Goal: Contribute content: Contribute content

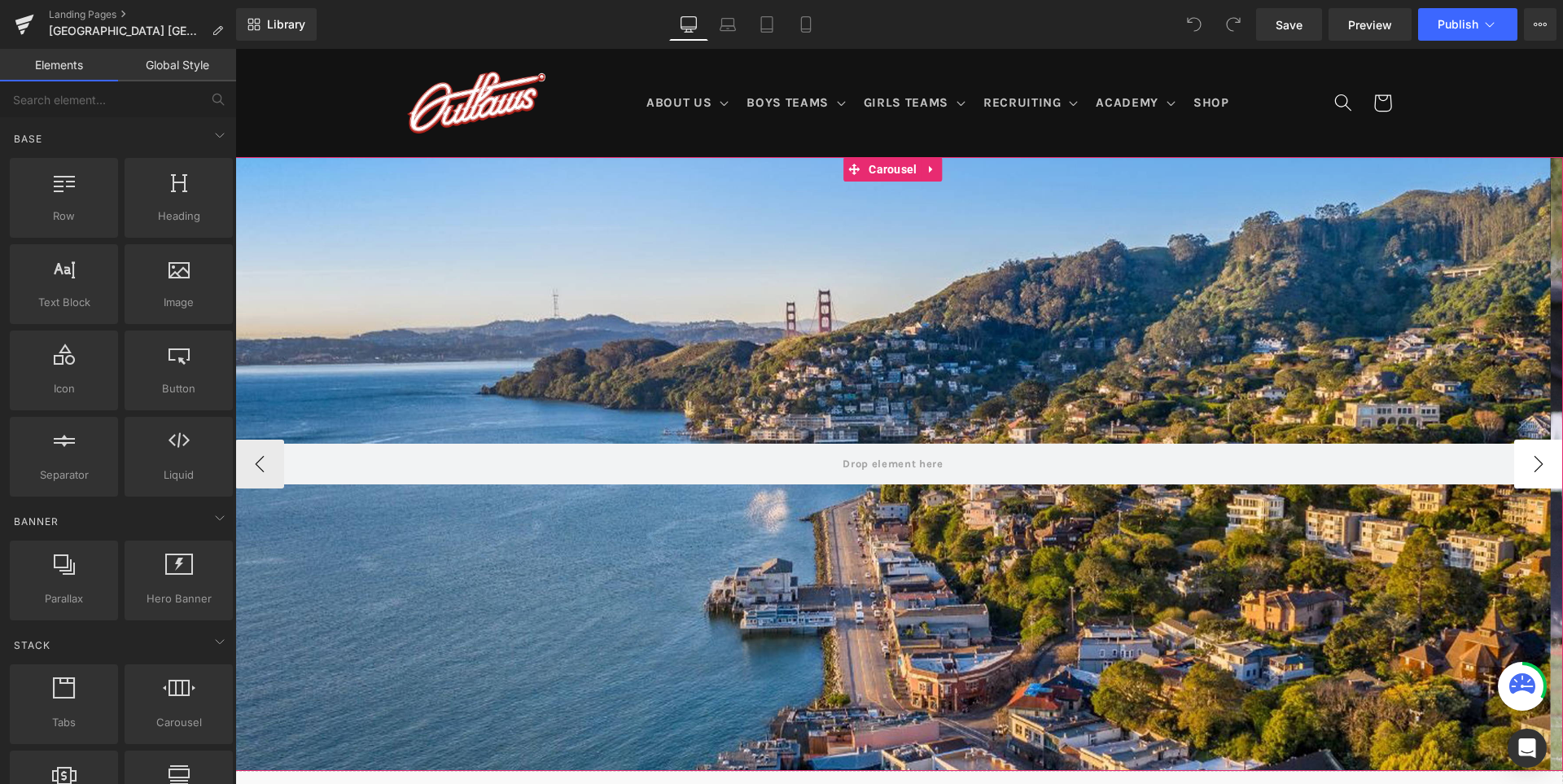
click at [1530, 471] on button "›" at bounding box center [1538, 464] width 49 height 49
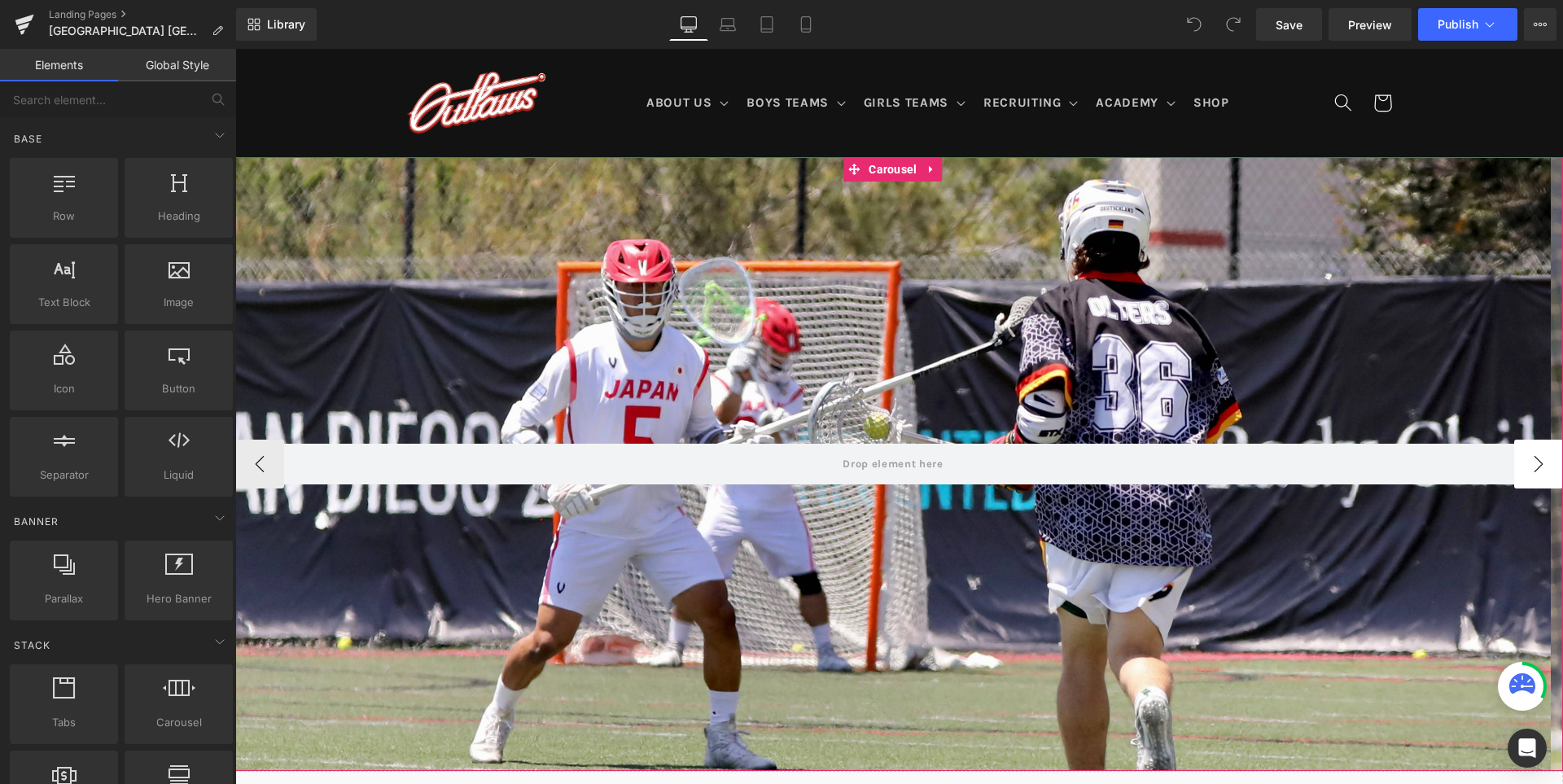
click at [1525, 470] on button "›" at bounding box center [1538, 464] width 49 height 49
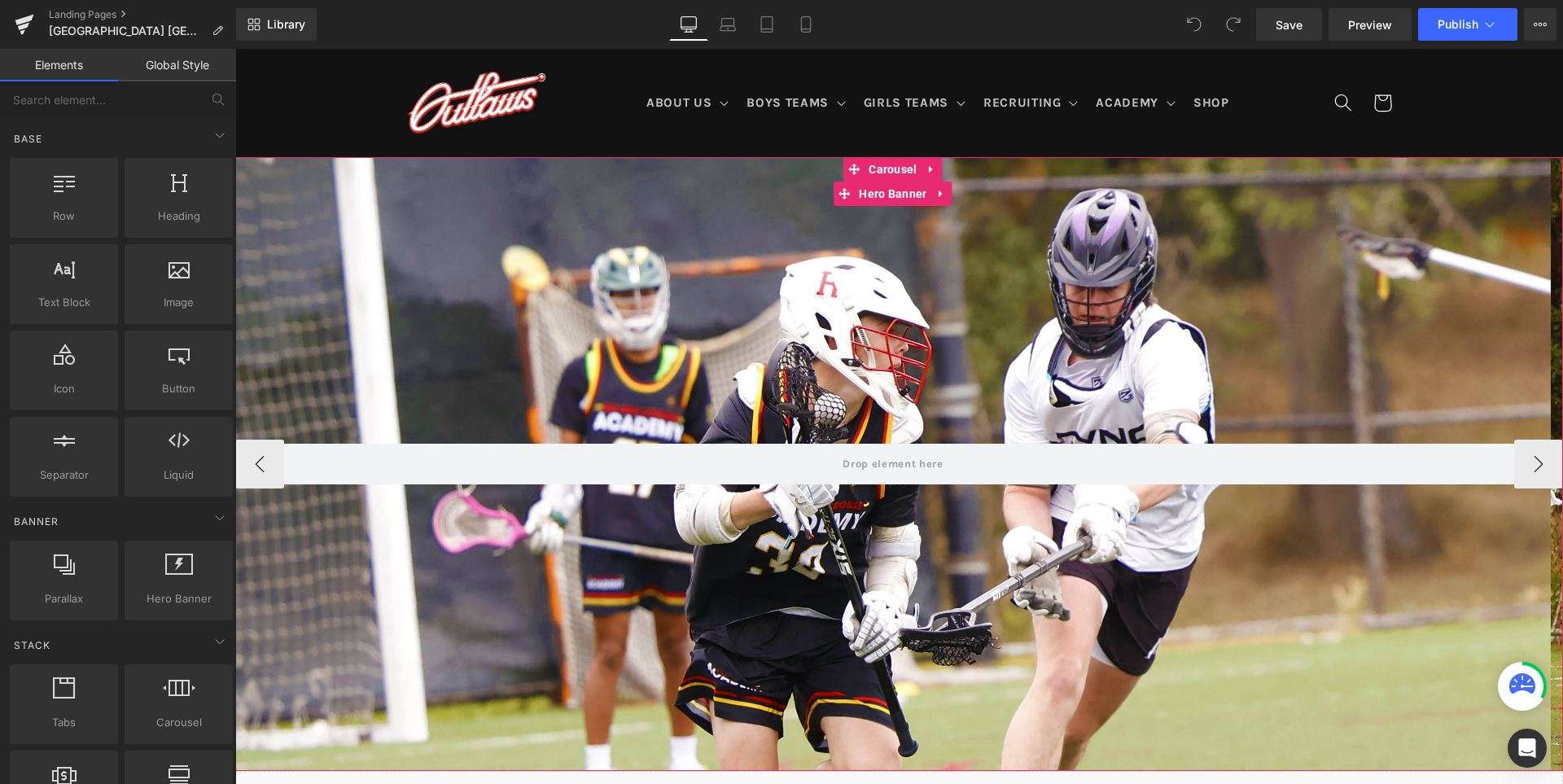
click at [859, 315] on div at bounding box center [893, 463] width 1316 height 613
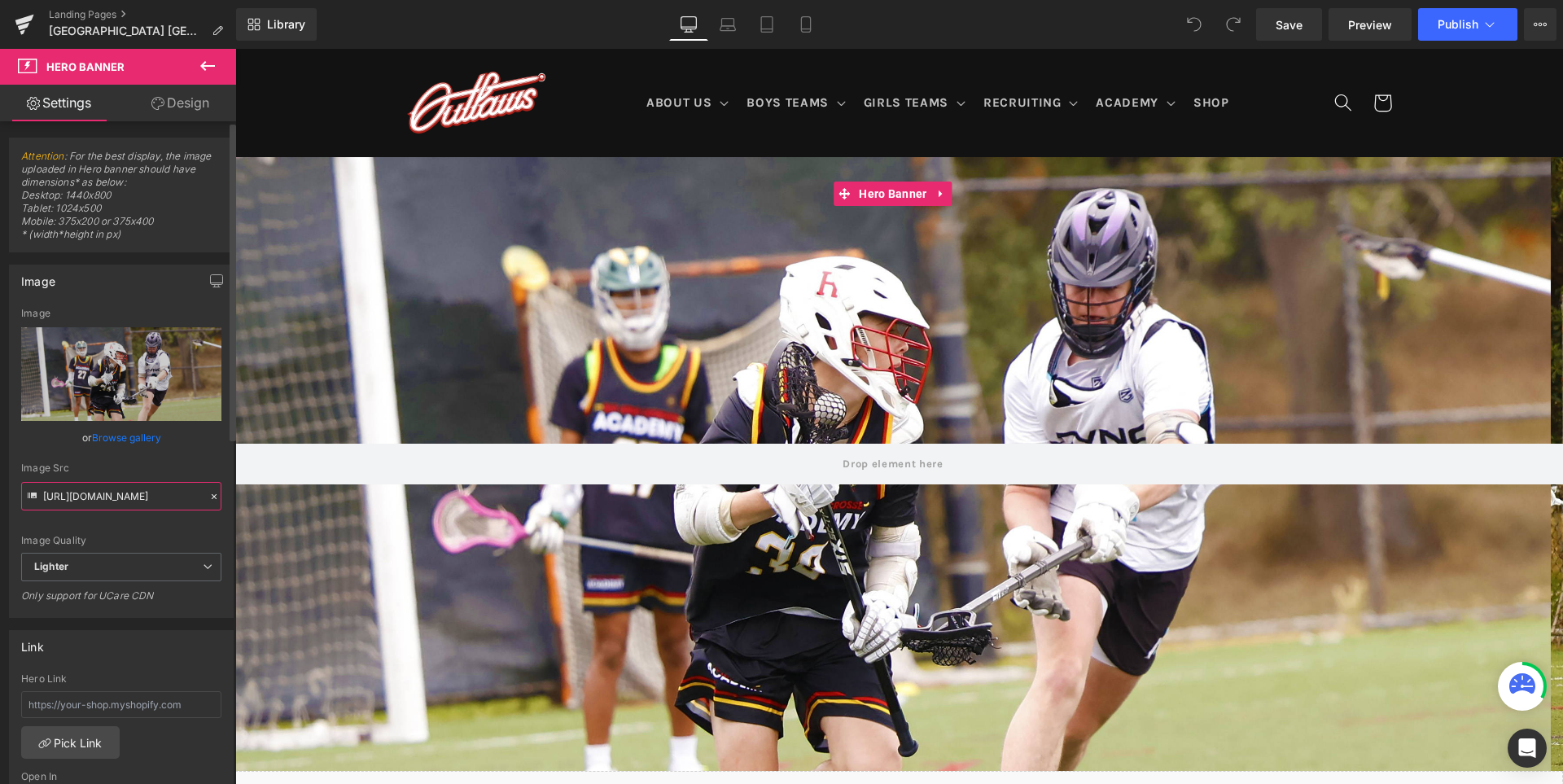
click at [136, 498] on input "[URL][DOMAIN_NAME]" at bounding box center [121, 495] width 200 height 29
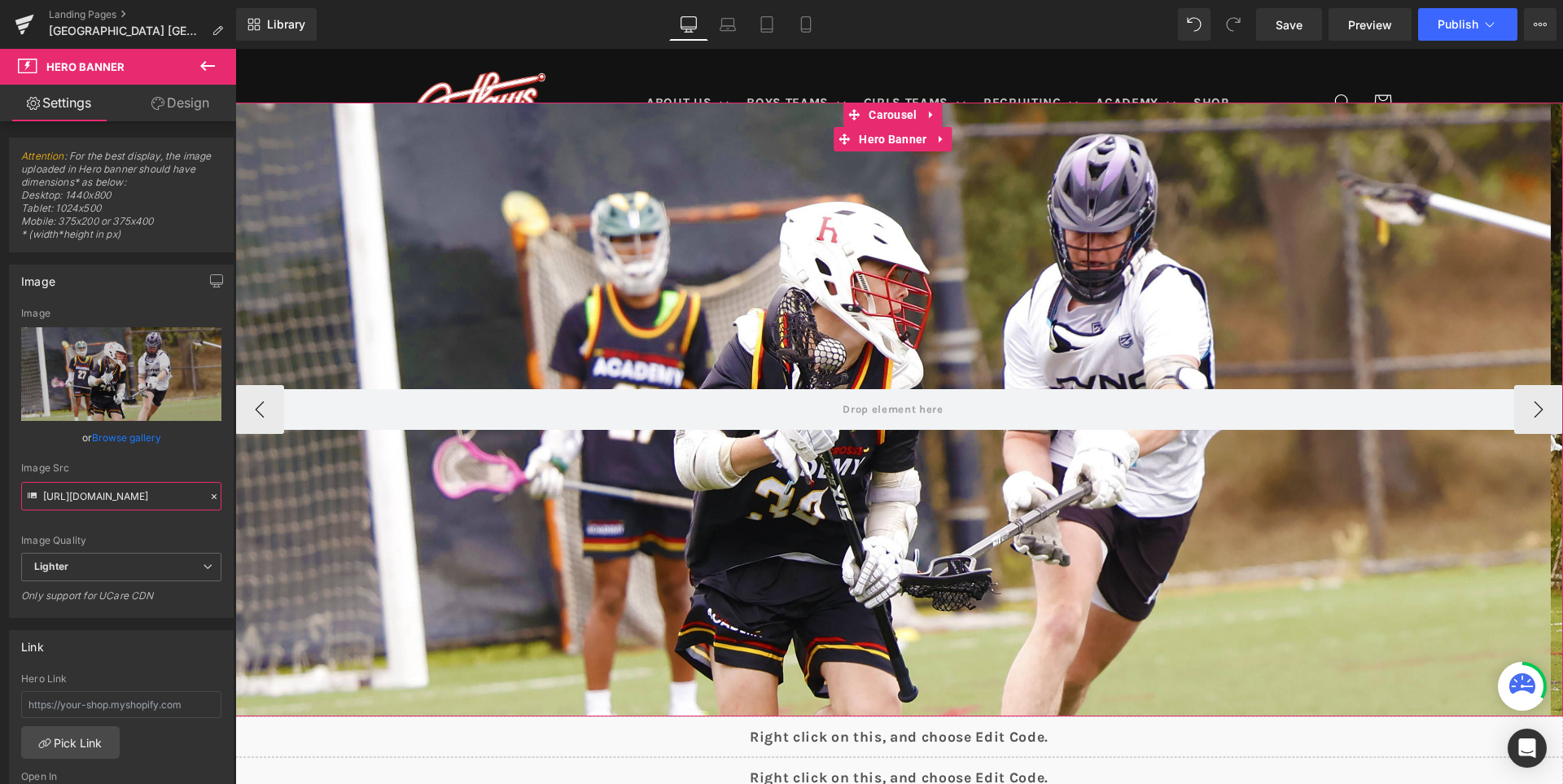
scroll to position [81, 0]
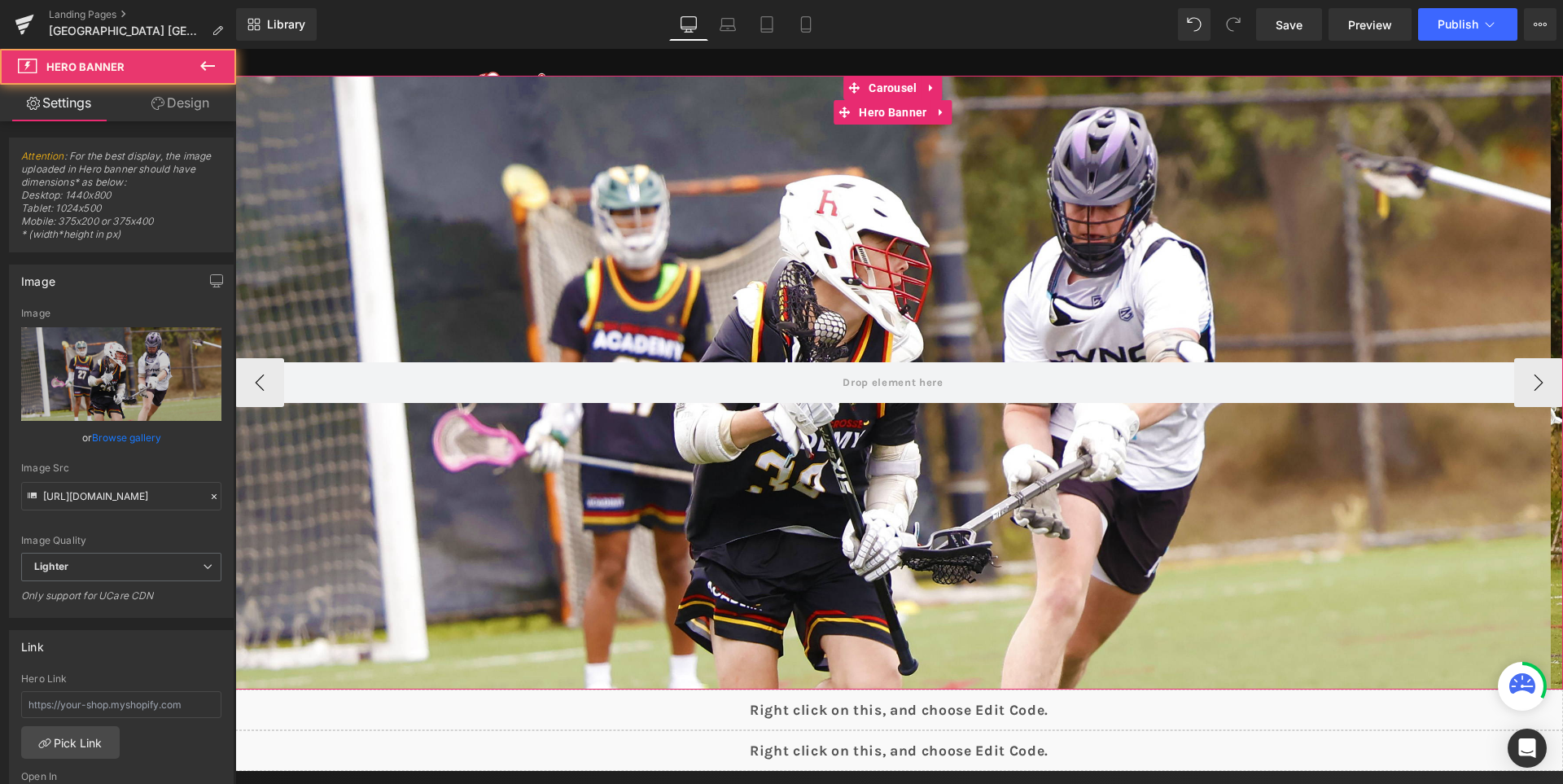
click at [893, 193] on div at bounding box center [893, 382] width 1316 height 613
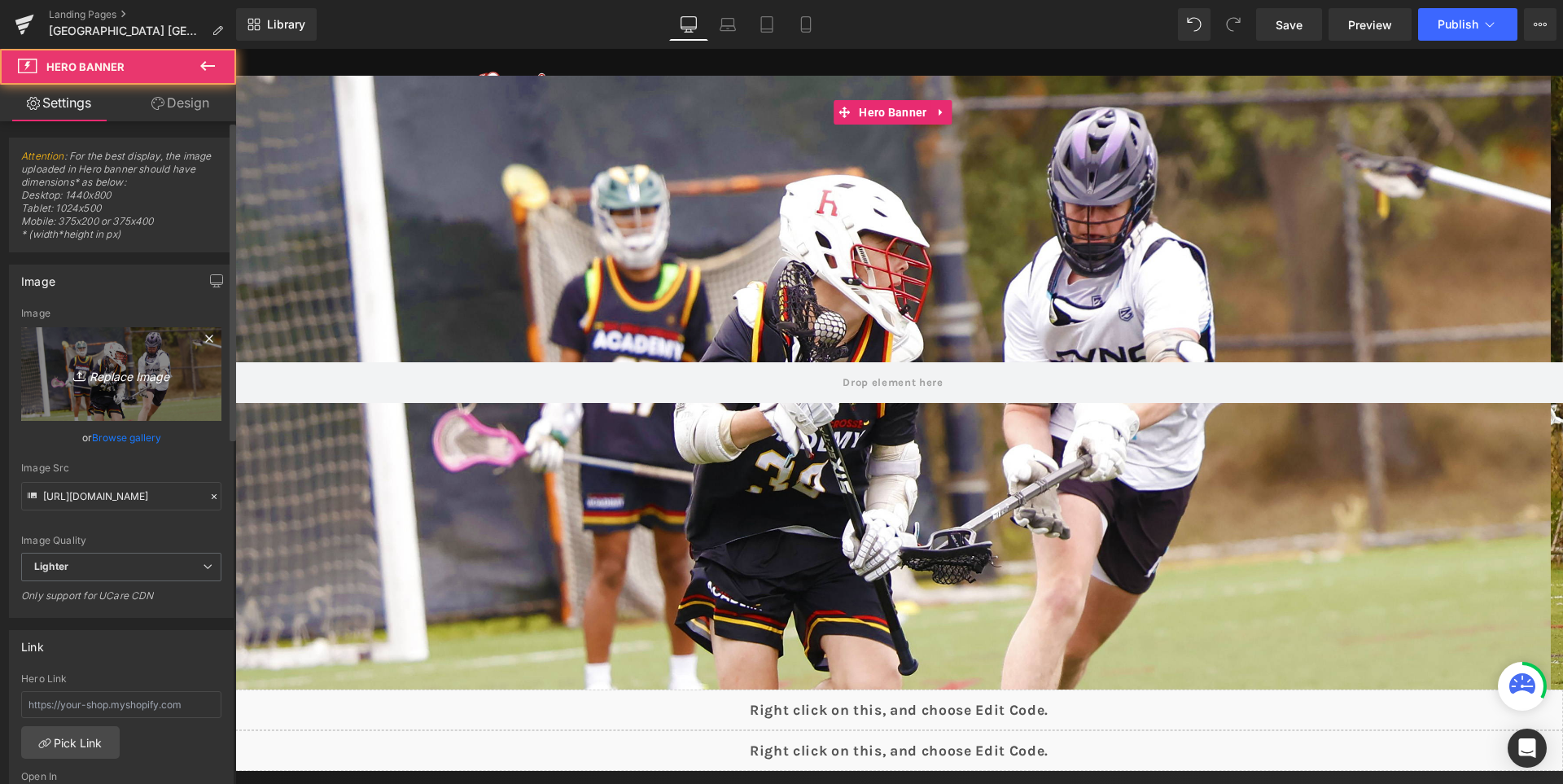
click at [118, 342] on link "Replace Image" at bounding box center [121, 374] width 200 height 93
type input "C:\fakepath\1.jpg"
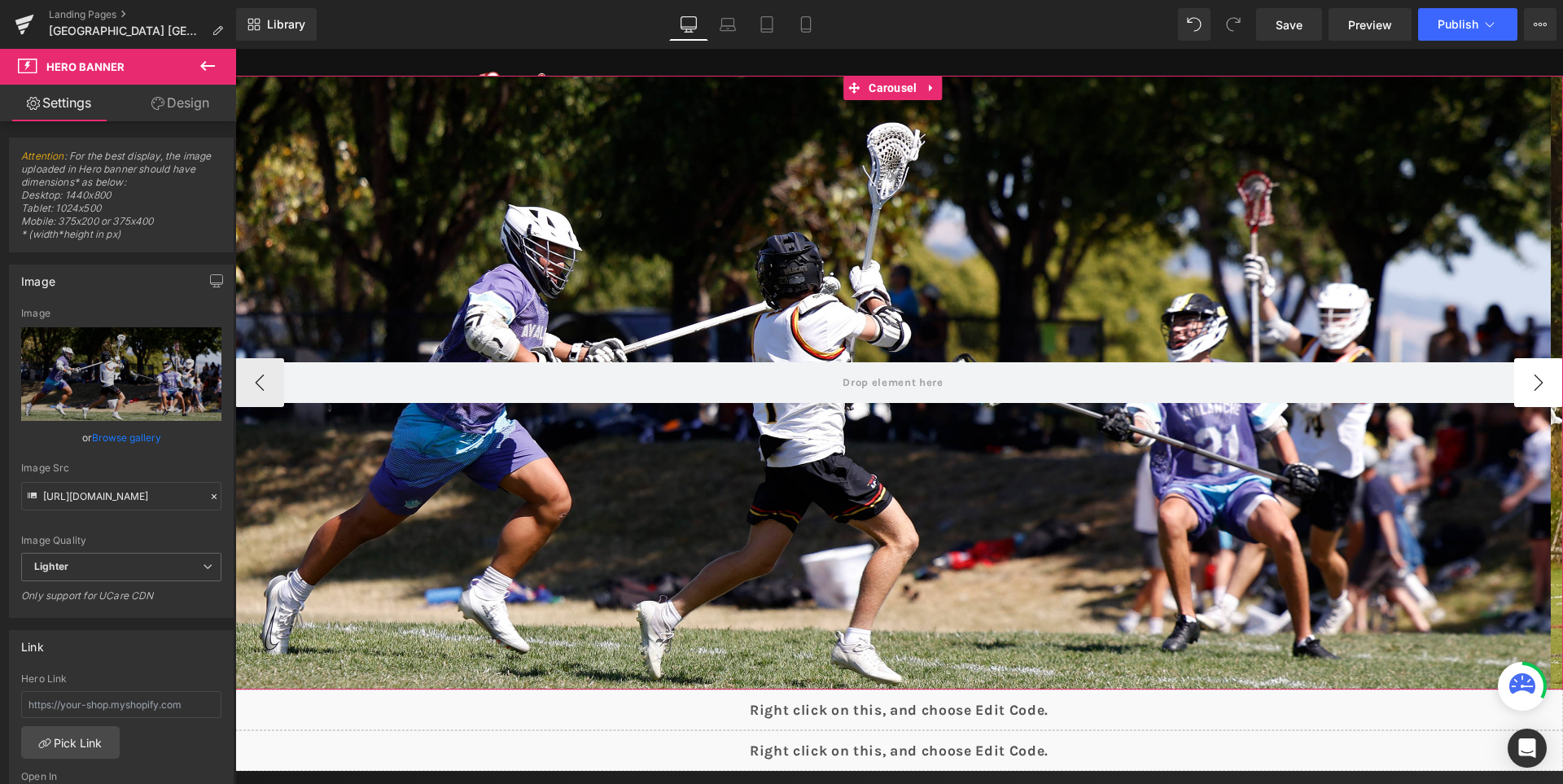
click at [1519, 386] on button "›" at bounding box center [1538, 382] width 49 height 49
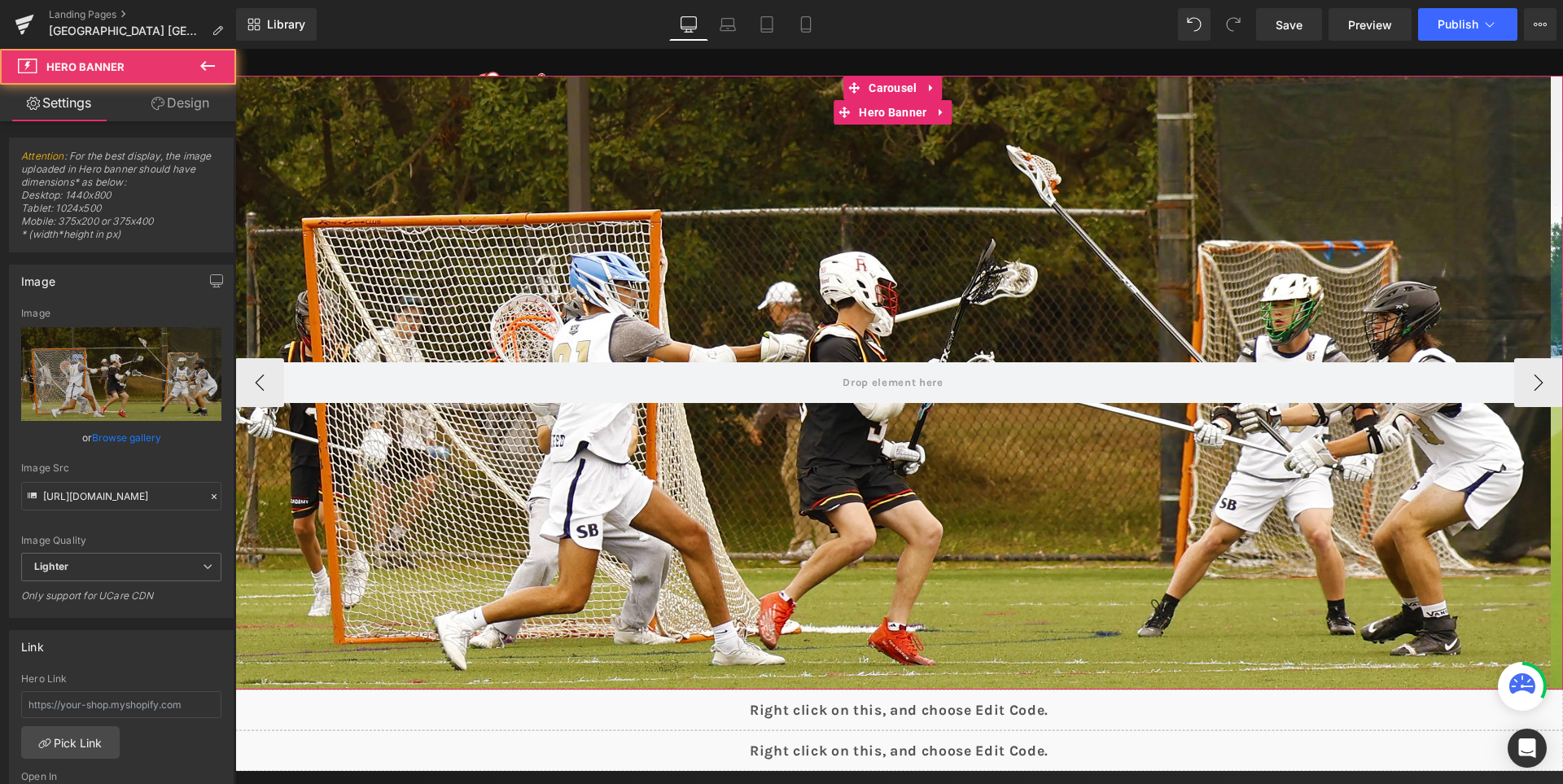
click at [876, 309] on div at bounding box center [893, 382] width 1316 height 613
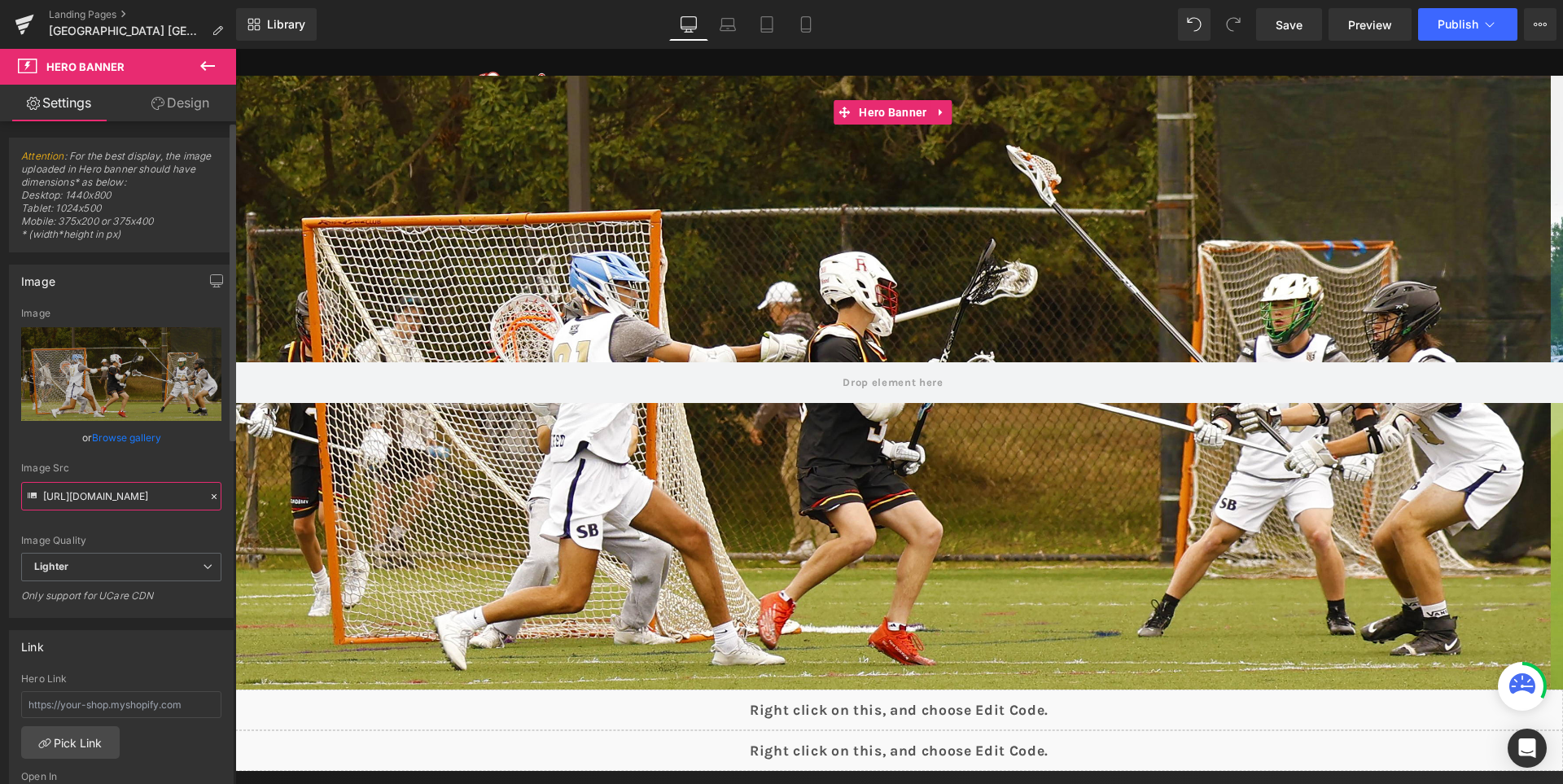
click at [127, 498] on input "[URL][DOMAIN_NAME]" at bounding box center [121, 495] width 200 height 29
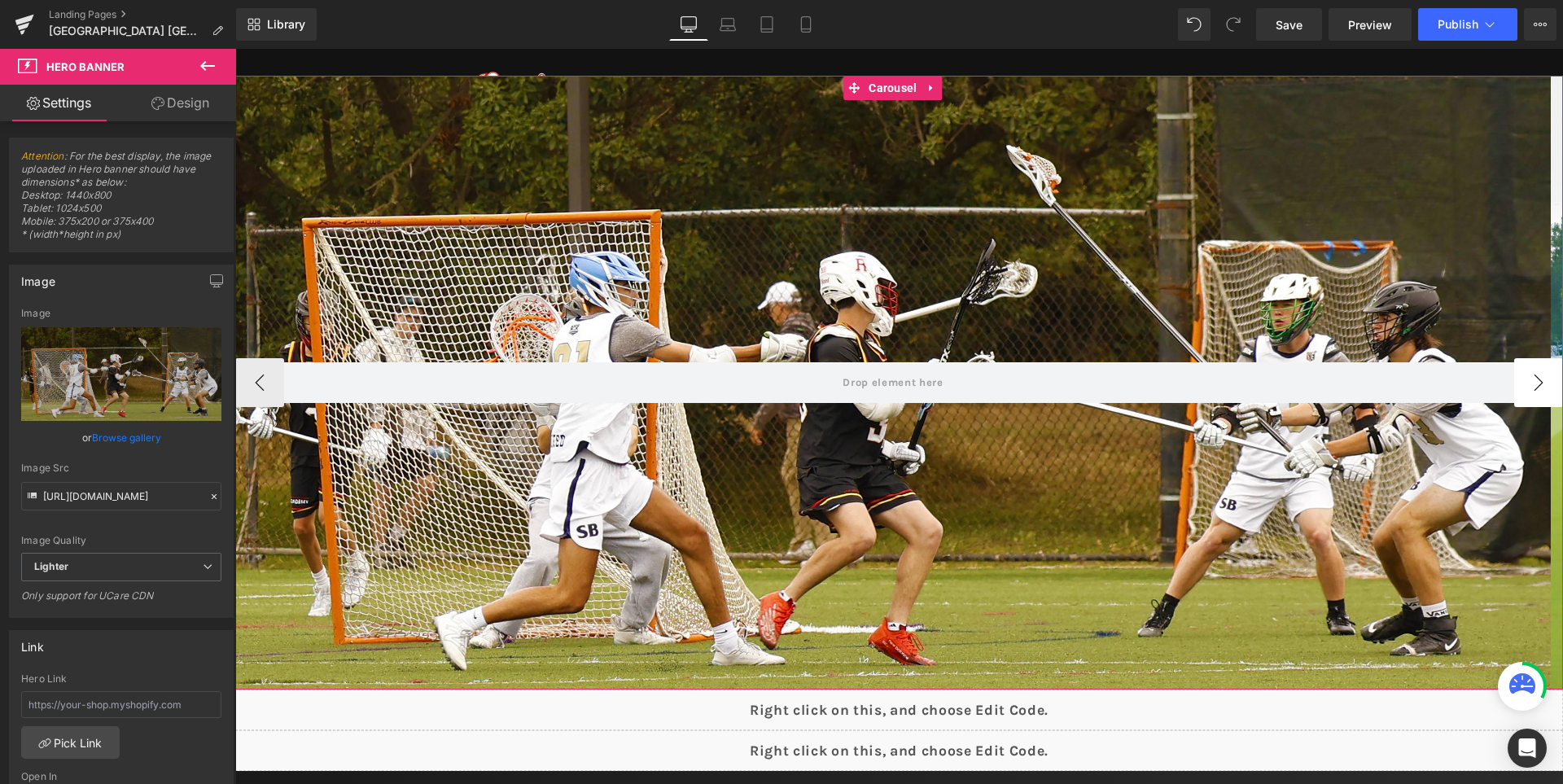
click at [1516, 389] on button "›" at bounding box center [1538, 382] width 49 height 49
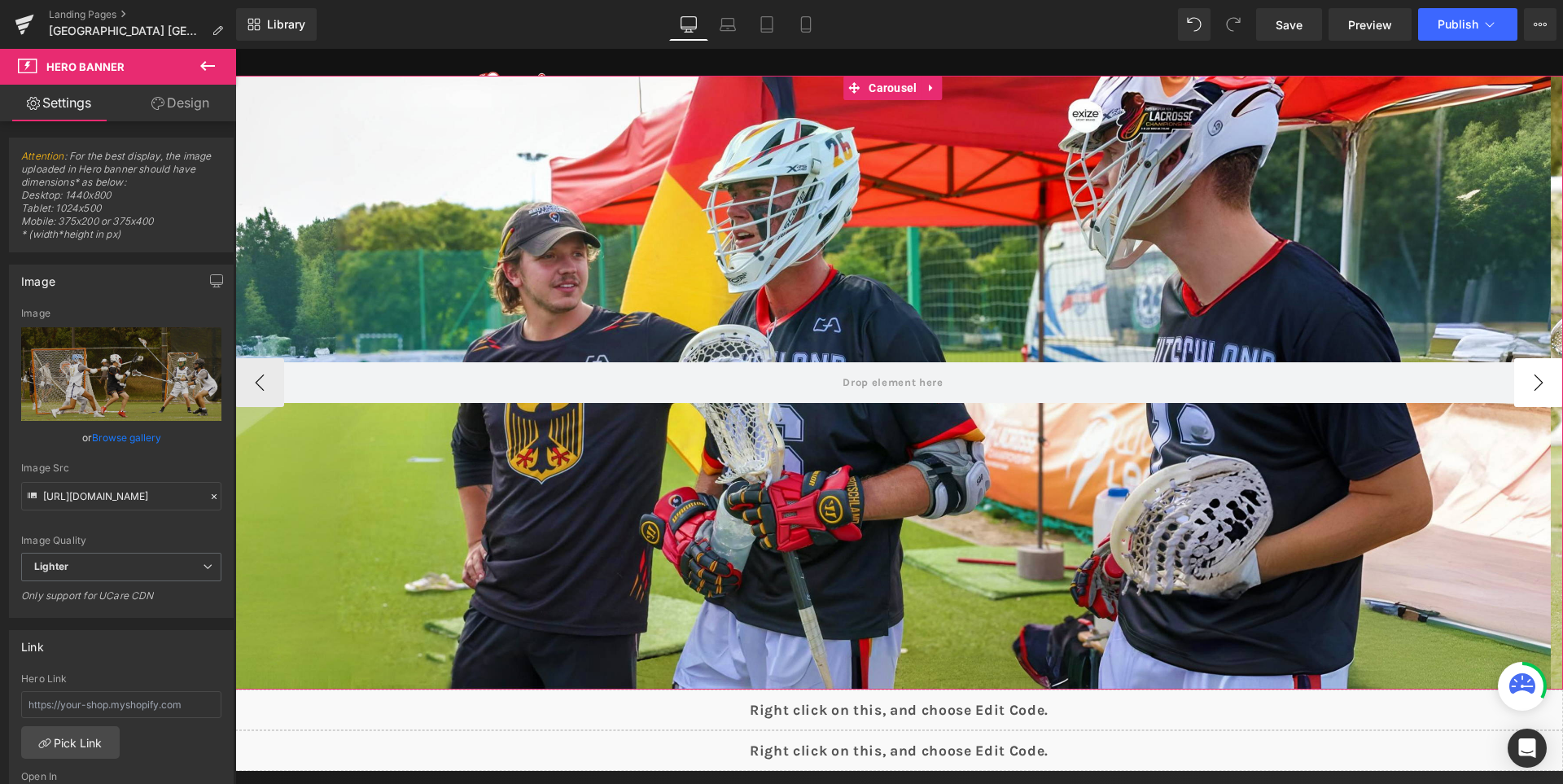
click at [1516, 389] on button "›" at bounding box center [1538, 382] width 49 height 49
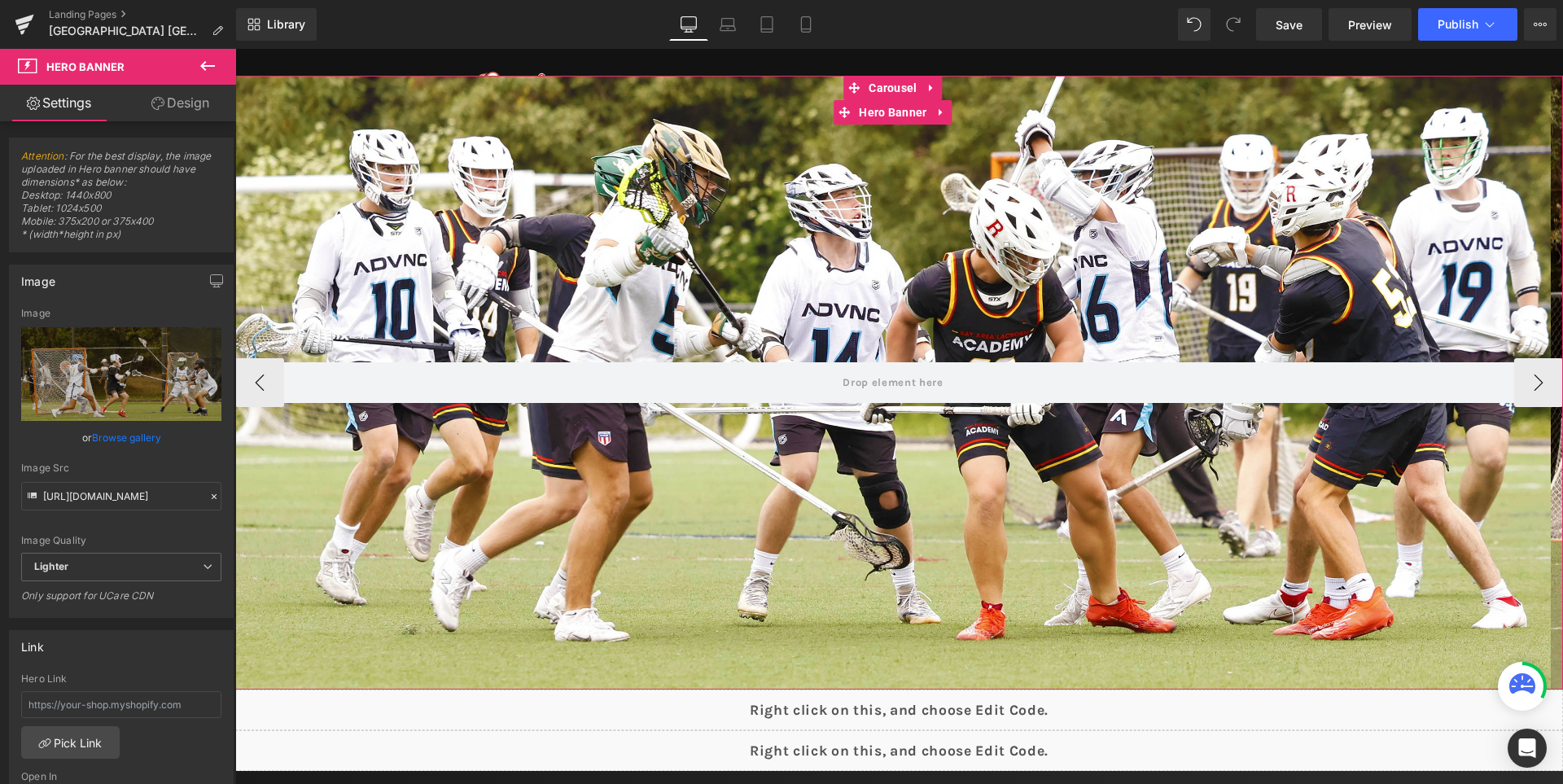
click at [984, 270] on div at bounding box center [893, 382] width 1316 height 613
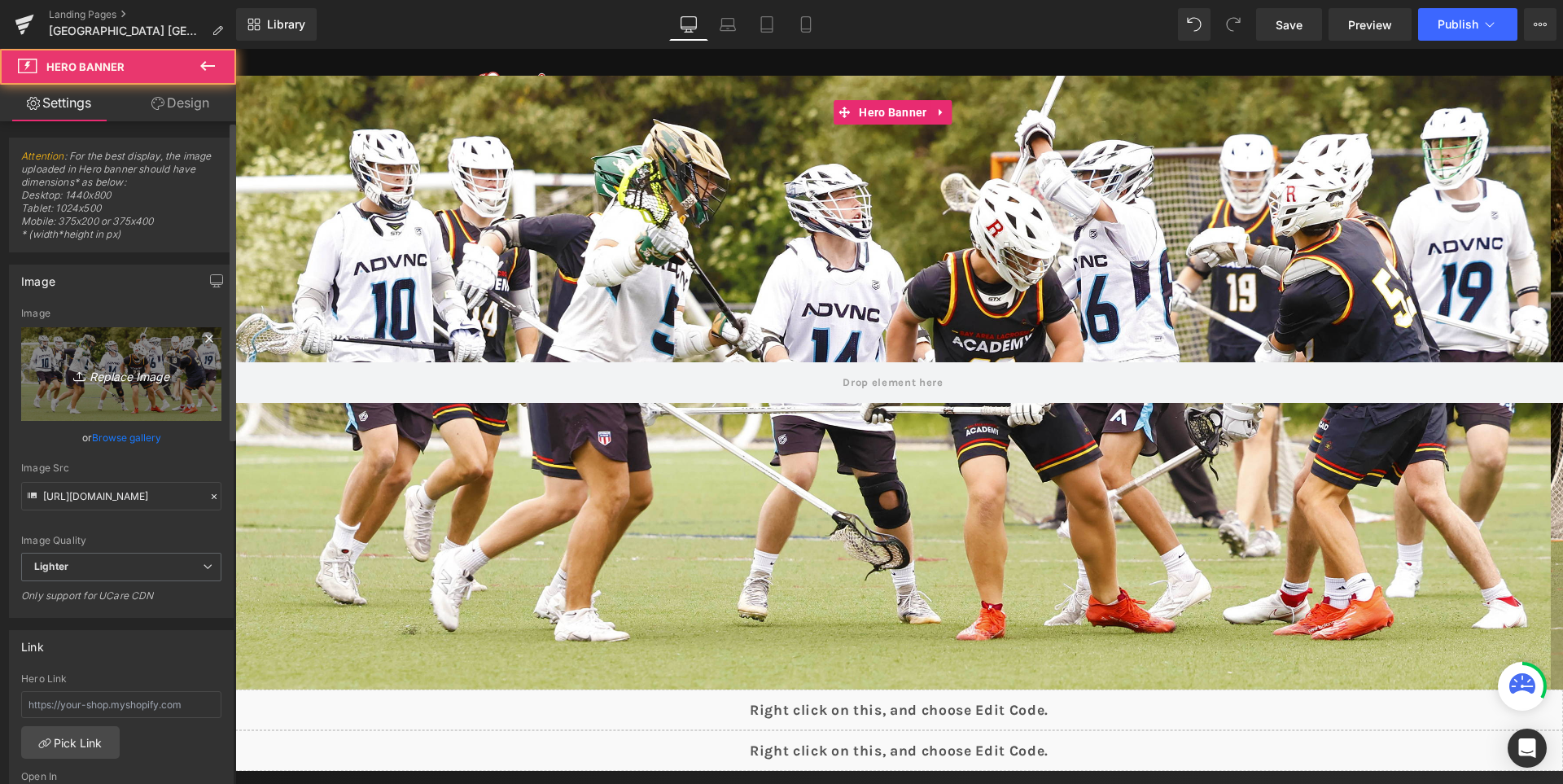
click at [123, 380] on icon "Replace Image" at bounding box center [121, 374] width 130 height 20
type input "C:\fakepath\2.jpg"
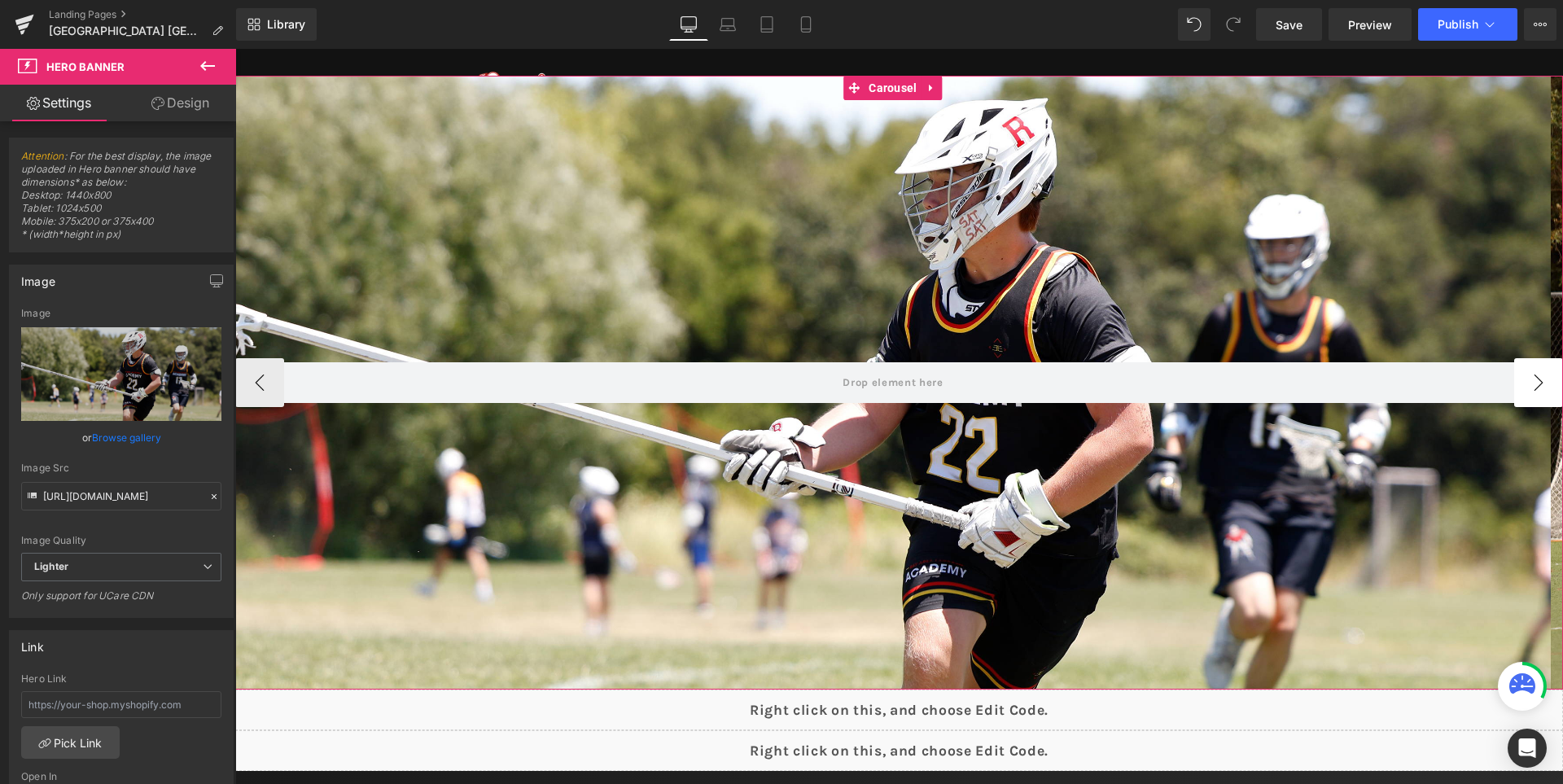
click at [1536, 384] on button "›" at bounding box center [1538, 382] width 49 height 49
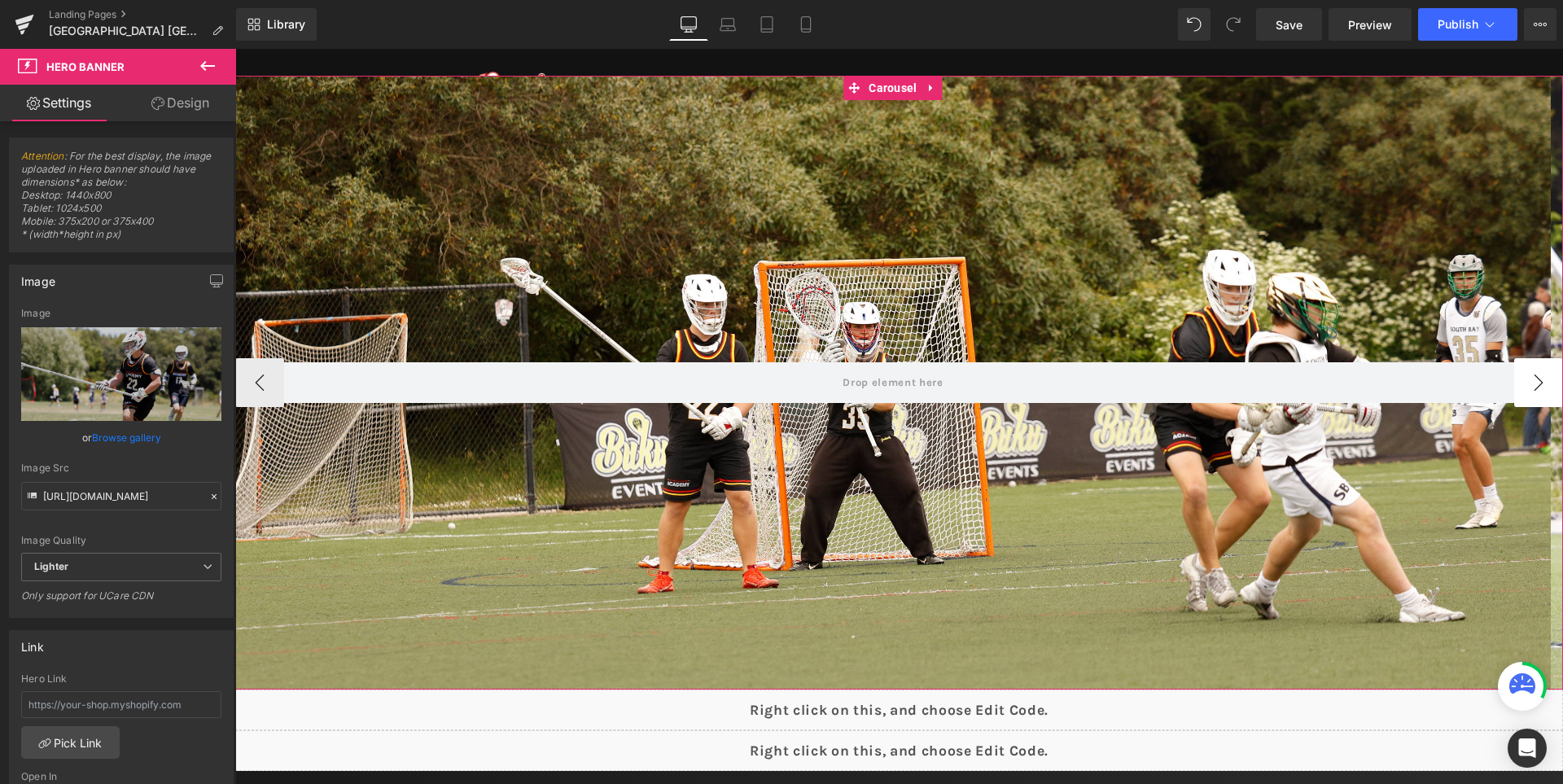
click at [1536, 384] on button "›" at bounding box center [1538, 382] width 49 height 49
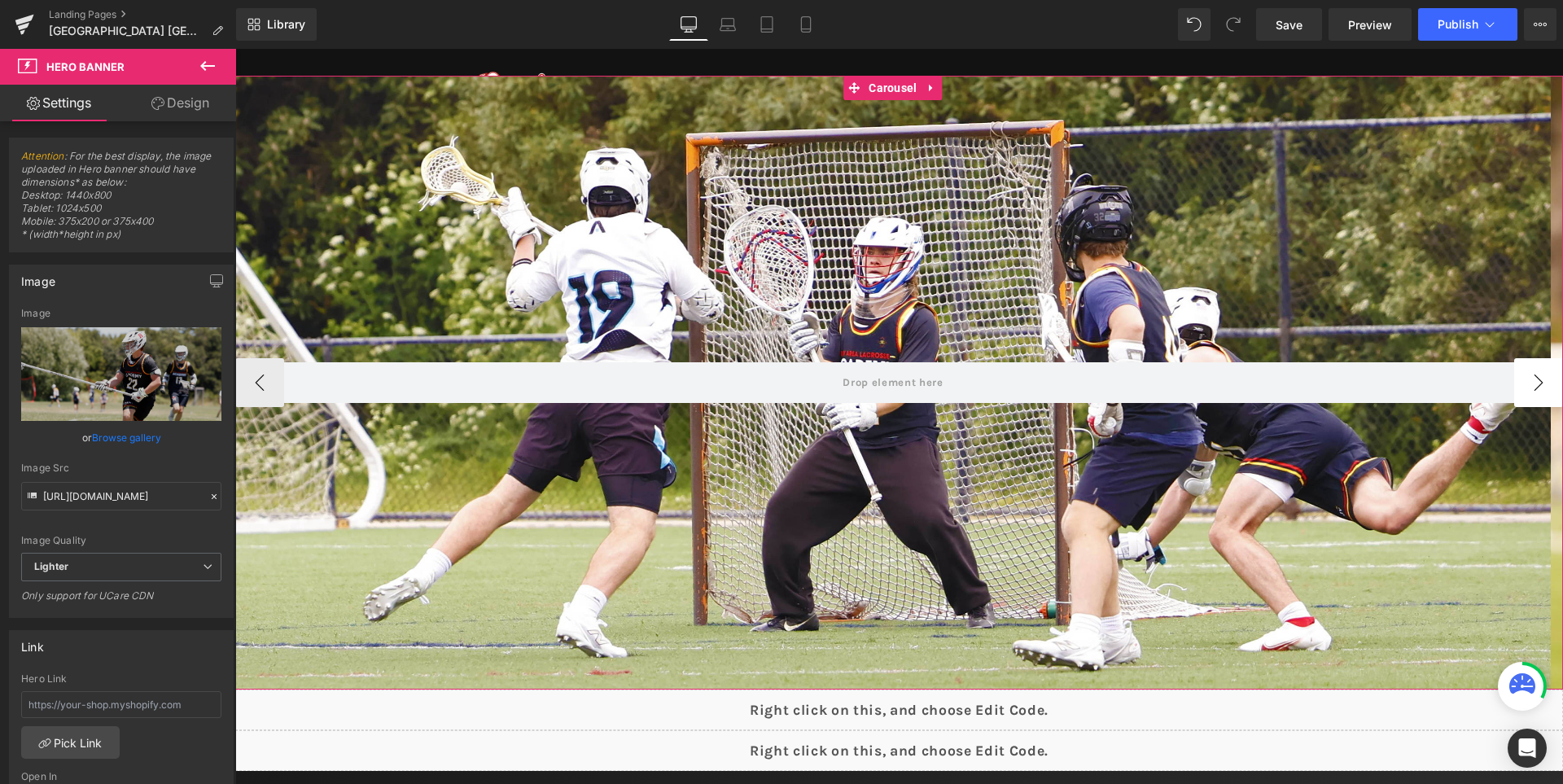
click at [1536, 384] on button "›" at bounding box center [1538, 382] width 49 height 49
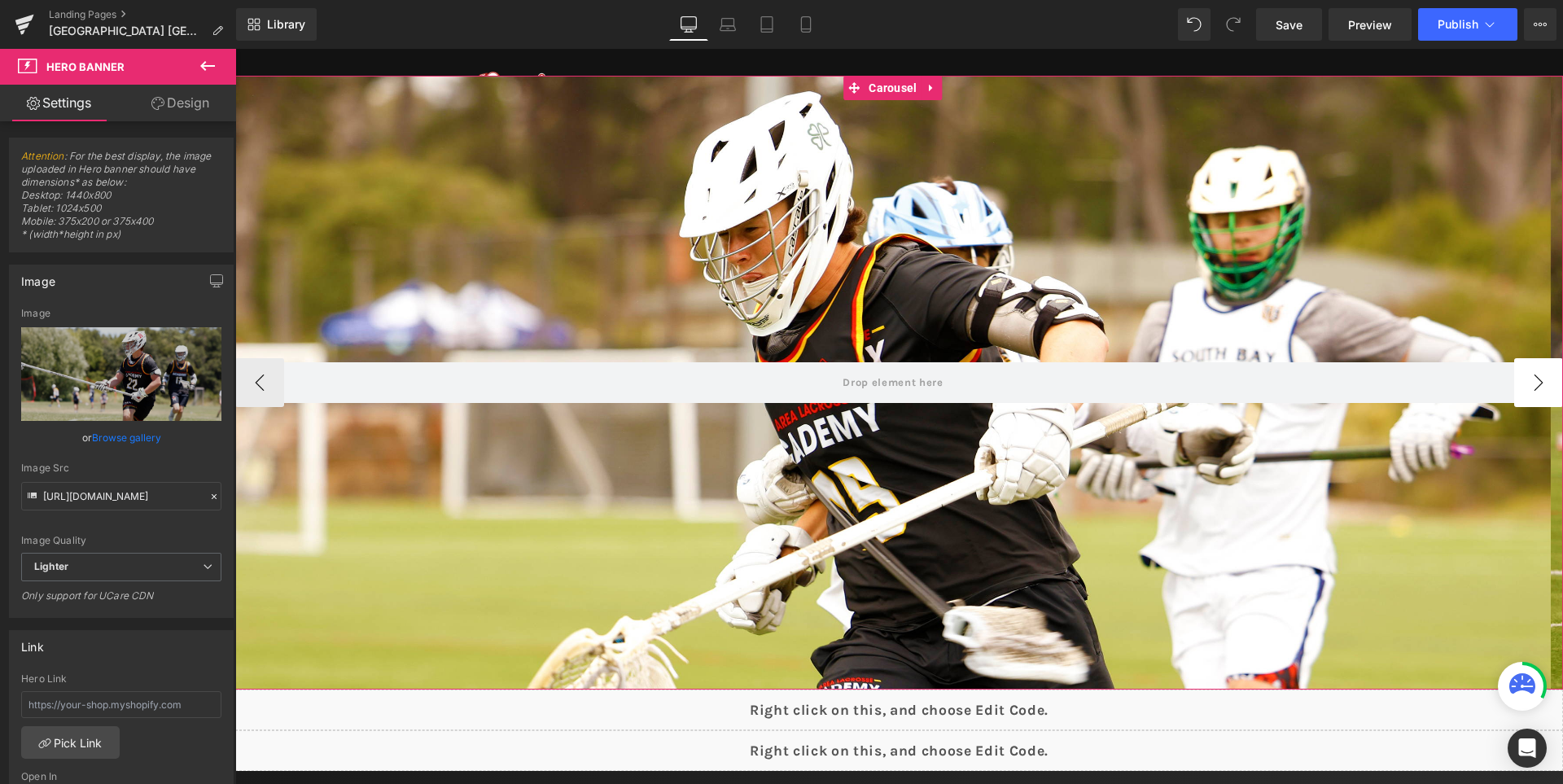
click at [1536, 384] on button "›" at bounding box center [1538, 382] width 49 height 49
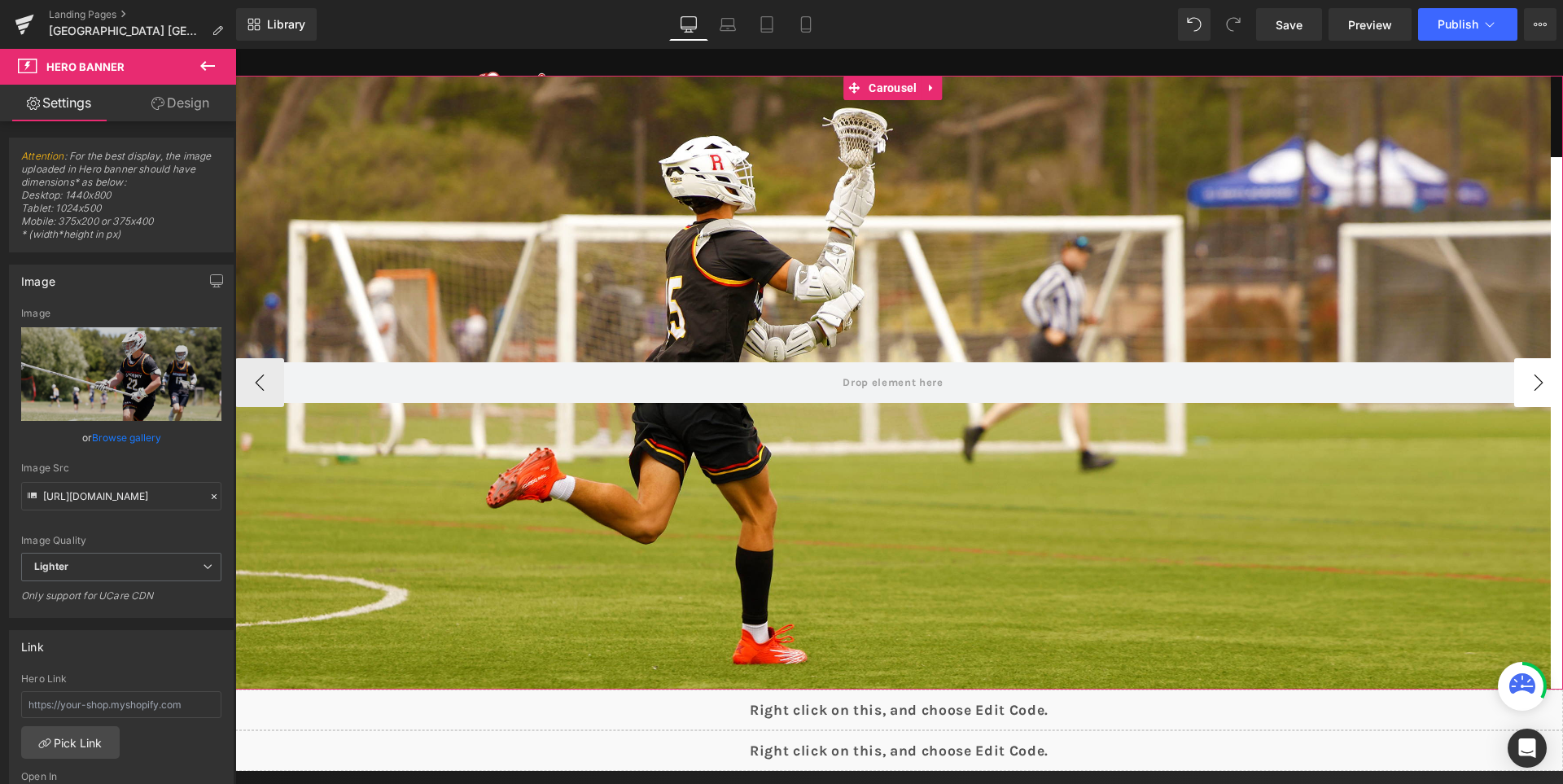
click at [1536, 384] on button "›" at bounding box center [1538, 382] width 49 height 49
click at [889, 88] on span "Carousel" at bounding box center [892, 88] width 56 height 24
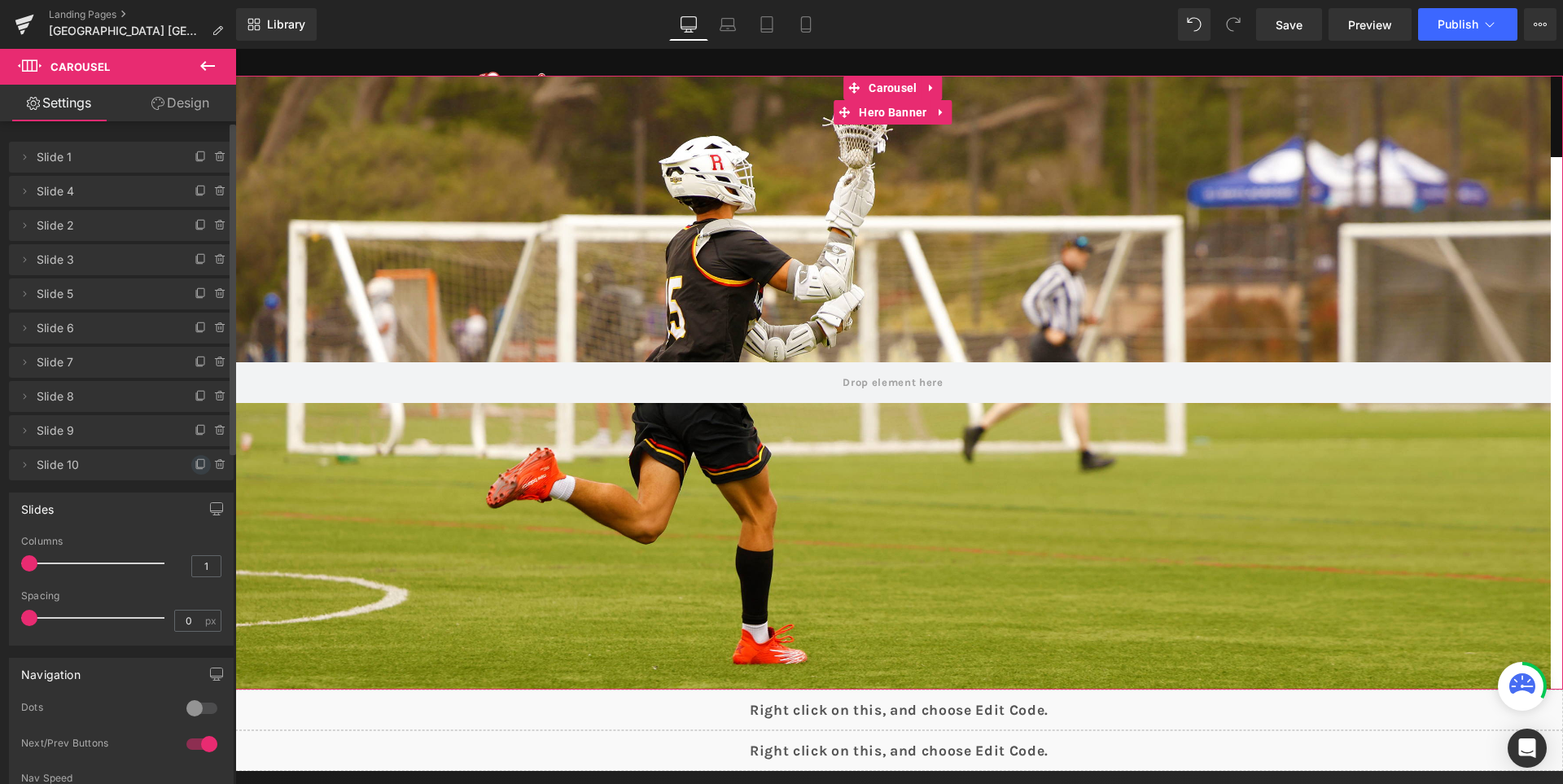
click at [195, 461] on icon at bounding box center [201, 465] width 13 height 13
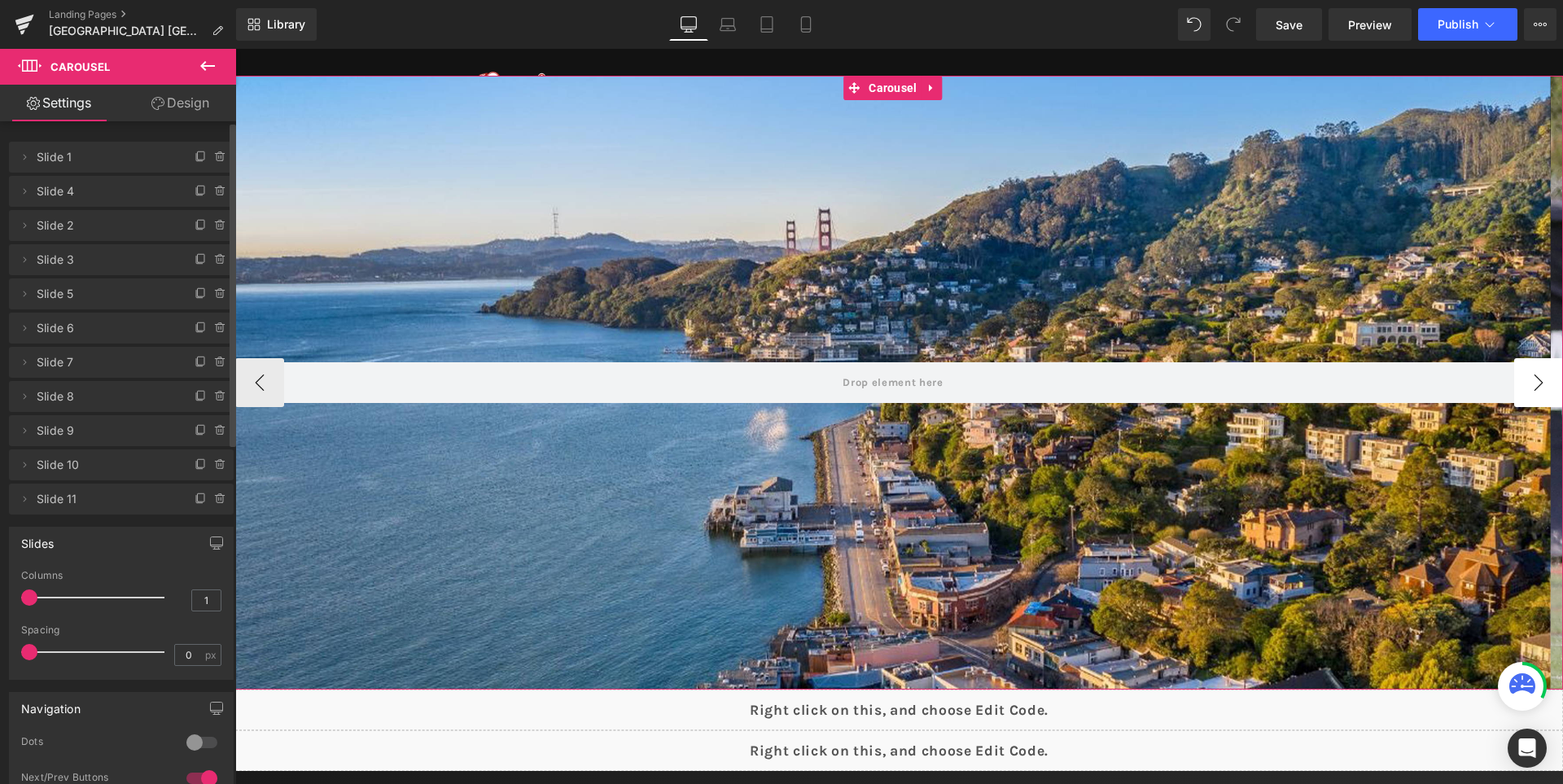
click at [1525, 395] on button "›" at bounding box center [1538, 382] width 49 height 49
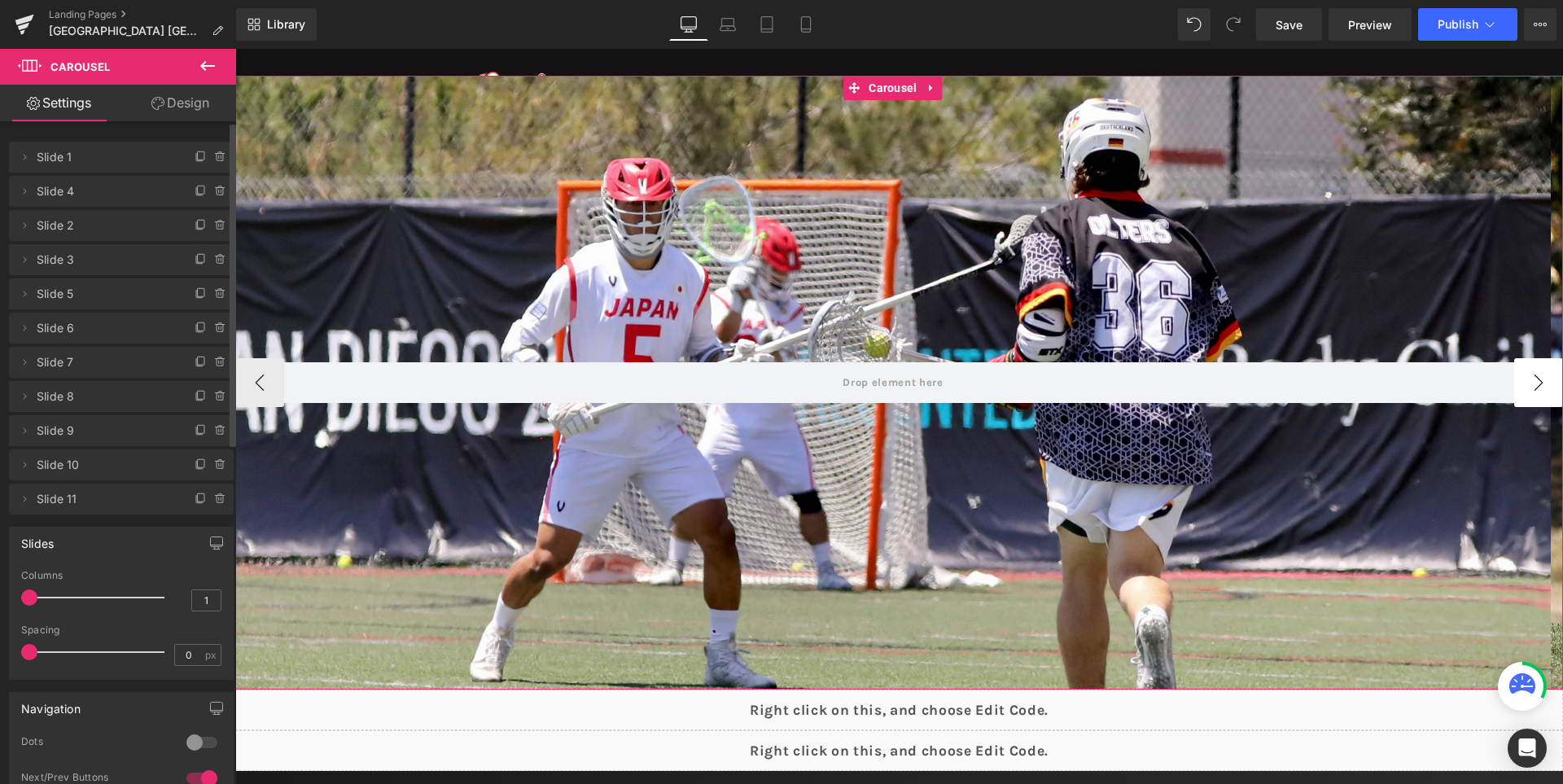
click at [1525, 395] on button "›" at bounding box center [1538, 382] width 49 height 49
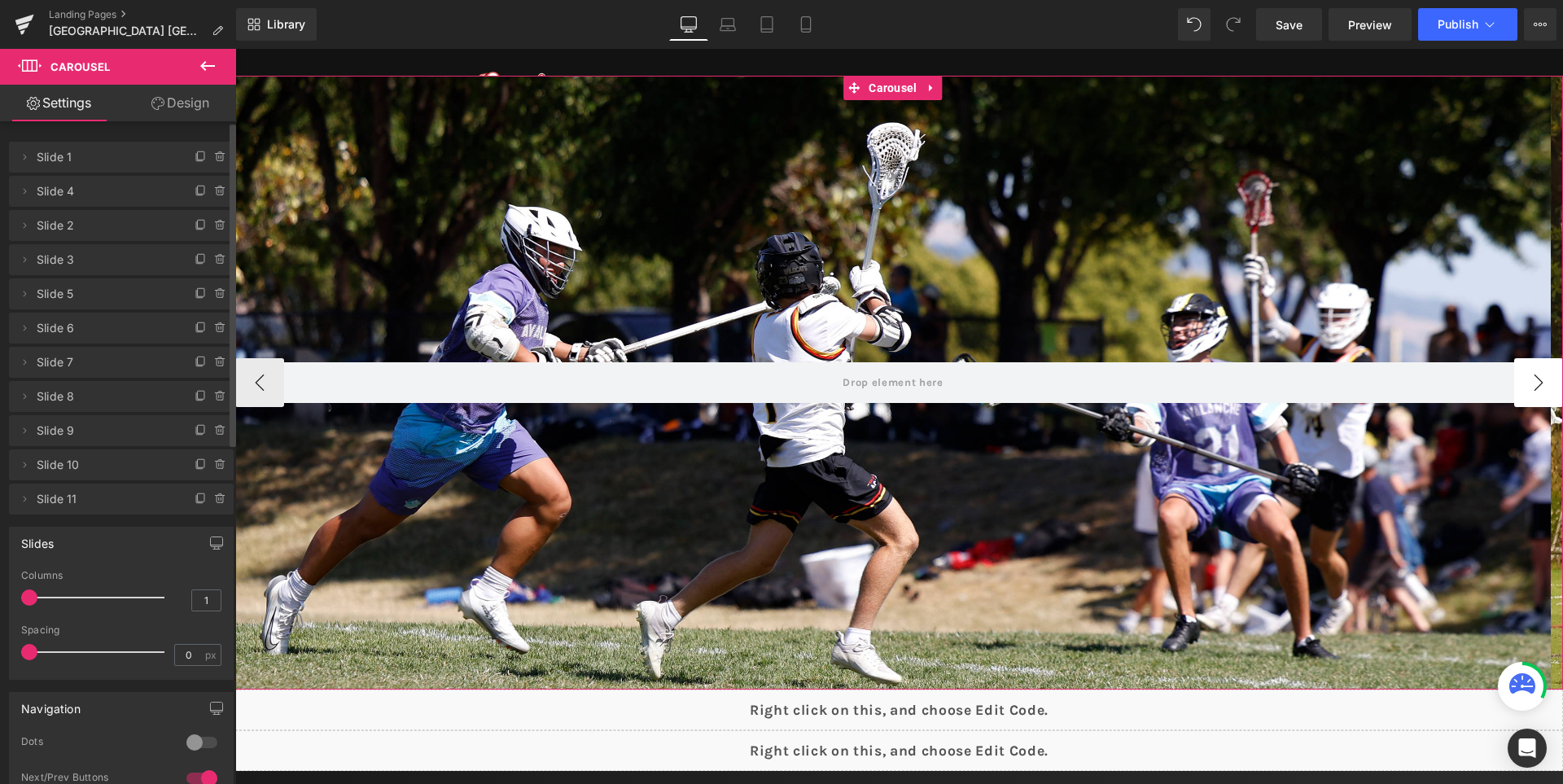
click at [1525, 395] on button "›" at bounding box center [1538, 382] width 49 height 49
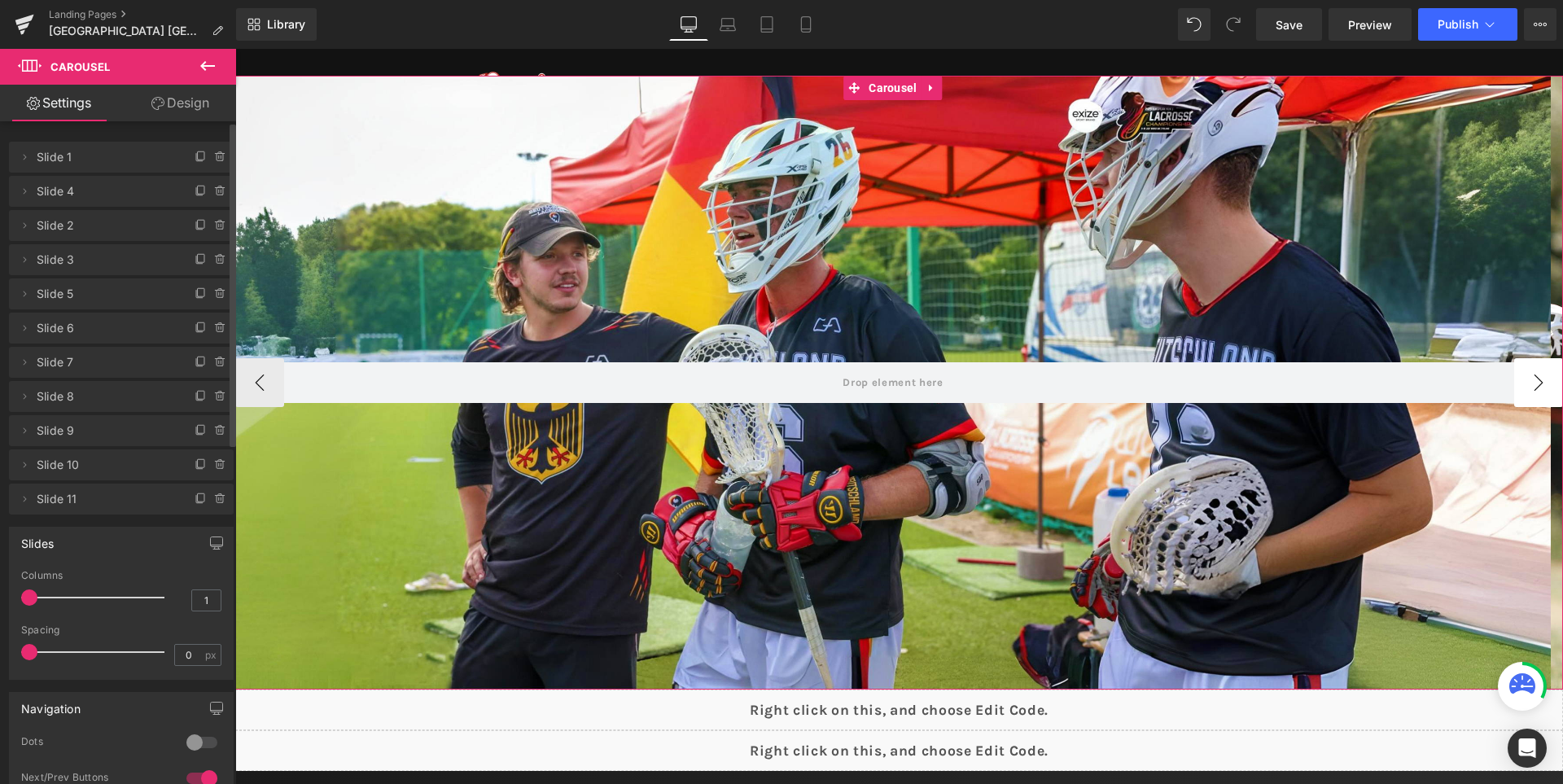
click at [1525, 395] on button "›" at bounding box center [1538, 382] width 49 height 49
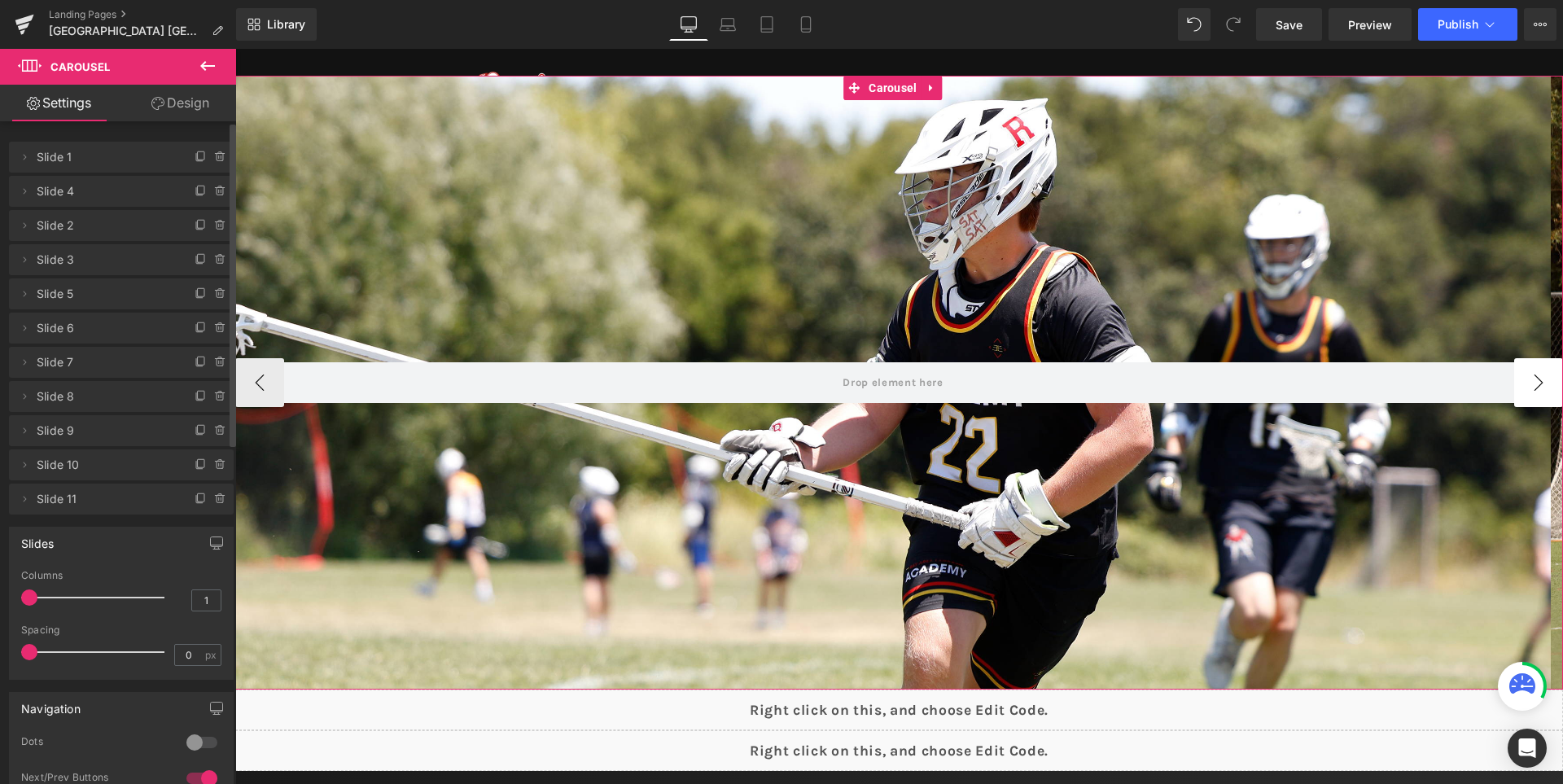
click at [1525, 395] on button "›" at bounding box center [1538, 382] width 49 height 49
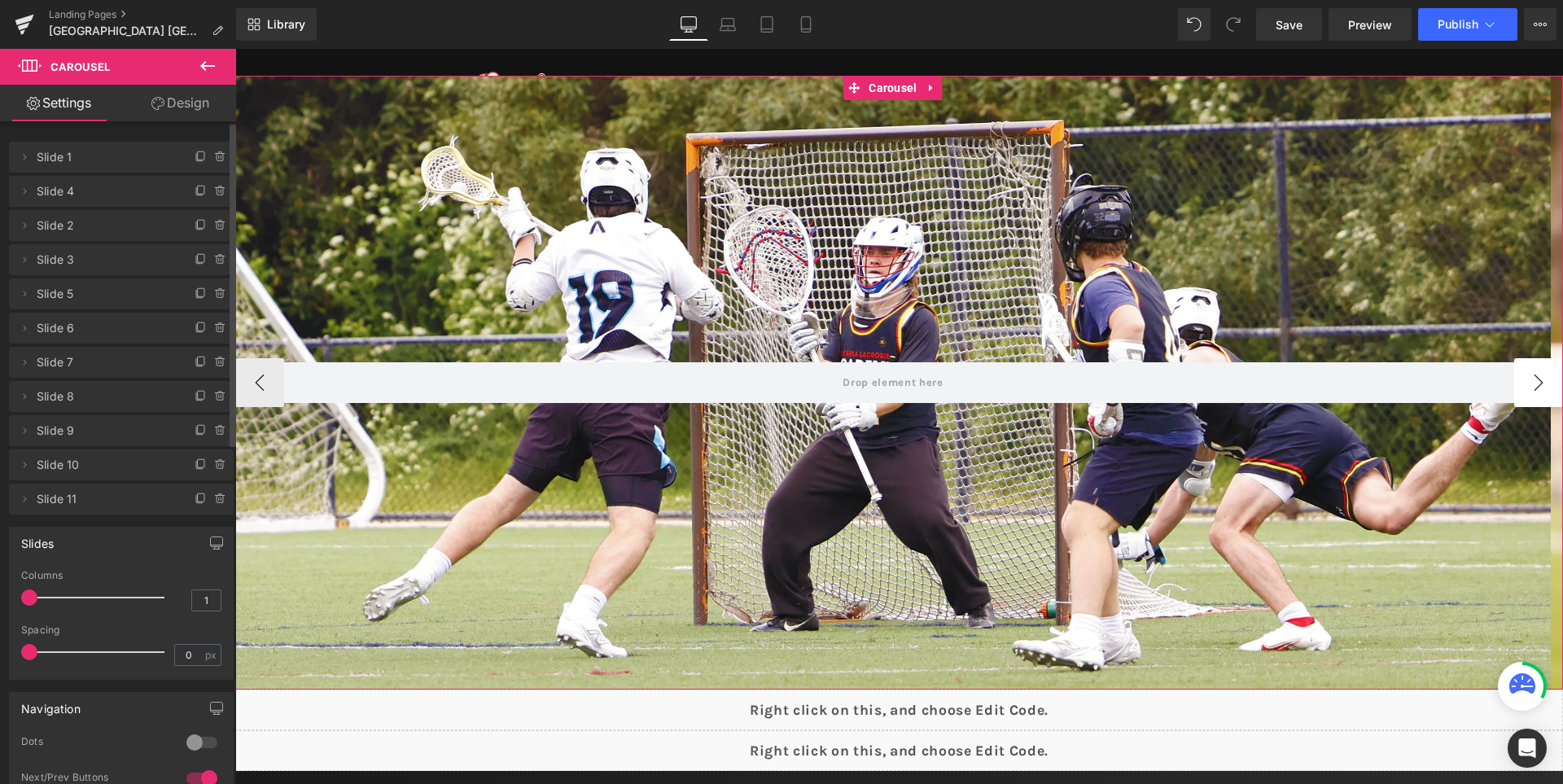
click at [1525, 395] on button "›" at bounding box center [1538, 382] width 49 height 49
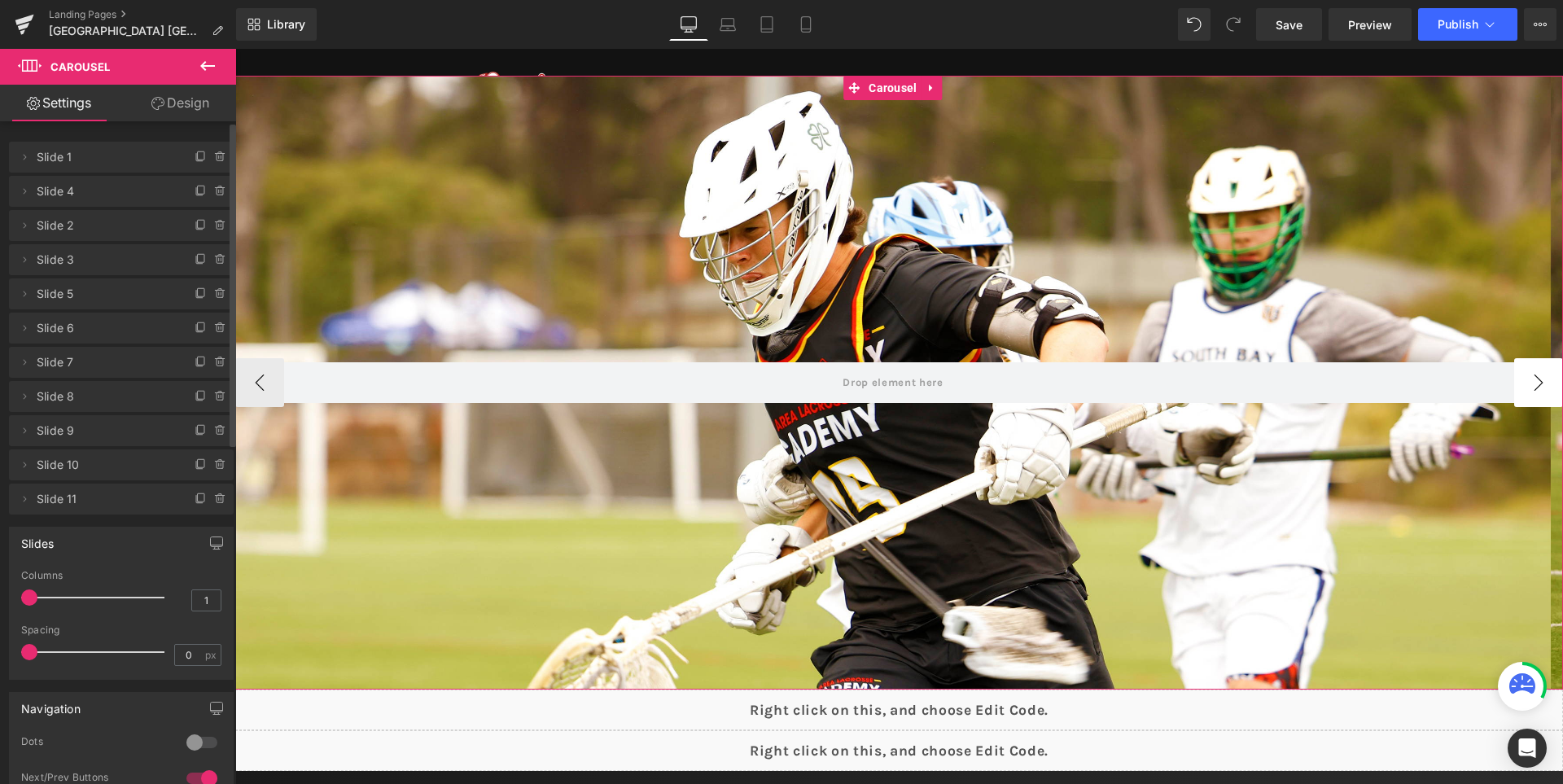
click at [1525, 395] on button "›" at bounding box center [1538, 382] width 49 height 49
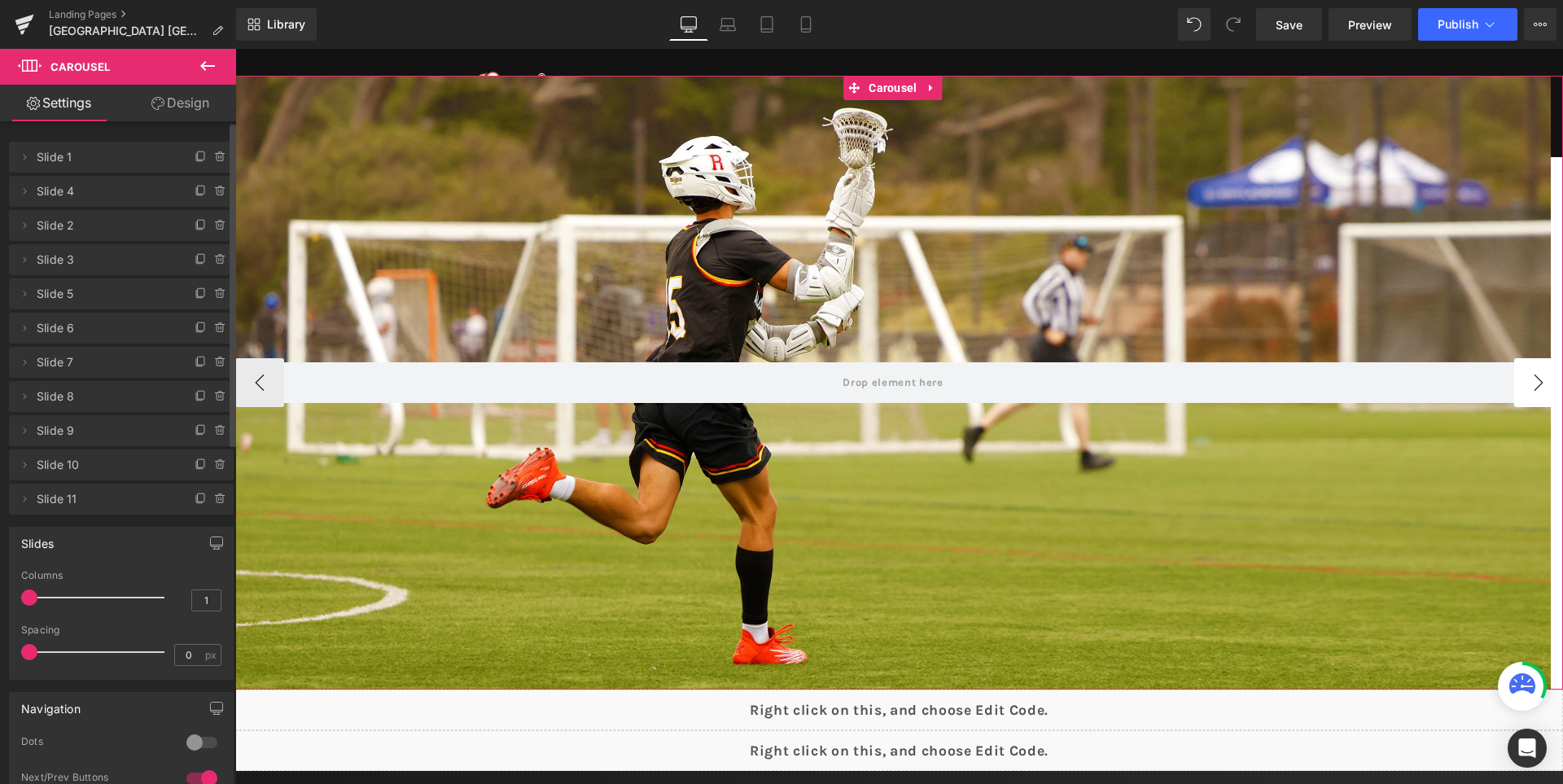
click at [1525, 395] on button "›" at bounding box center [1538, 382] width 49 height 49
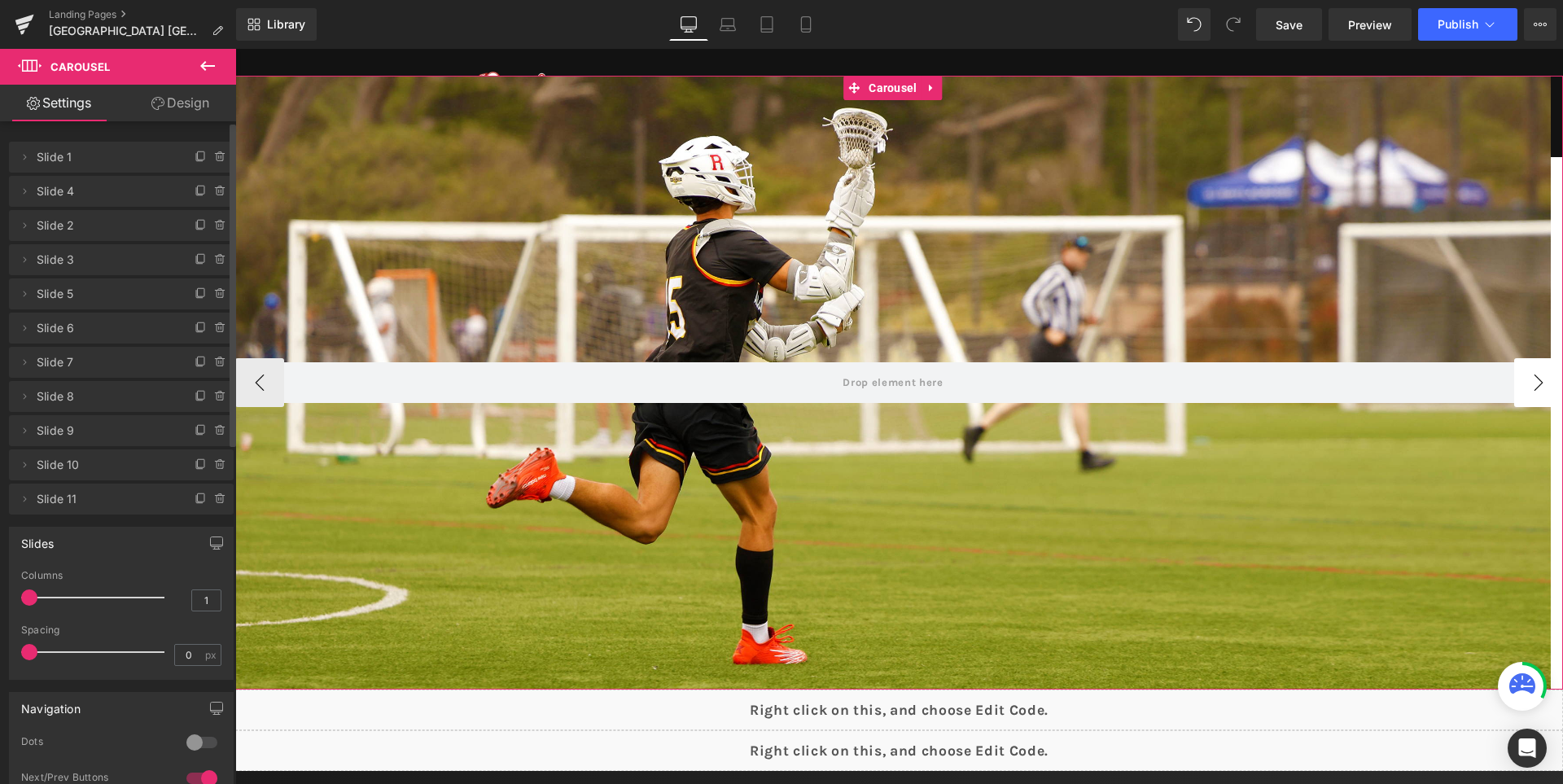
click at [1525, 395] on button "›" at bounding box center [1538, 382] width 49 height 49
click at [247, 391] on button "‹" at bounding box center [259, 382] width 49 height 49
click at [1529, 372] on button "›" at bounding box center [1538, 382] width 49 height 49
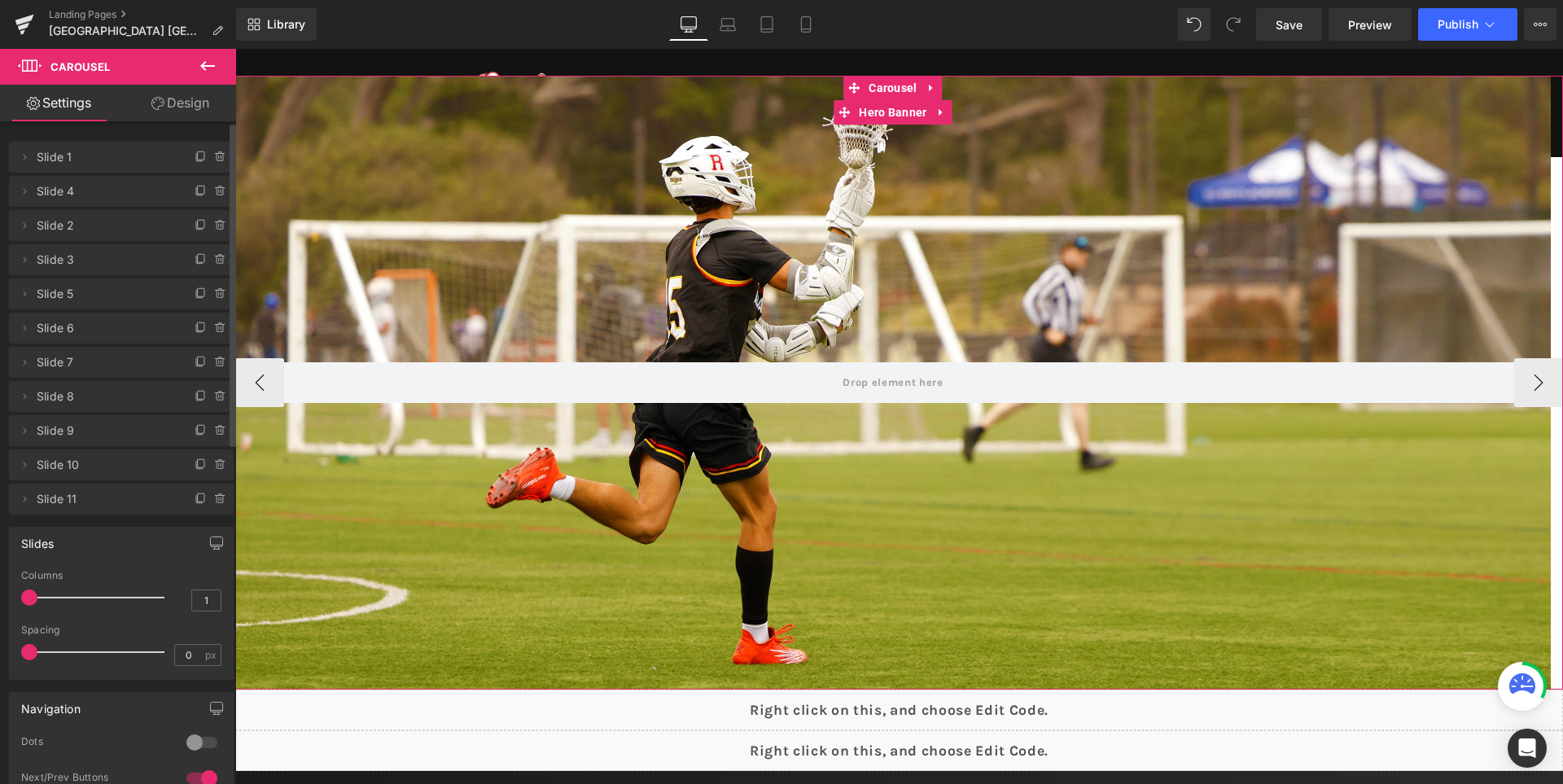
click at [1054, 273] on div at bounding box center [893, 382] width 1316 height 613
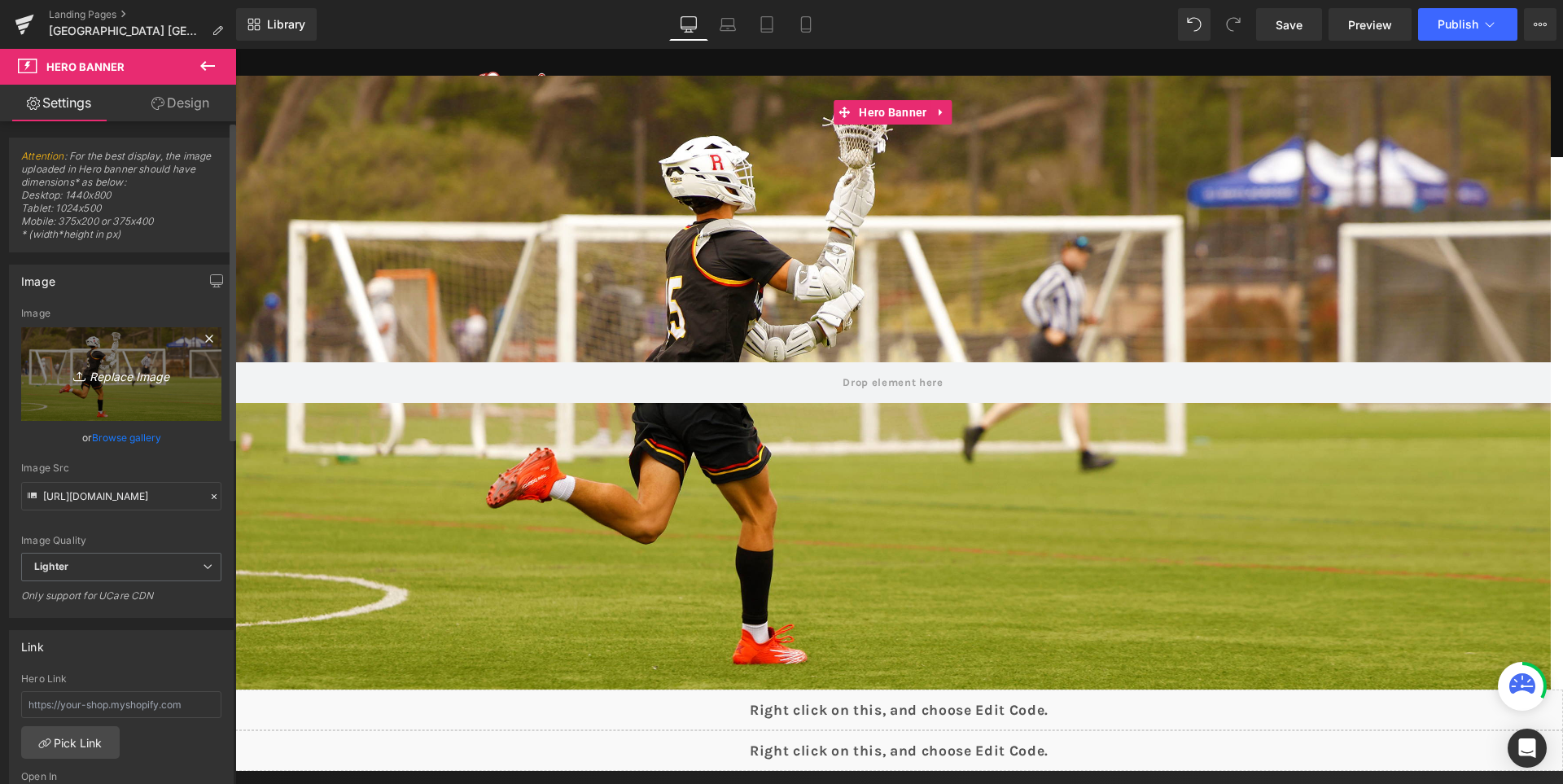
click at [111, 377] on icon "Replace Image" at bounding box center [121, 374] width 130 height 20
type input "C:\fakepath\3.jpg"
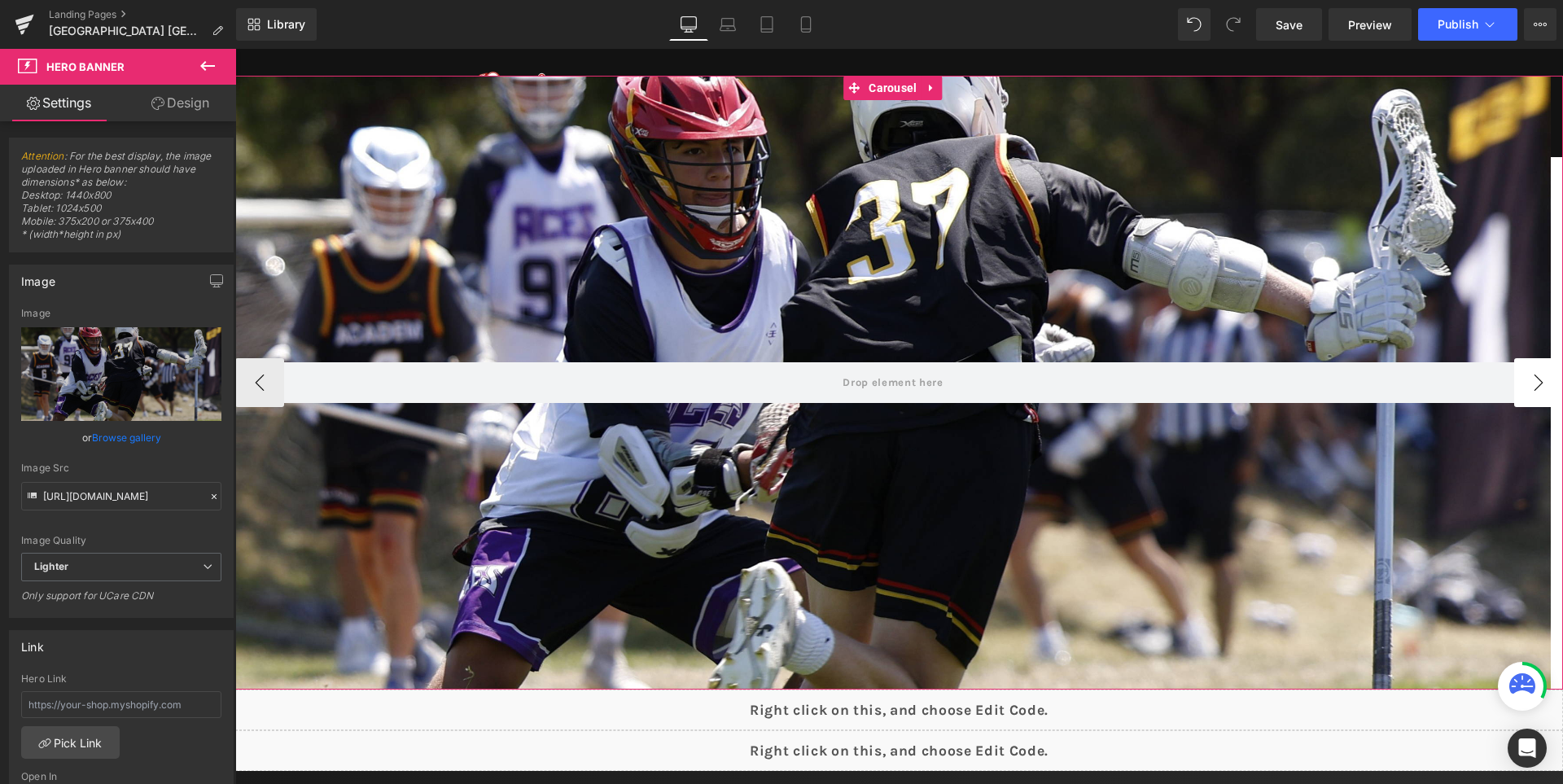
click at [1536, 375] on button "›" at bounding box center [1538, 382] width 49 height 49
click at [888, 91] on span "Carousel" at bounding box center [892, 89] width 56 height 24
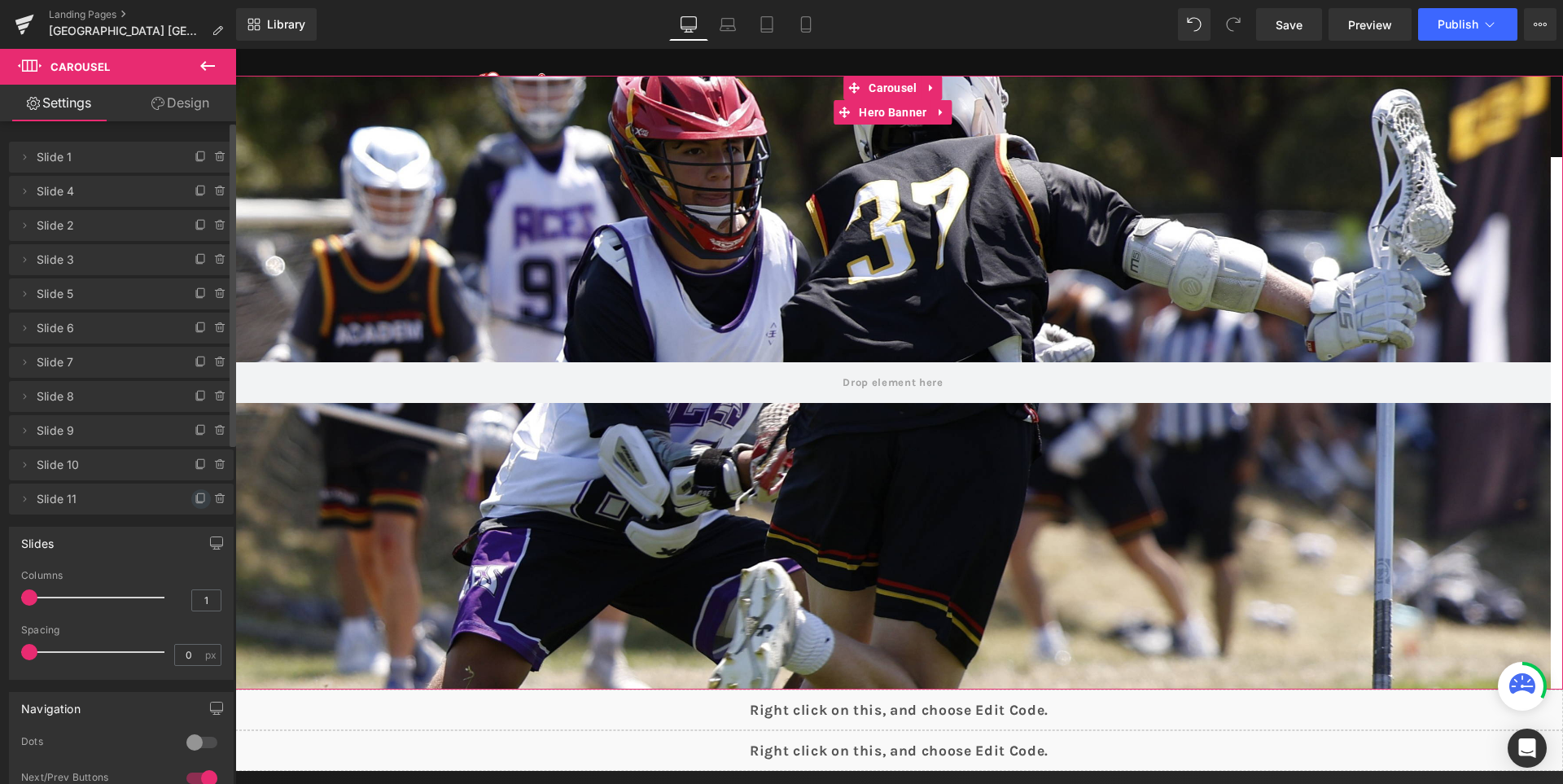
click at [197, 502] on icon at bounding box center [200, 497] width 6 height 8
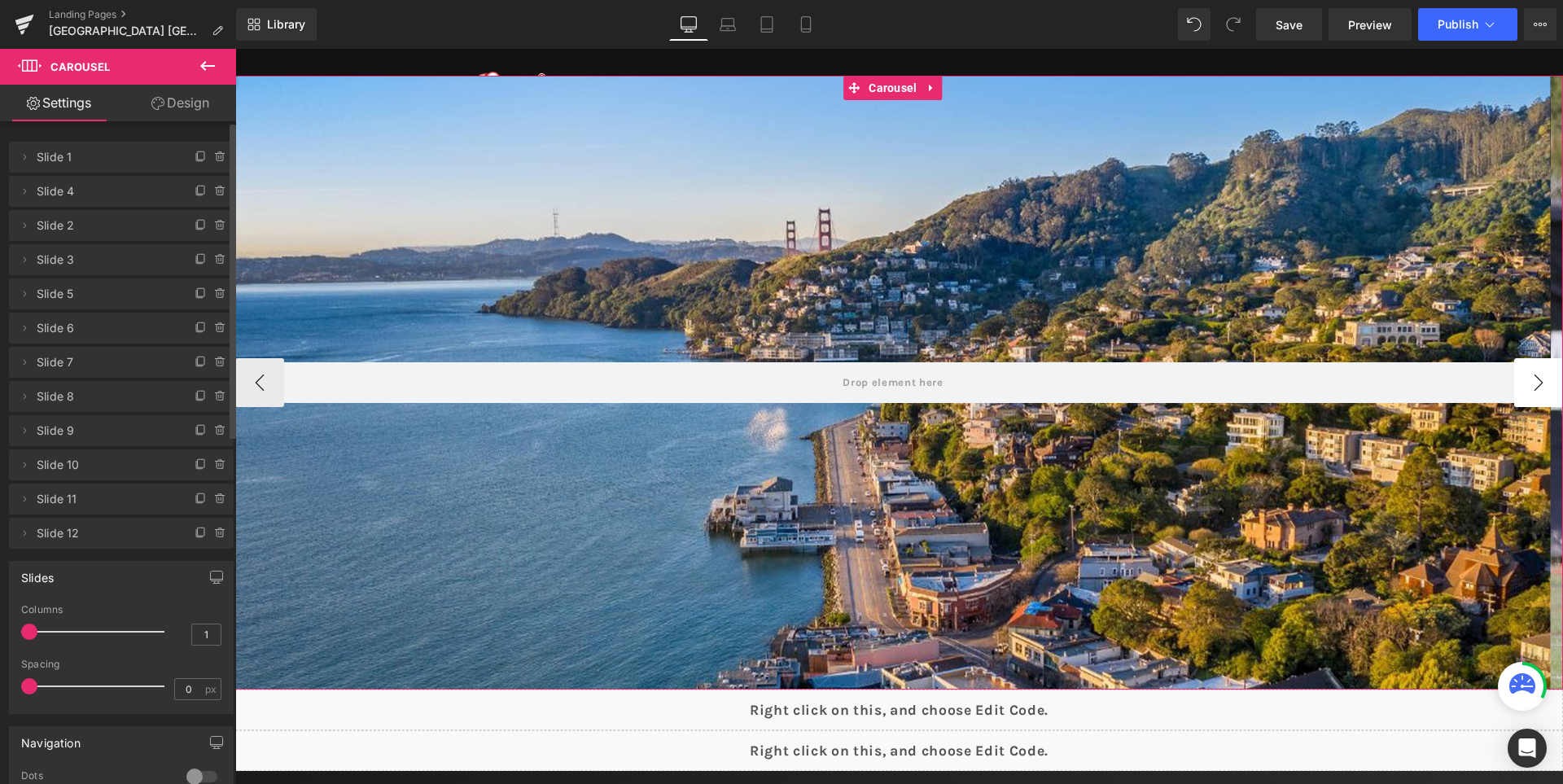
click at [1534, 399] on button "›" at bounding box center [1538, 382] width 49 height 49
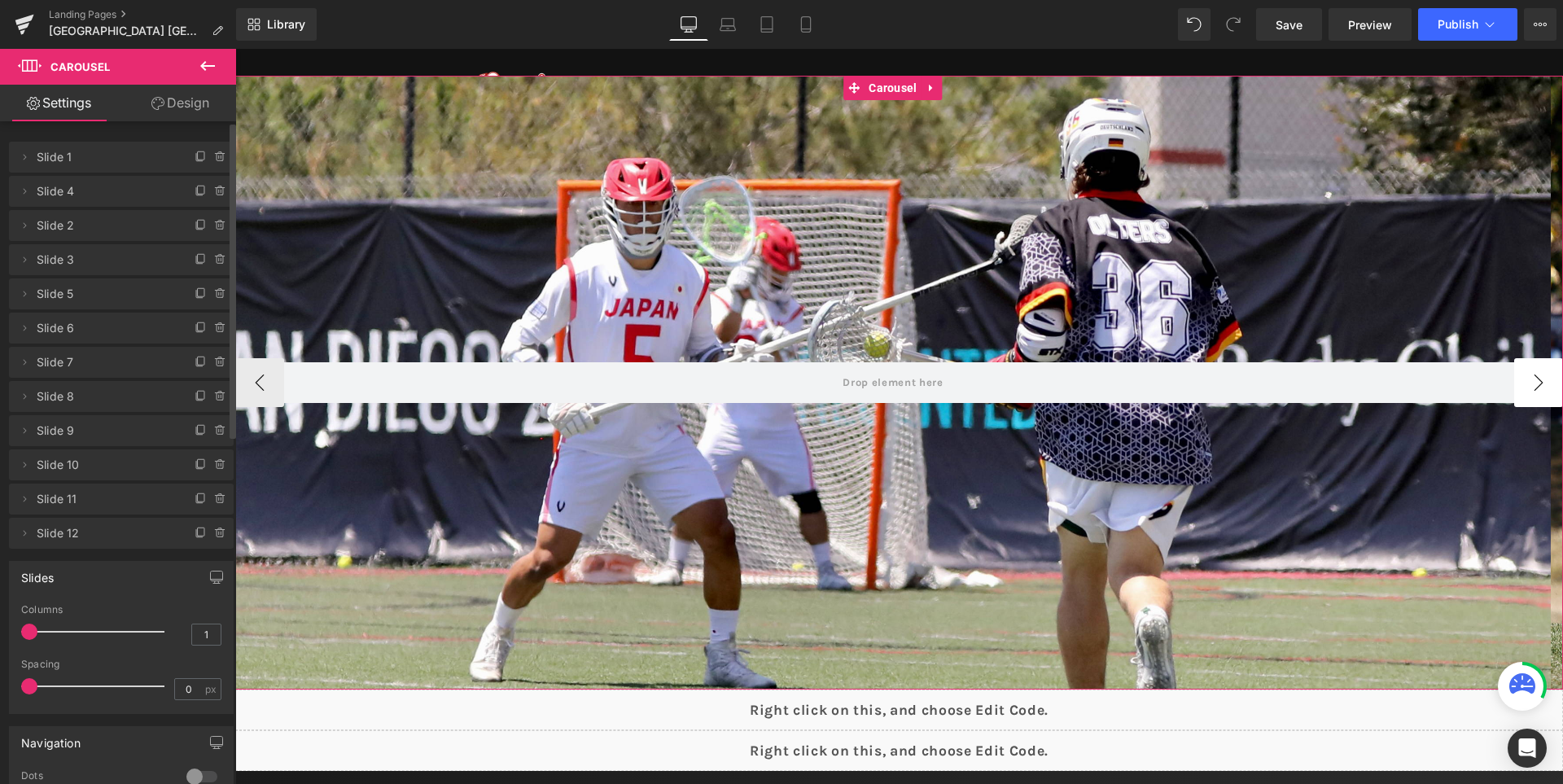
click at [1534, 399] on button "›" at bounding box center [1538, 382] width 49 height 49
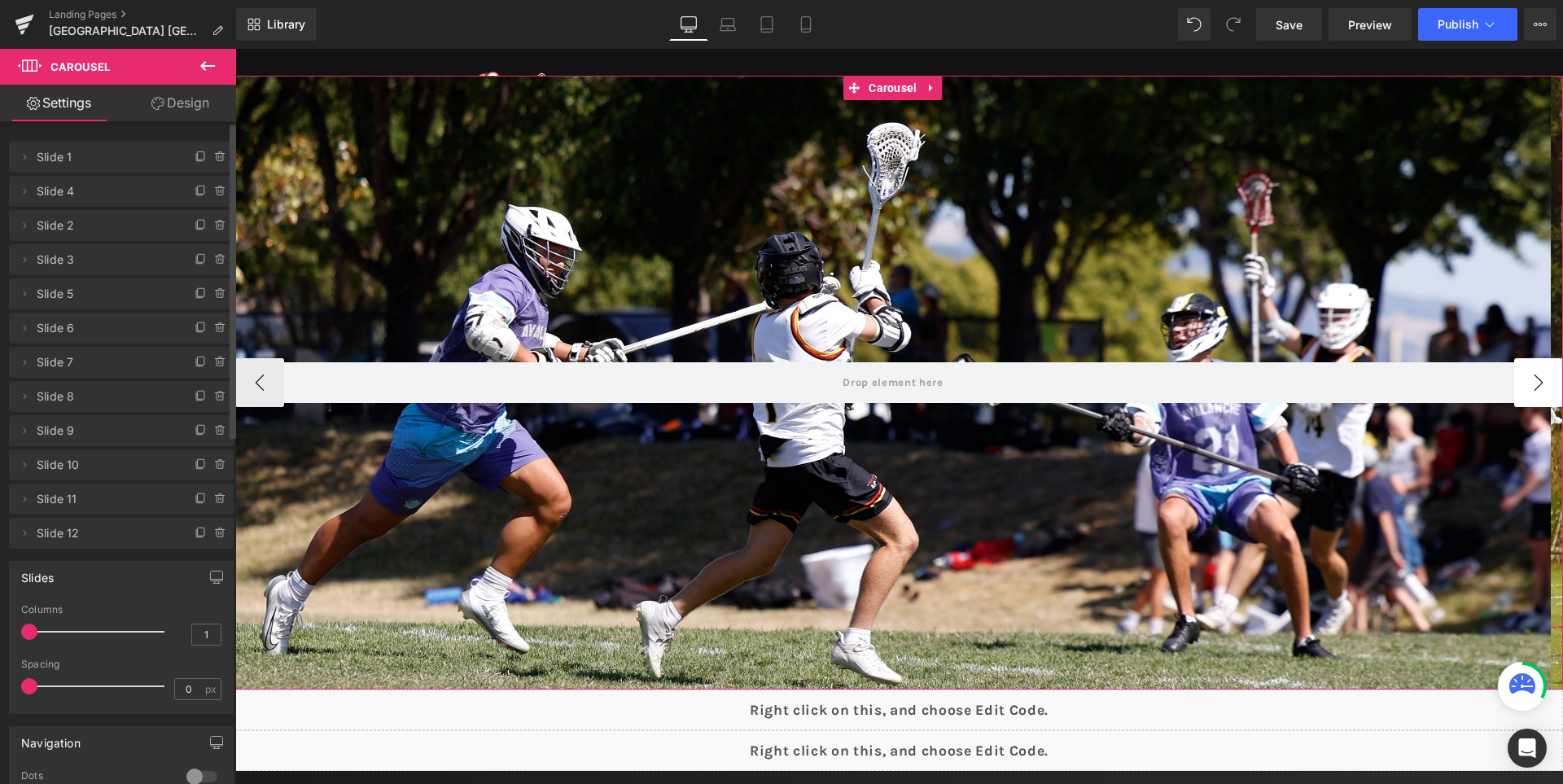
click at [1534, 399] on button "›" at bounding box center [1538, 382] width 49 height 49
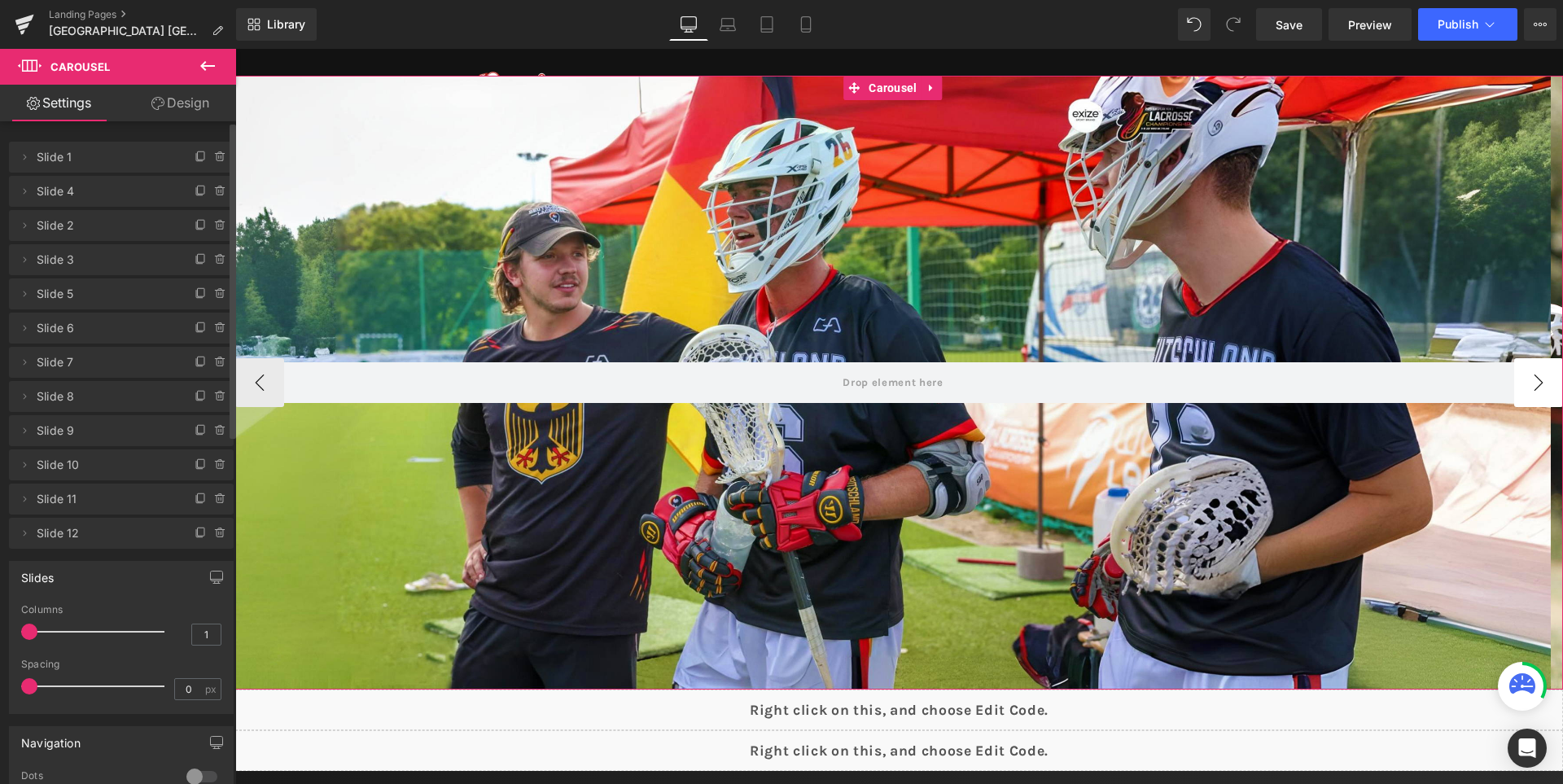
click at [1534, 399] on button "›" at bounding box center [1538, 382] width 49 height 49
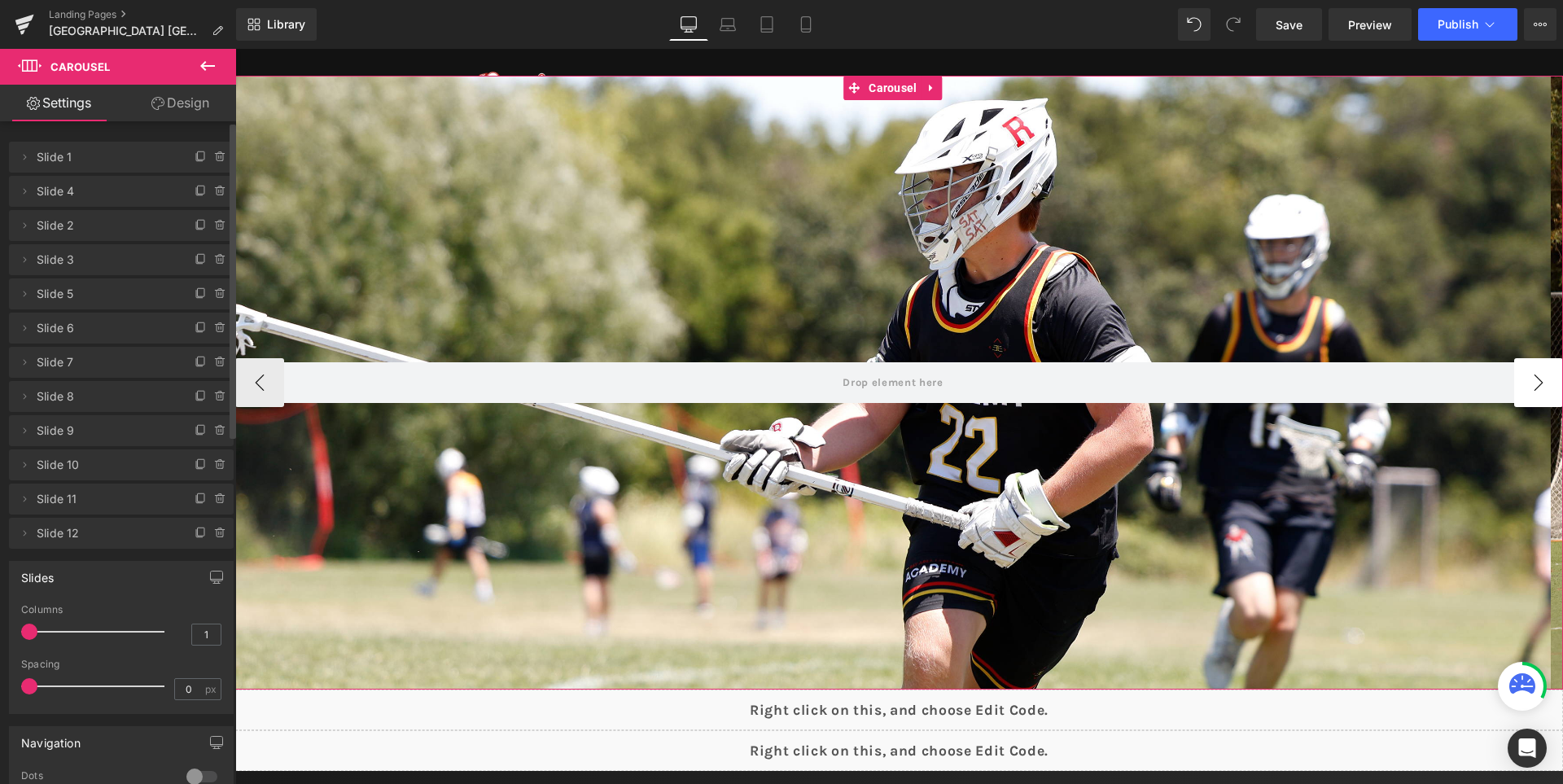
click at [1534, 399] on button "›" at bounding box center [1538, 382] width 49 height 49
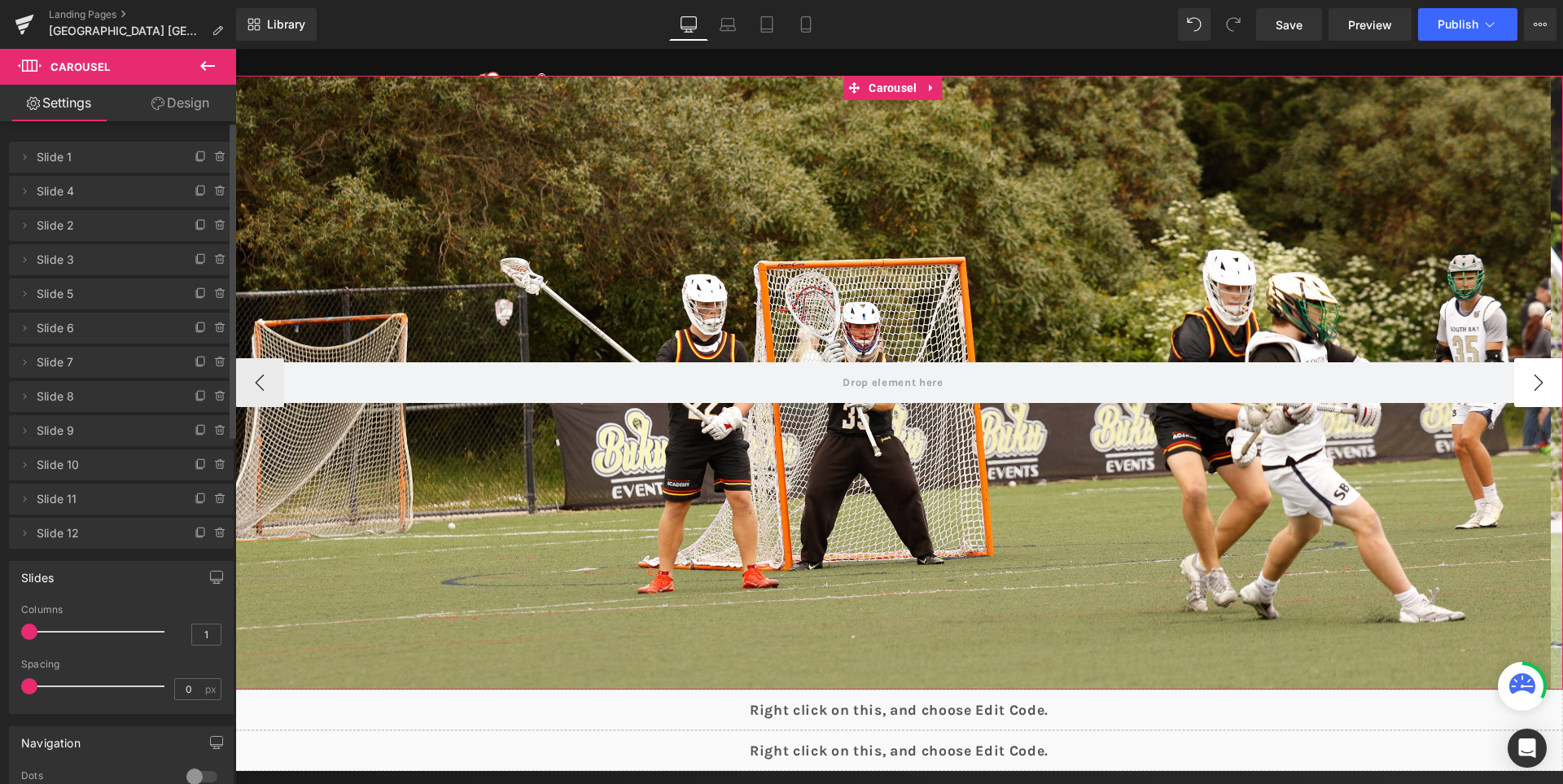
click at [1534, 399] on button "›" at bounding box center [1538, 382] width 49 height 49
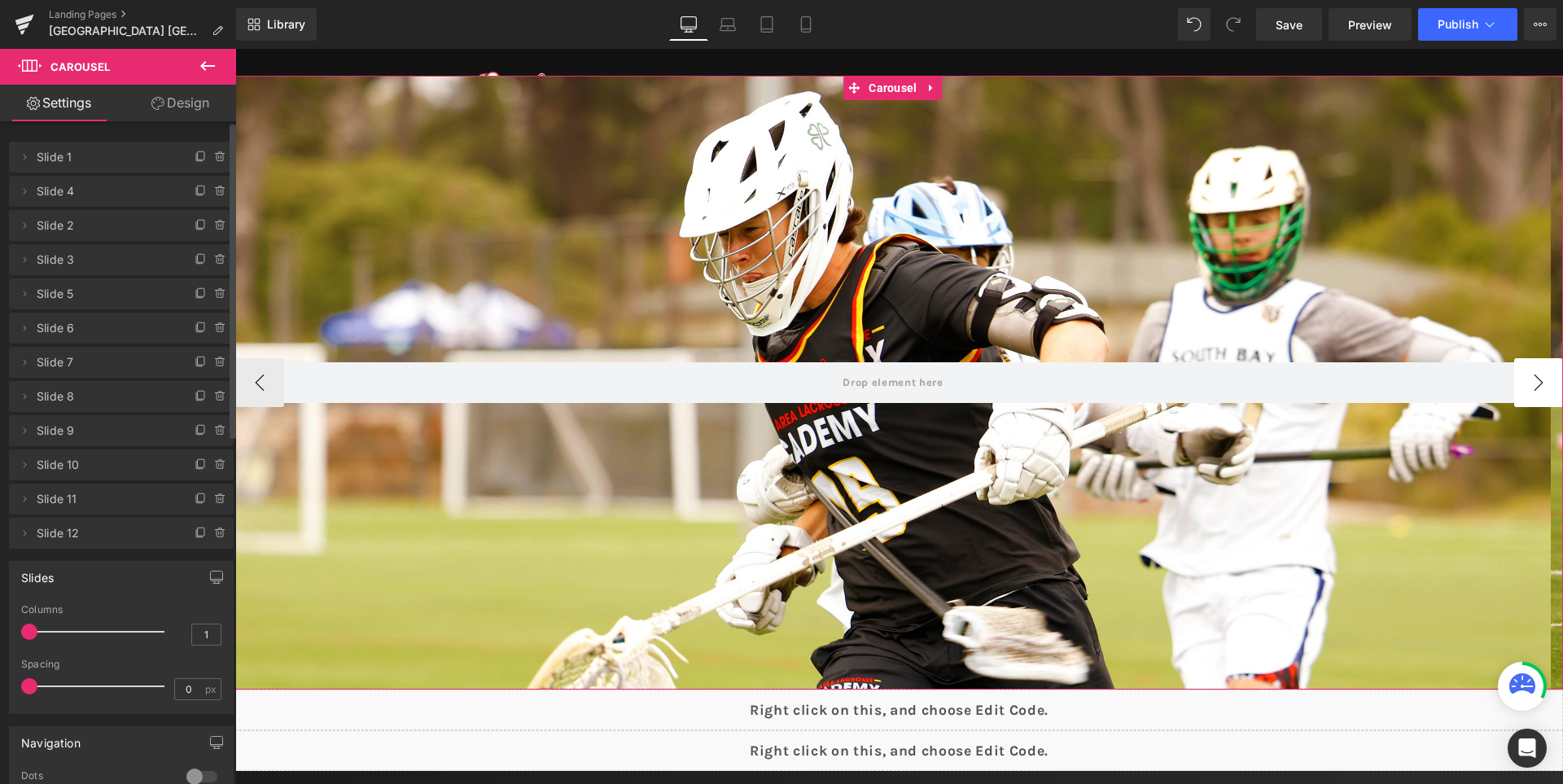
click at [1534, 399] on button "›" at bounding box center [1538, 382] width 49 height 49
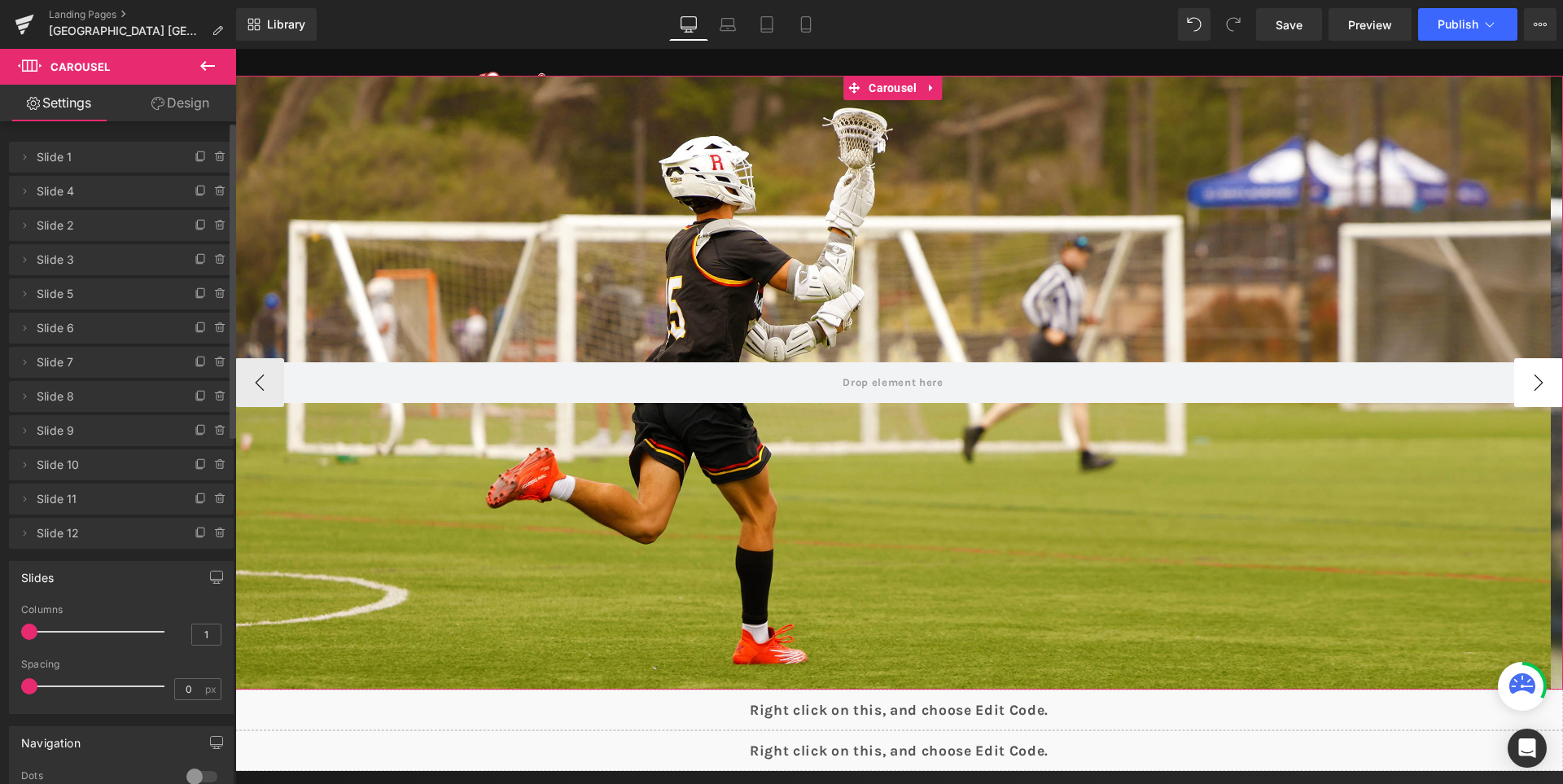
click at [1534, 399] on button "›" at bounding box center [1538, 382] width 49 height 49
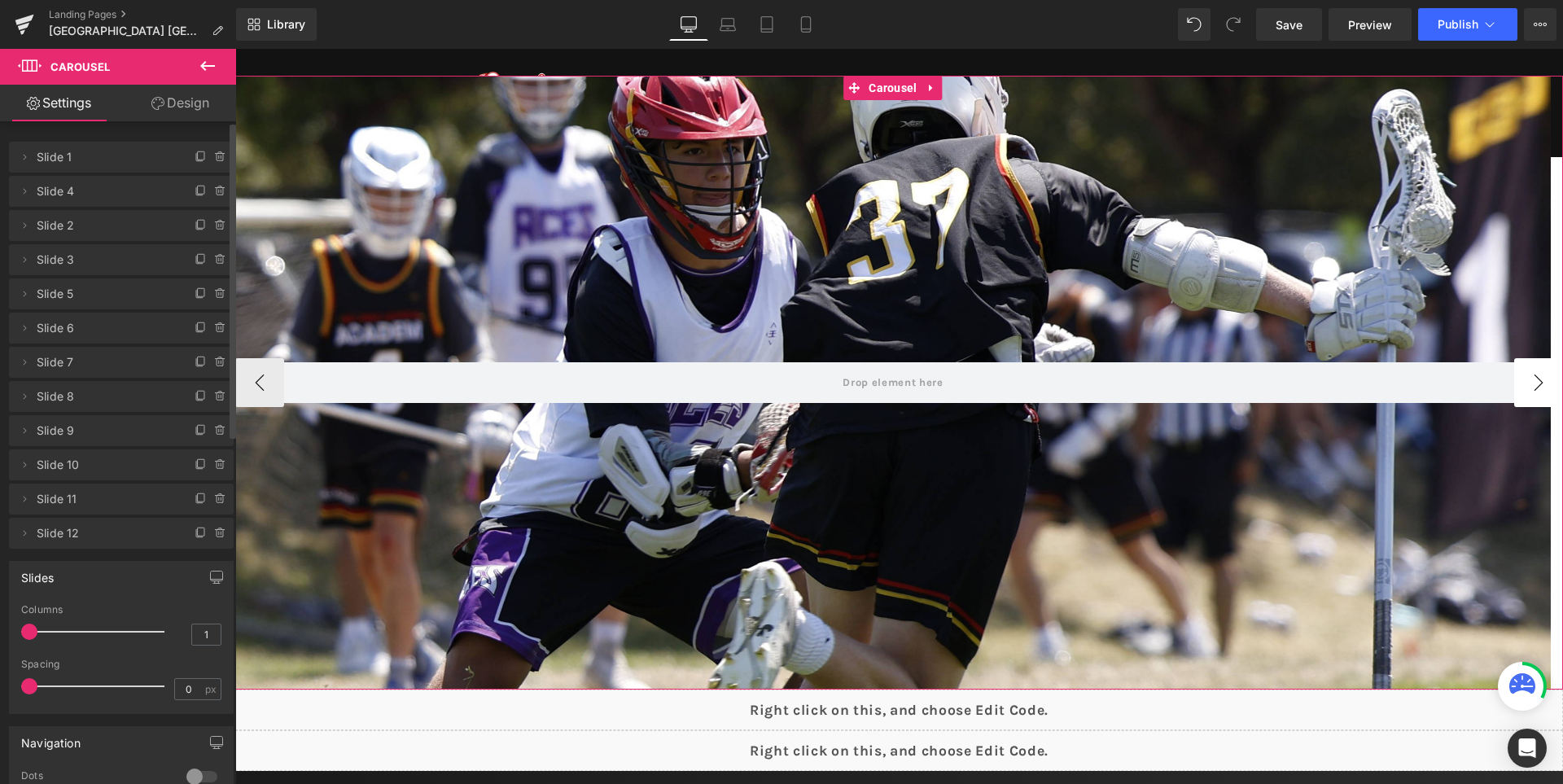
click at [1534, 399] on button "›" at bounding box center [1538, 382] width 49 height 49
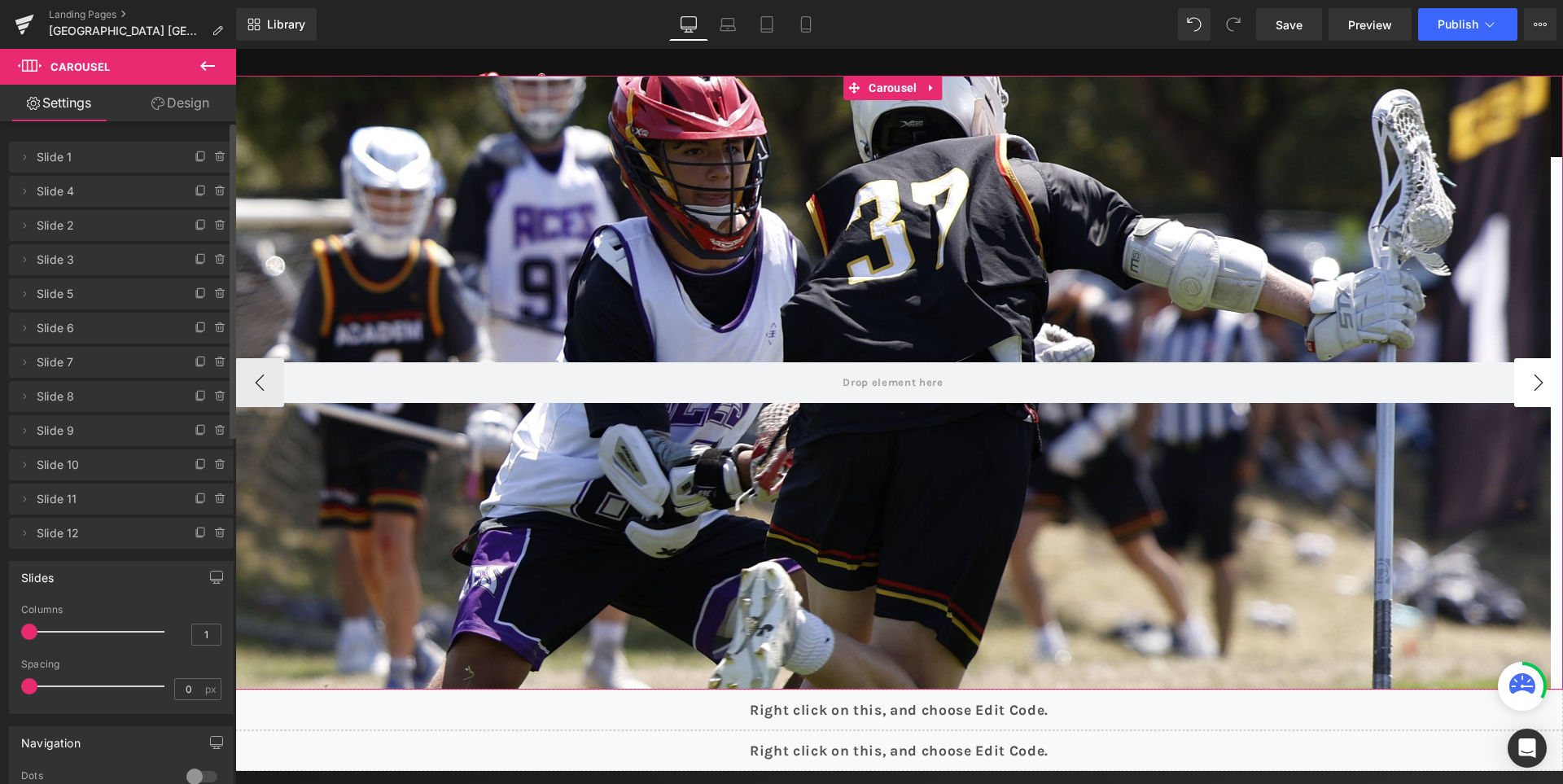
click at [1534, 399] on button "›" at bounding box center [1538, 382] width 49 height 49
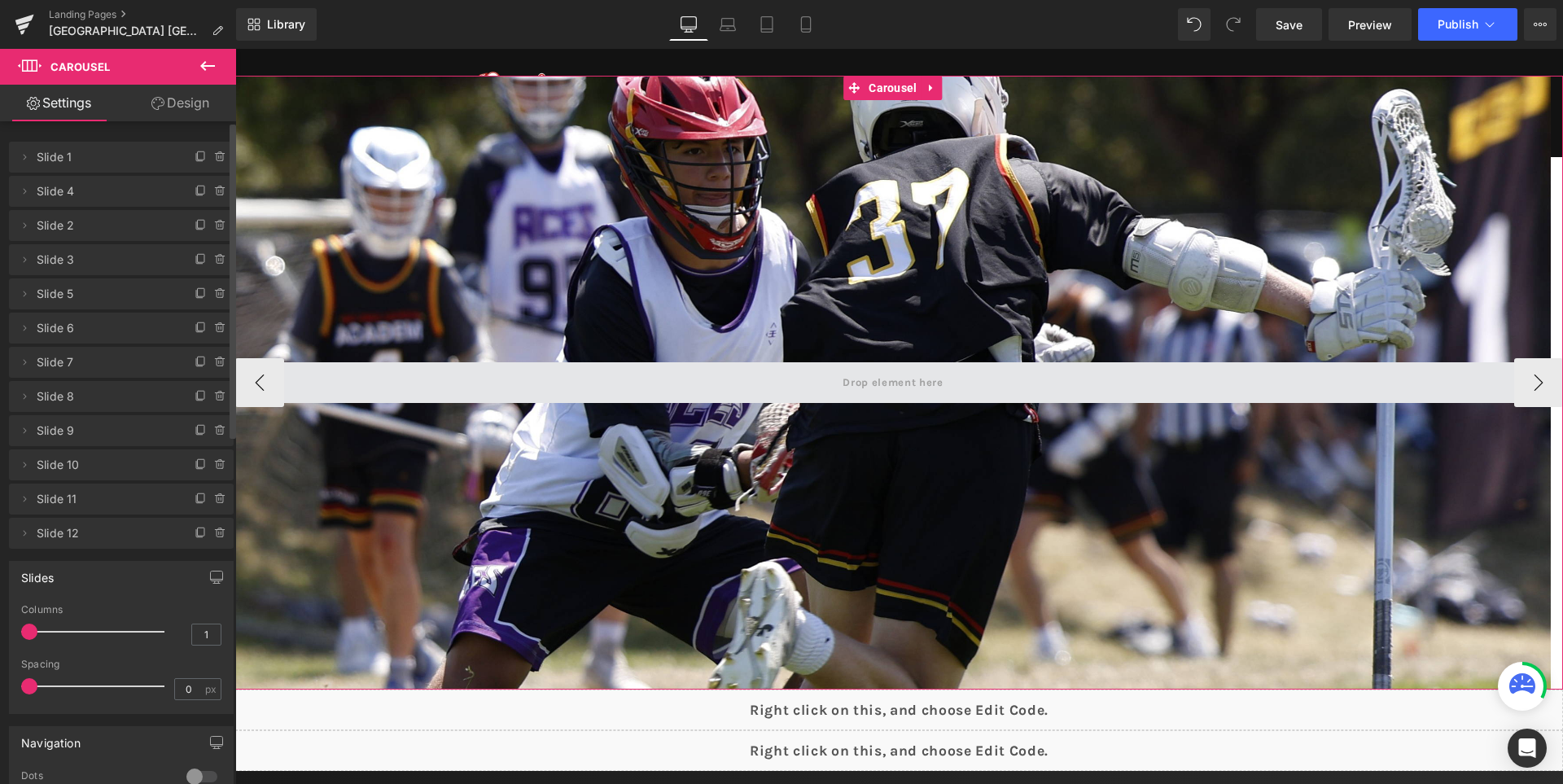
click at [247, 398] on button "‹" at bounding box center [259, 382] width 49 height 49
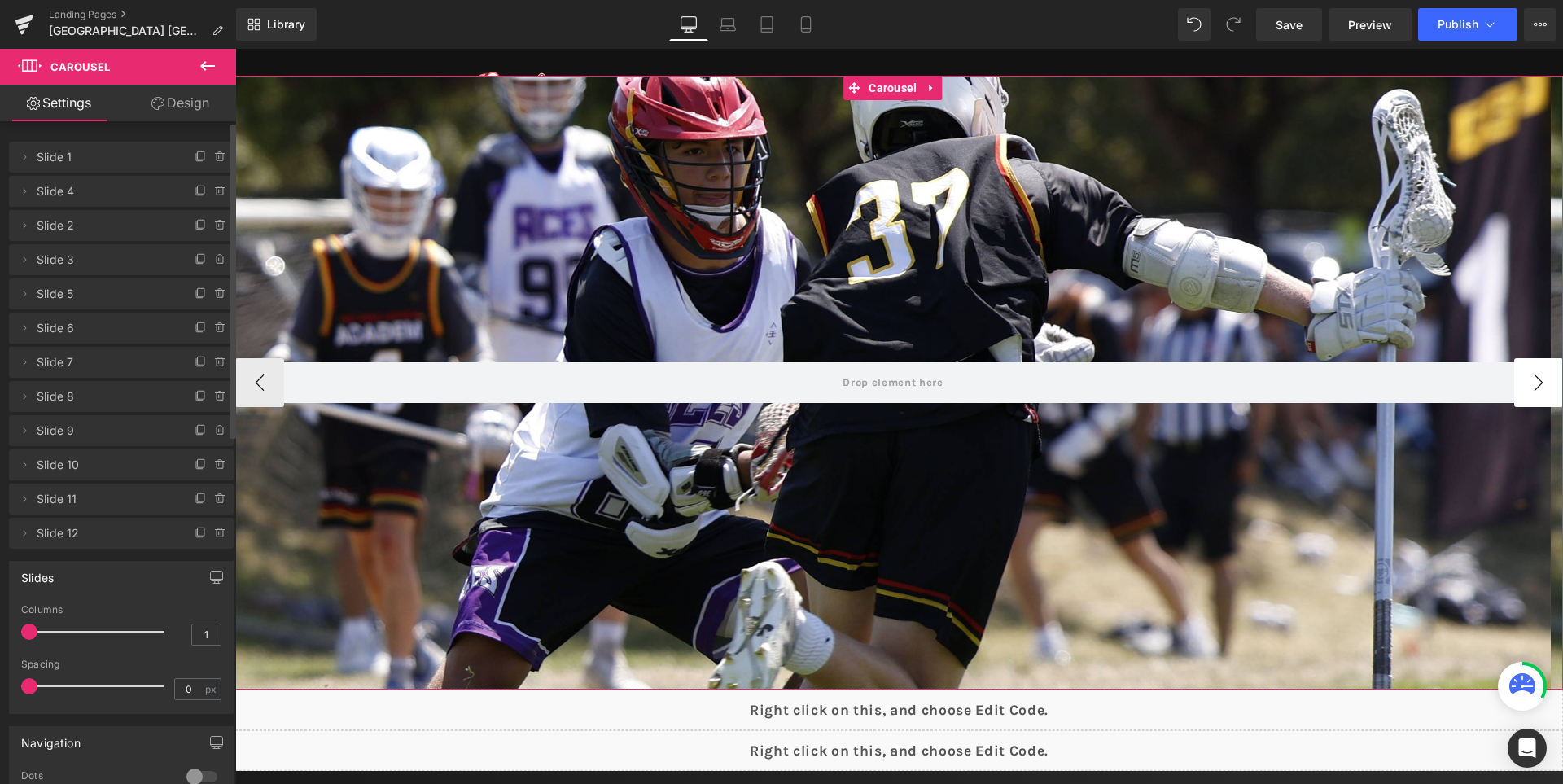
click at [1531, 378] on button "›" at bounding box center [1538, 382] width 49 height 49
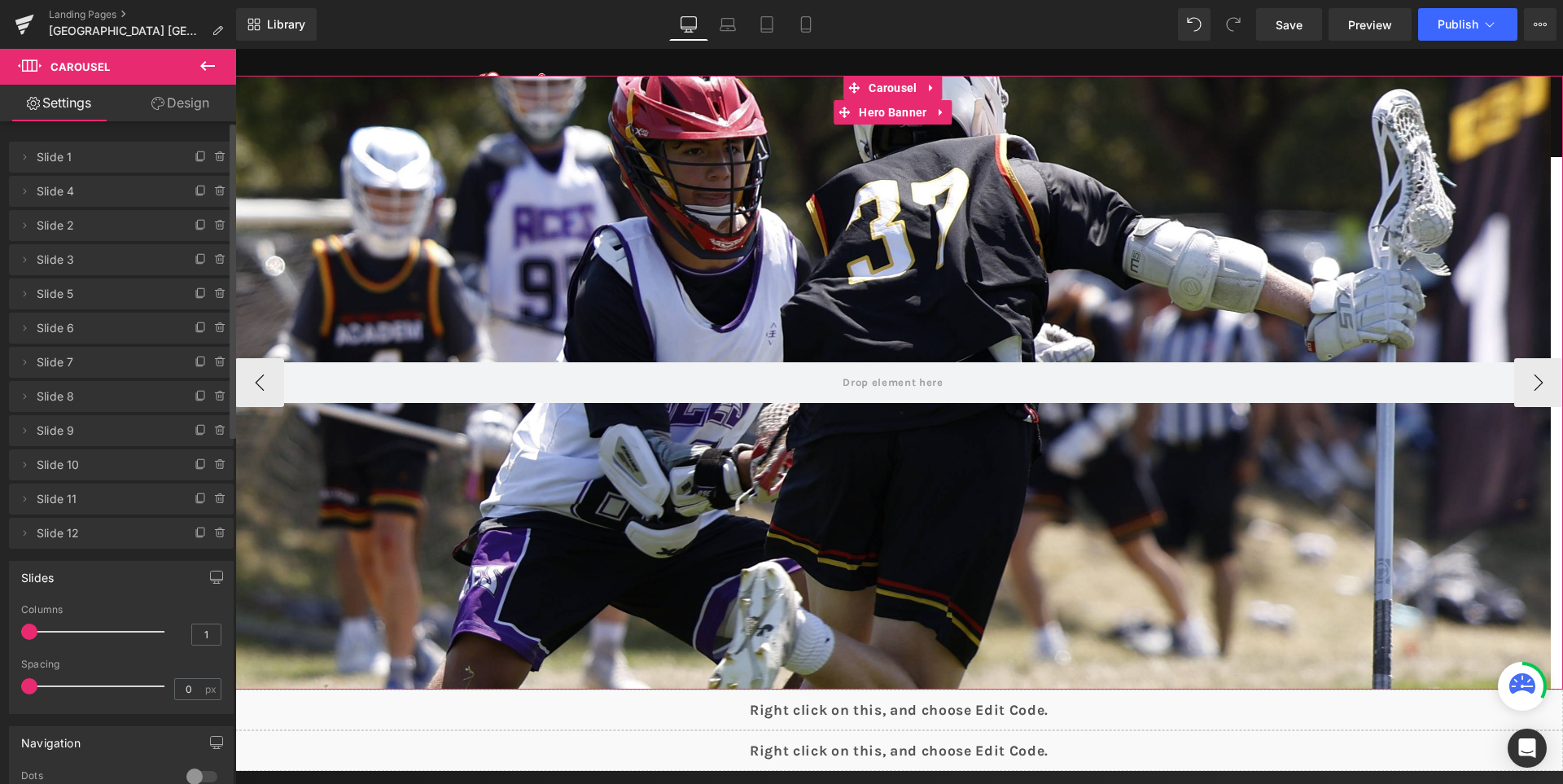
click at [1110, 255] on div at bounding box center [893, 382] width 1316 height 613
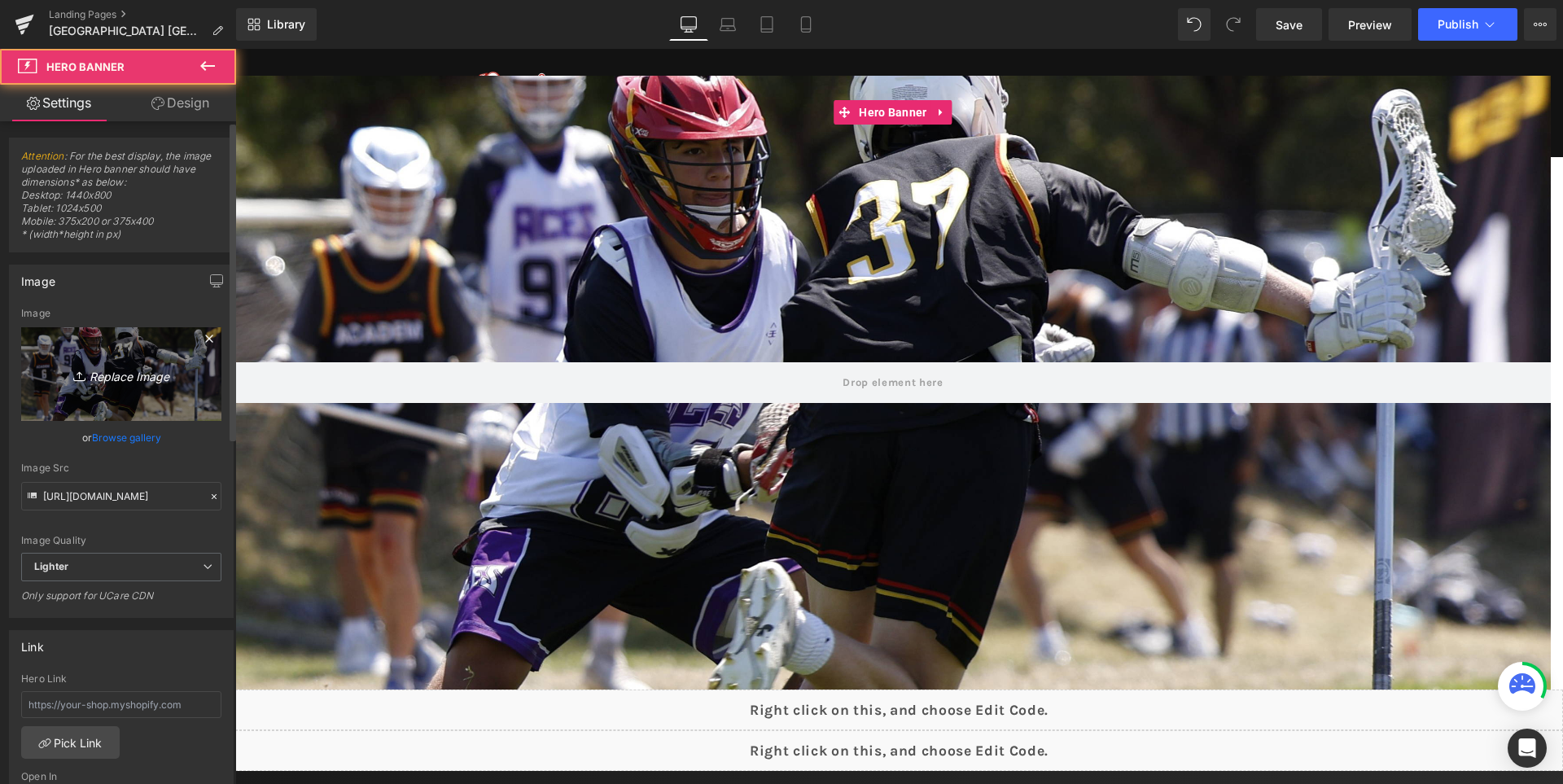
click at [123, 374] on icon "Replace Image" at bounding box center [121, 374] width 130 height 20
type input "C:\fakepath\4.jpg"
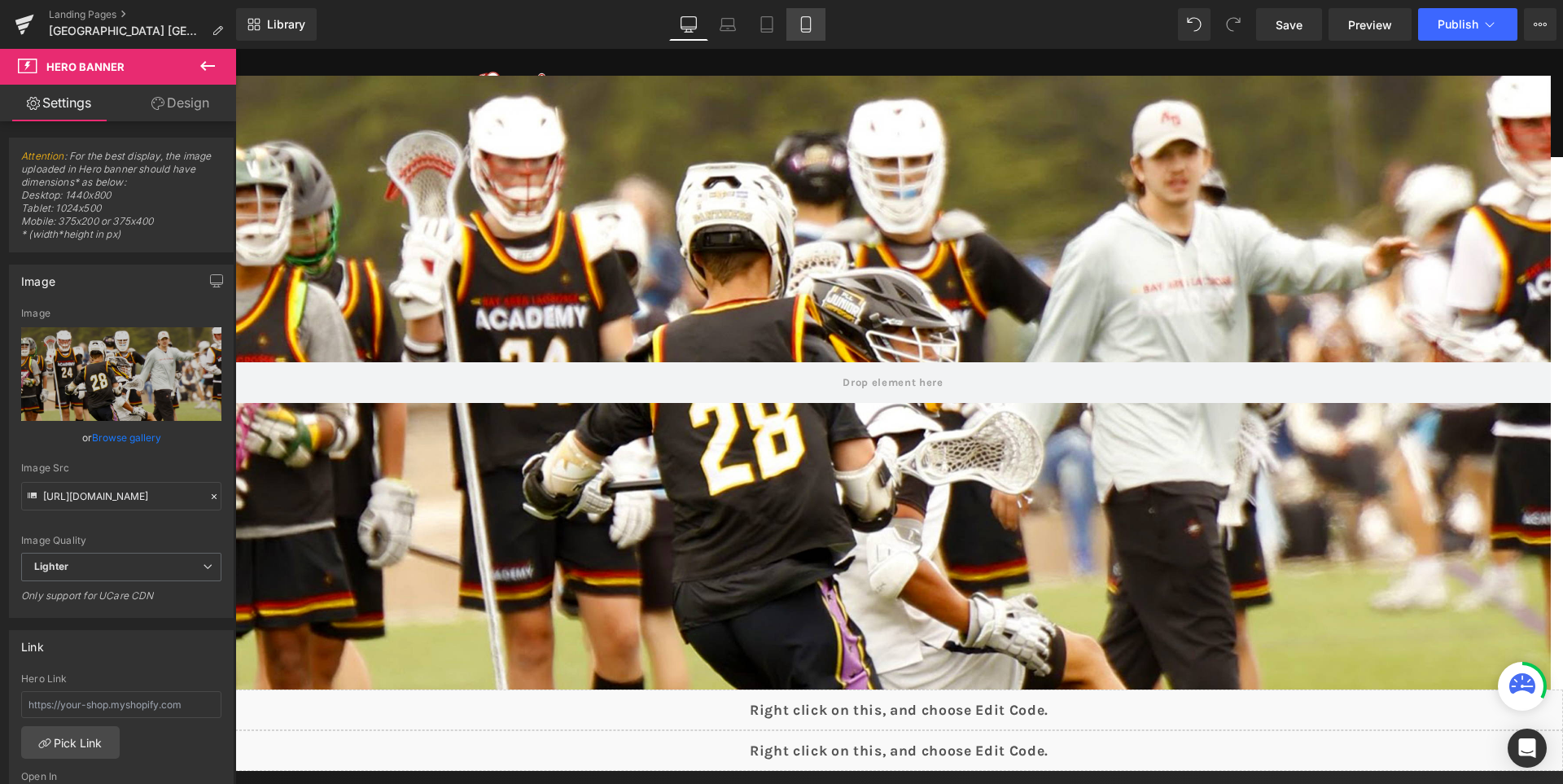
click at [814, 31] on icon at bounding box center [806, 25] width 17 height 17
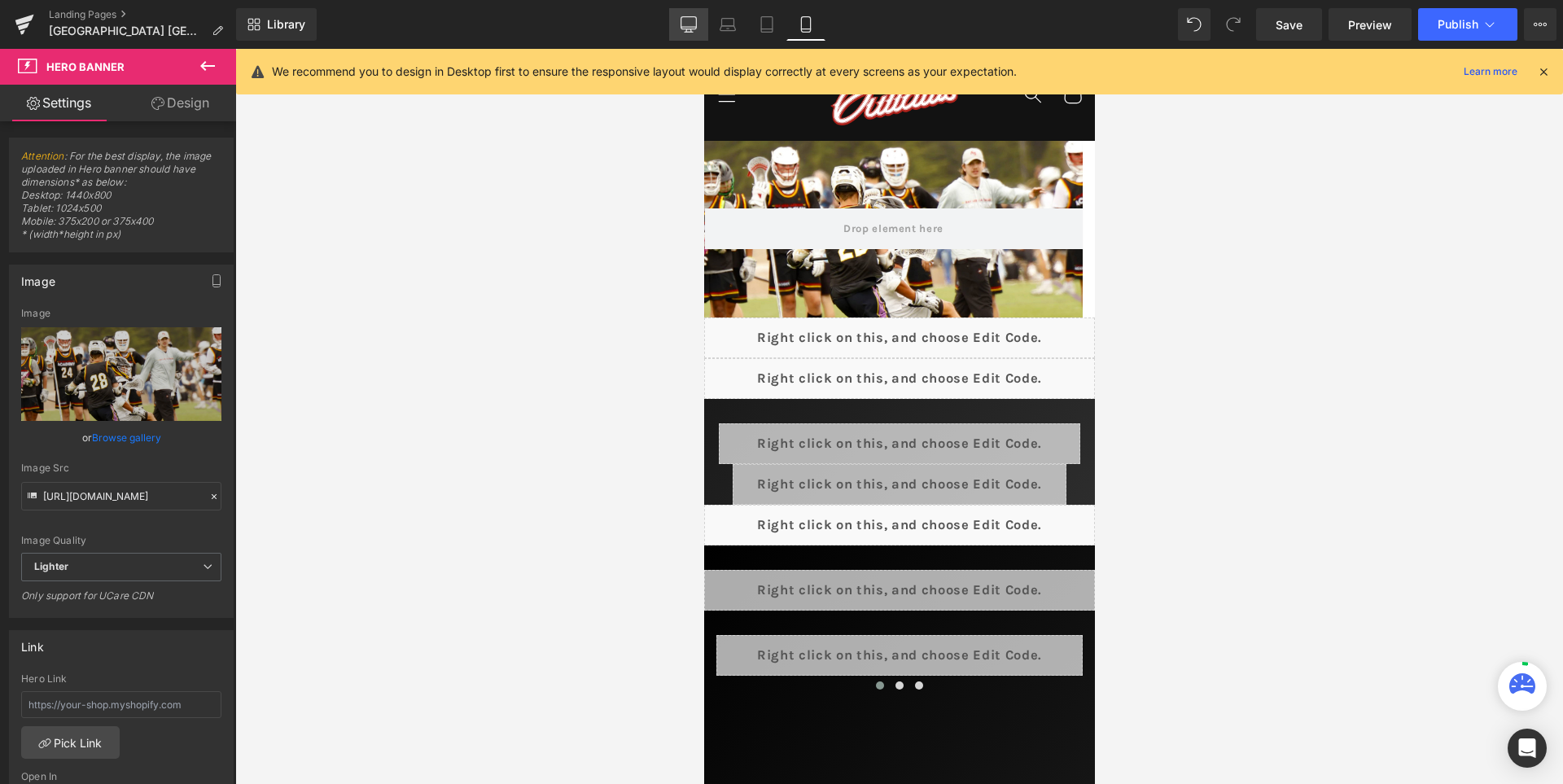
click at [686, 32] on link "Desktop" at bounding box center [688, 24] width 39 height 32
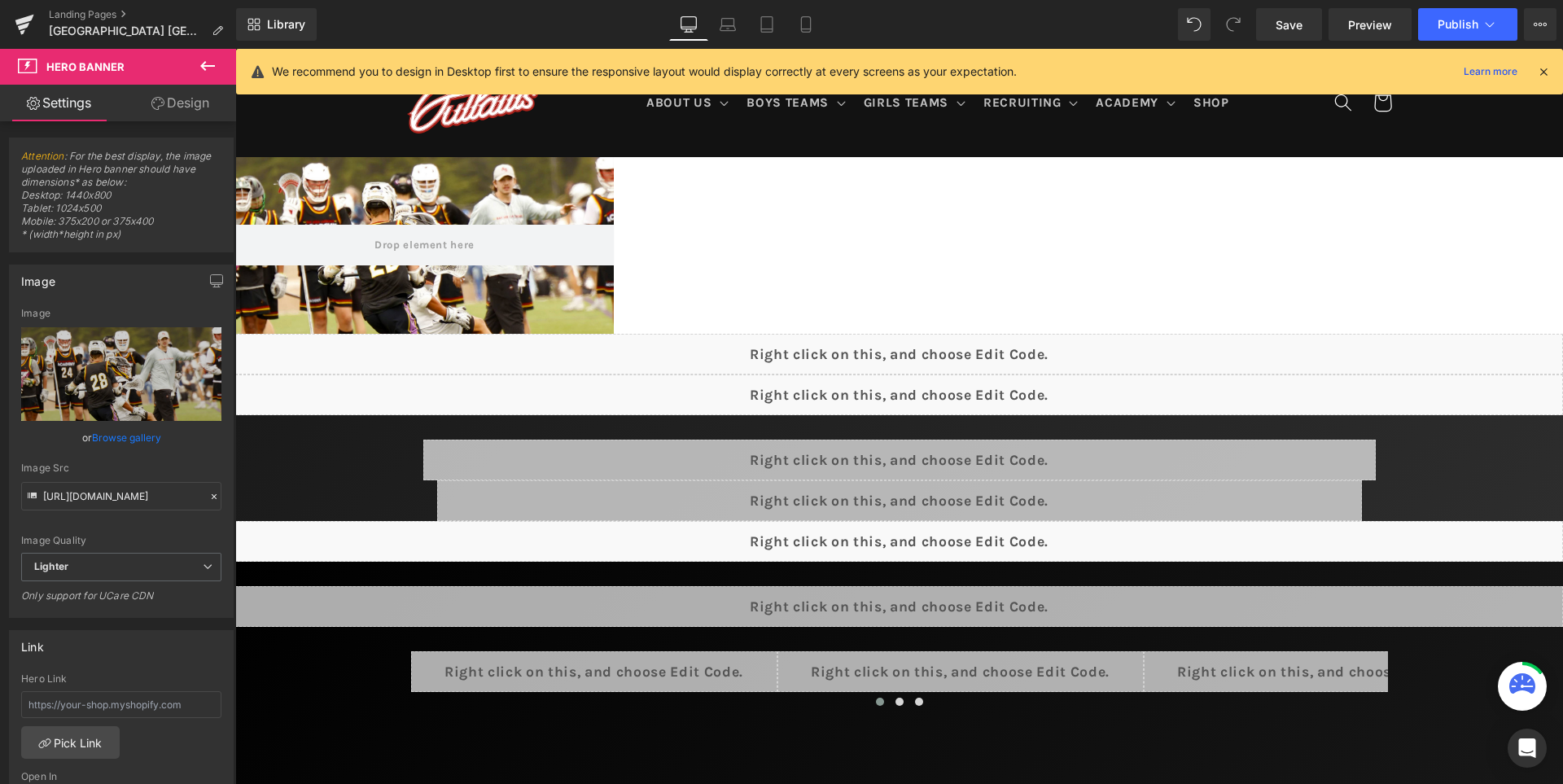
scroll to position [17, 0]
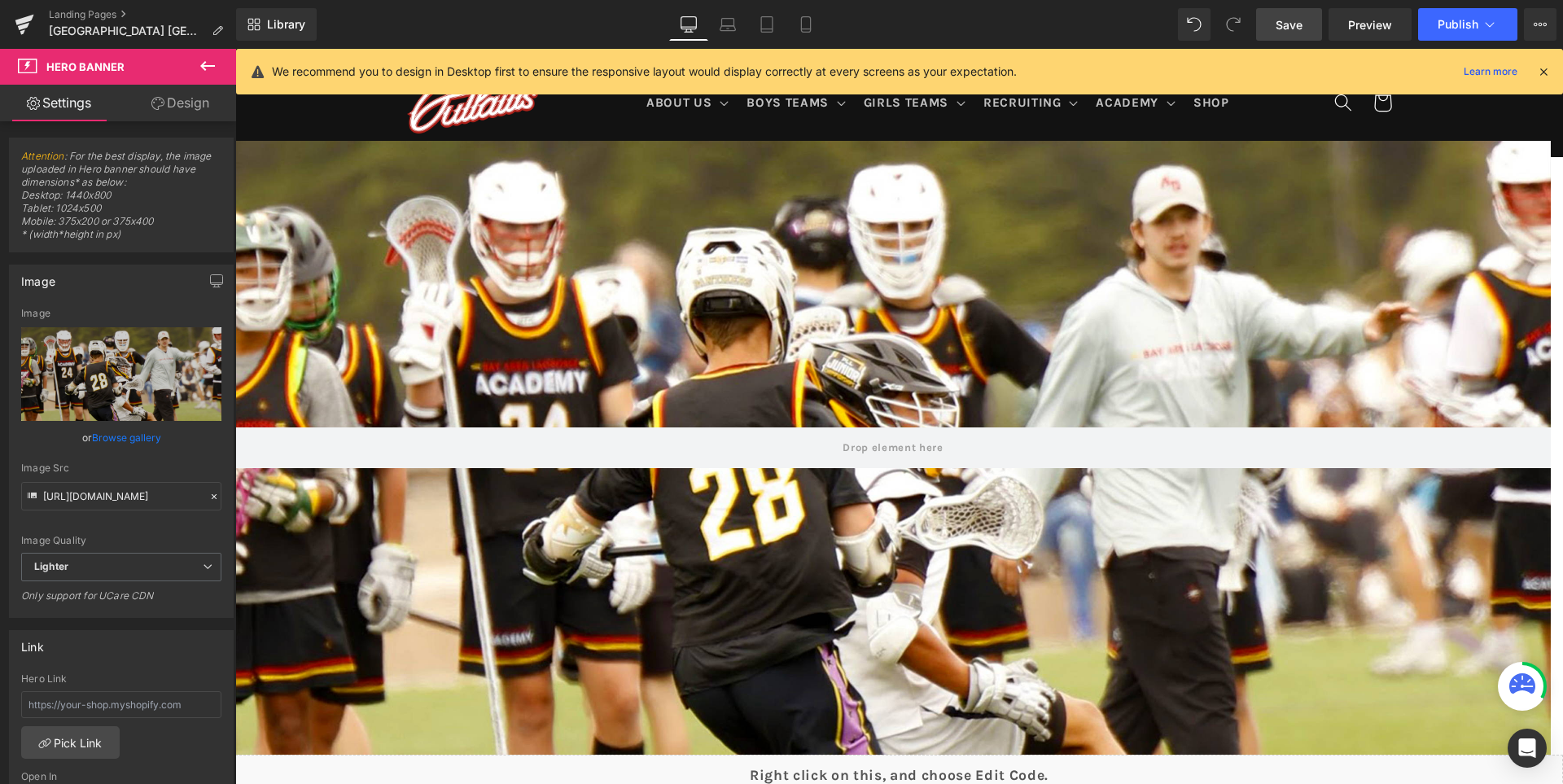
click at [1292, 26] on span "Save" at bounding box center [1289, 25] width 27 height 18
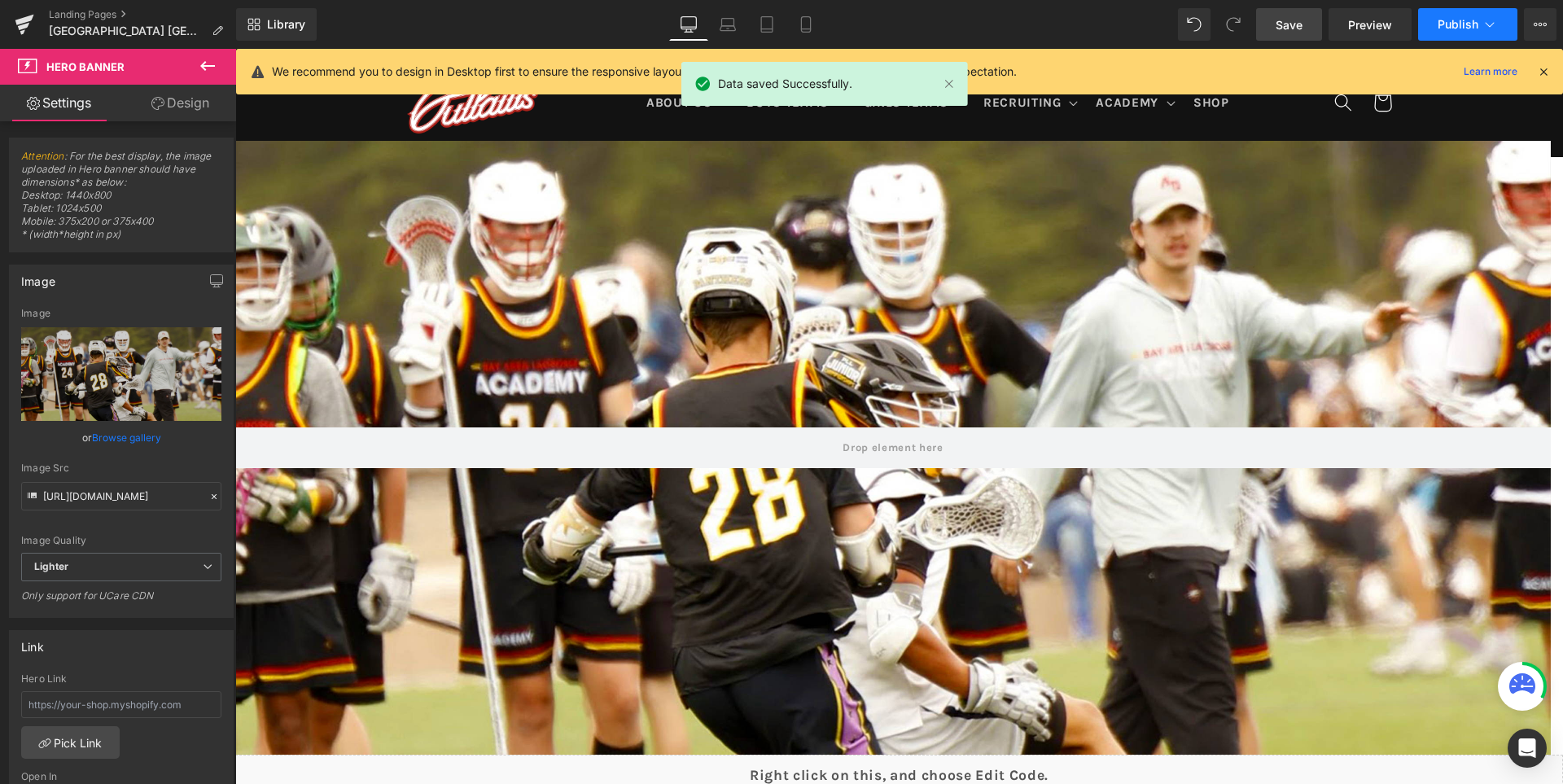
click at [1450, 19] on span "Publish" at bounding box center [1458, 24] width 41 height 13
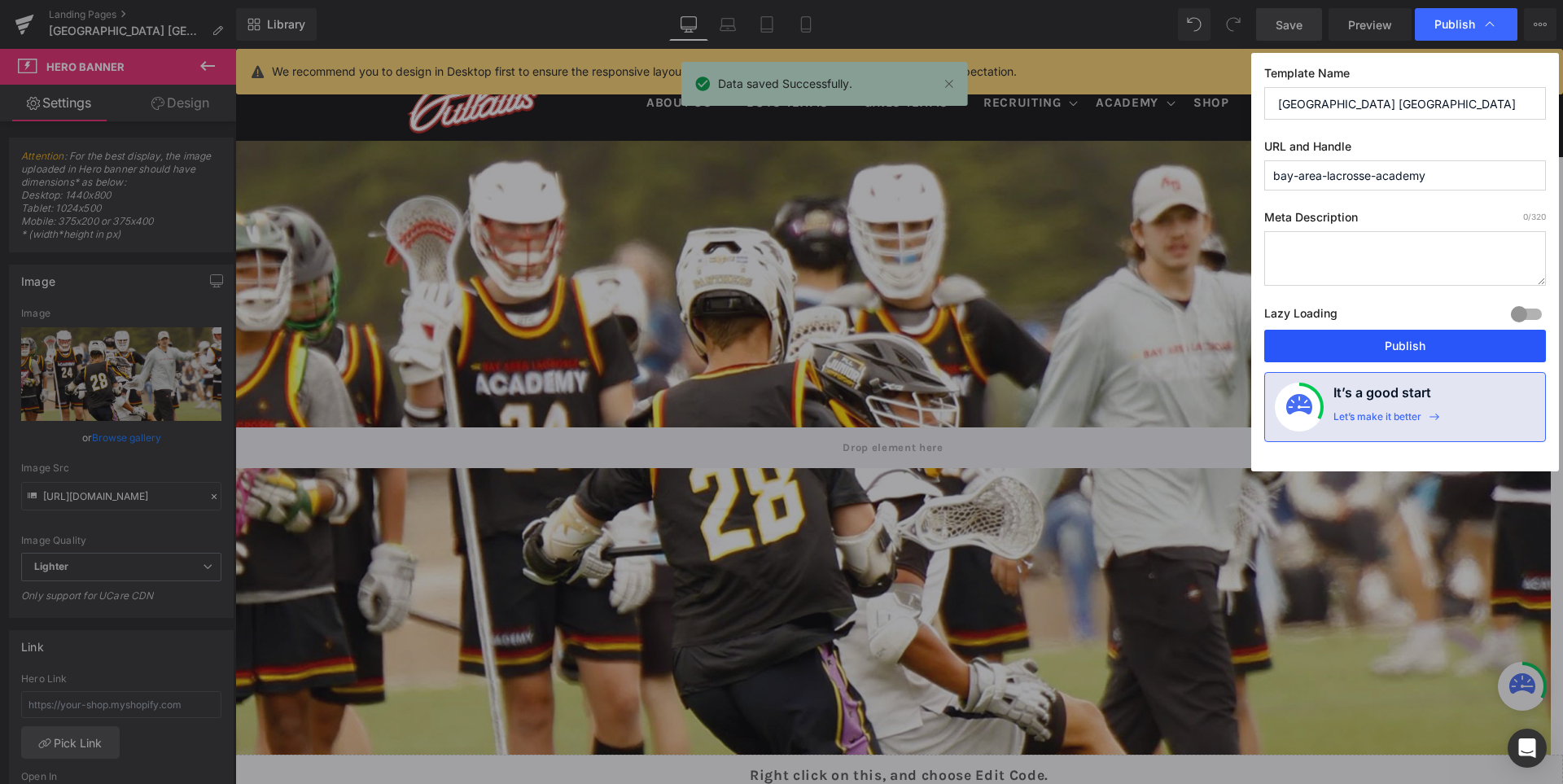
click at [1426, 345] on button "Publish" at bounding box center [1404, 345] width 281 height 32
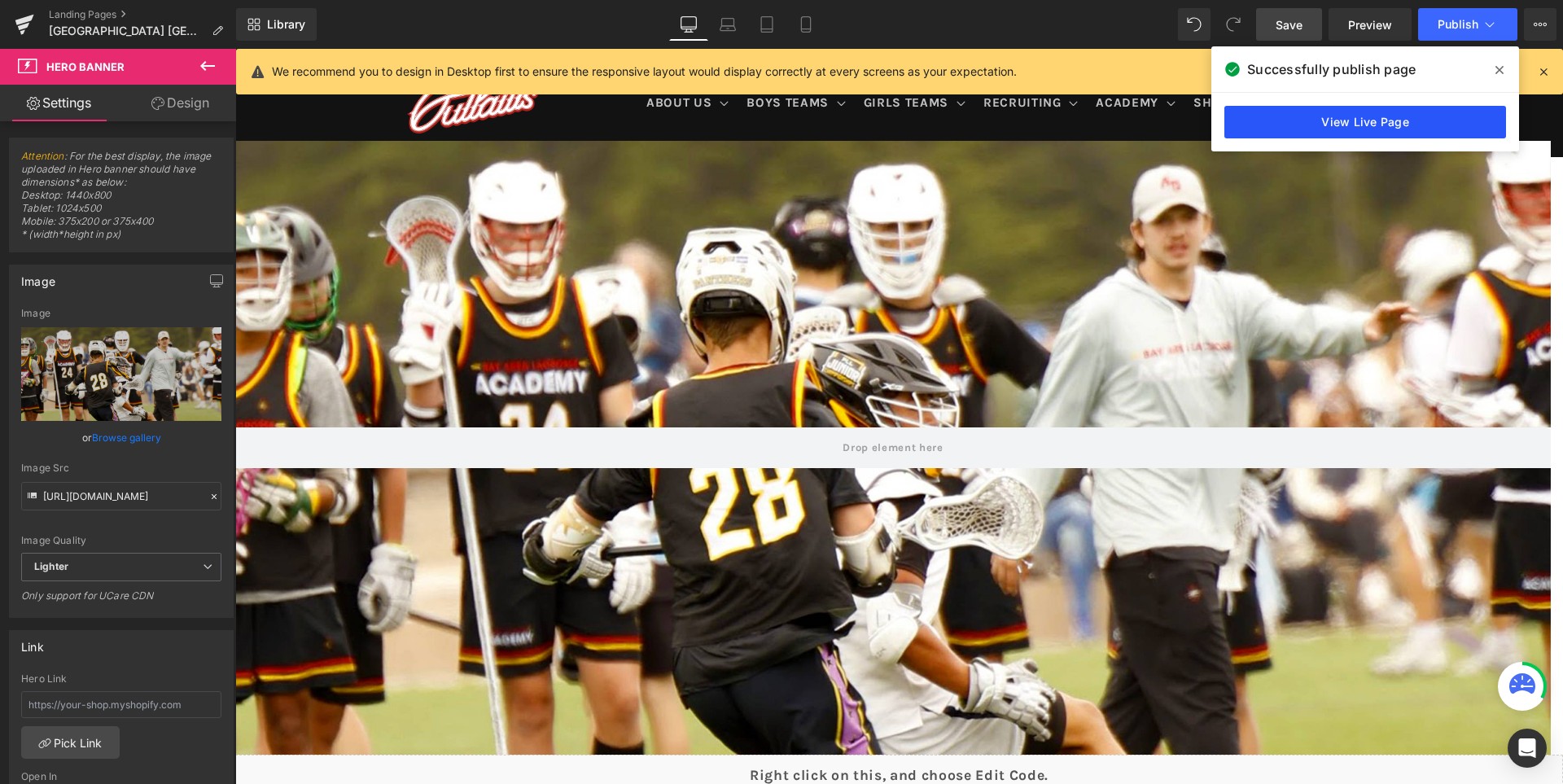
click at [1301, 114] on link "View Live Page" at bounding box center [1365, 122] width 281 height 32
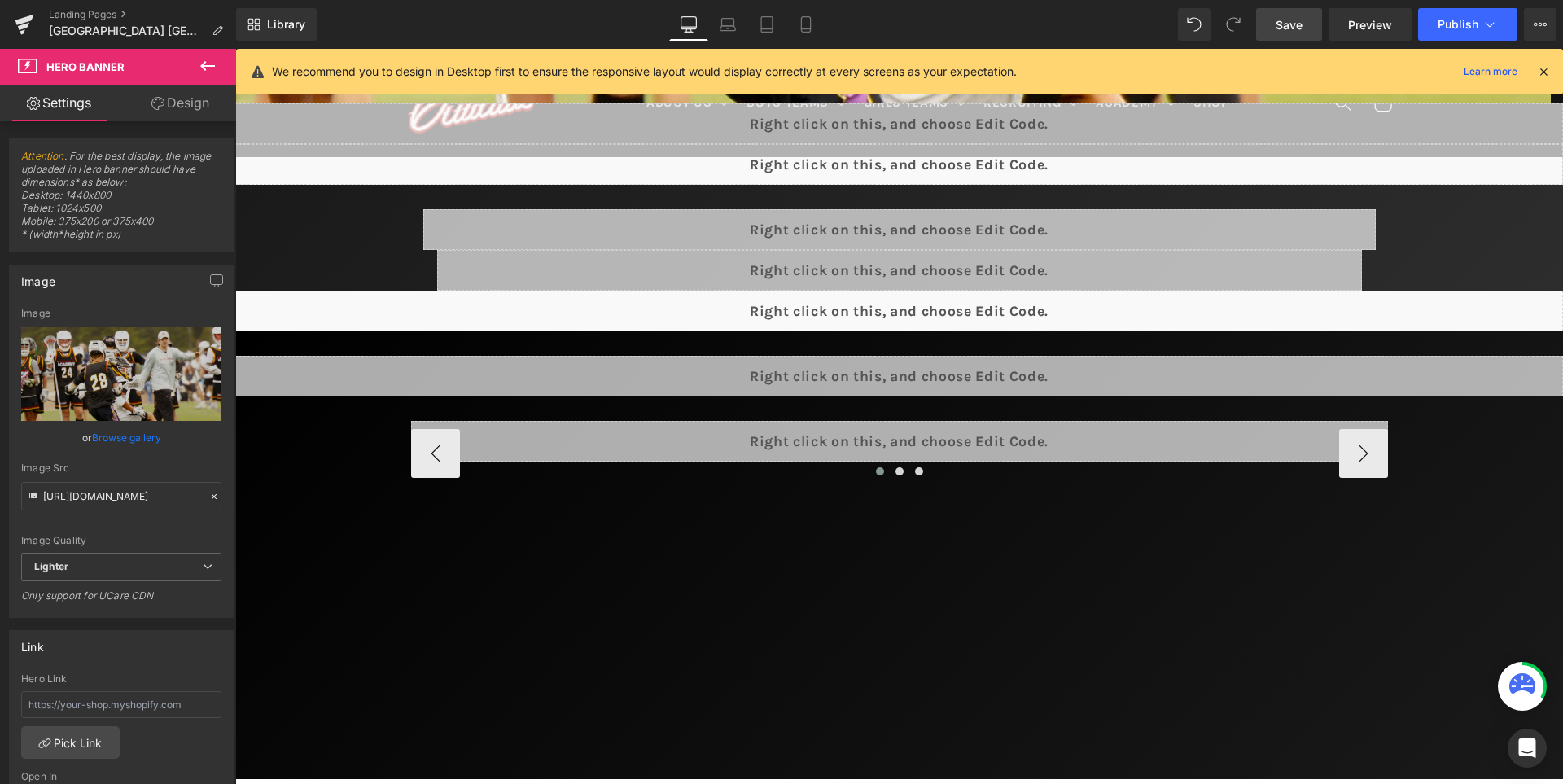
scroll to position [911, 0]
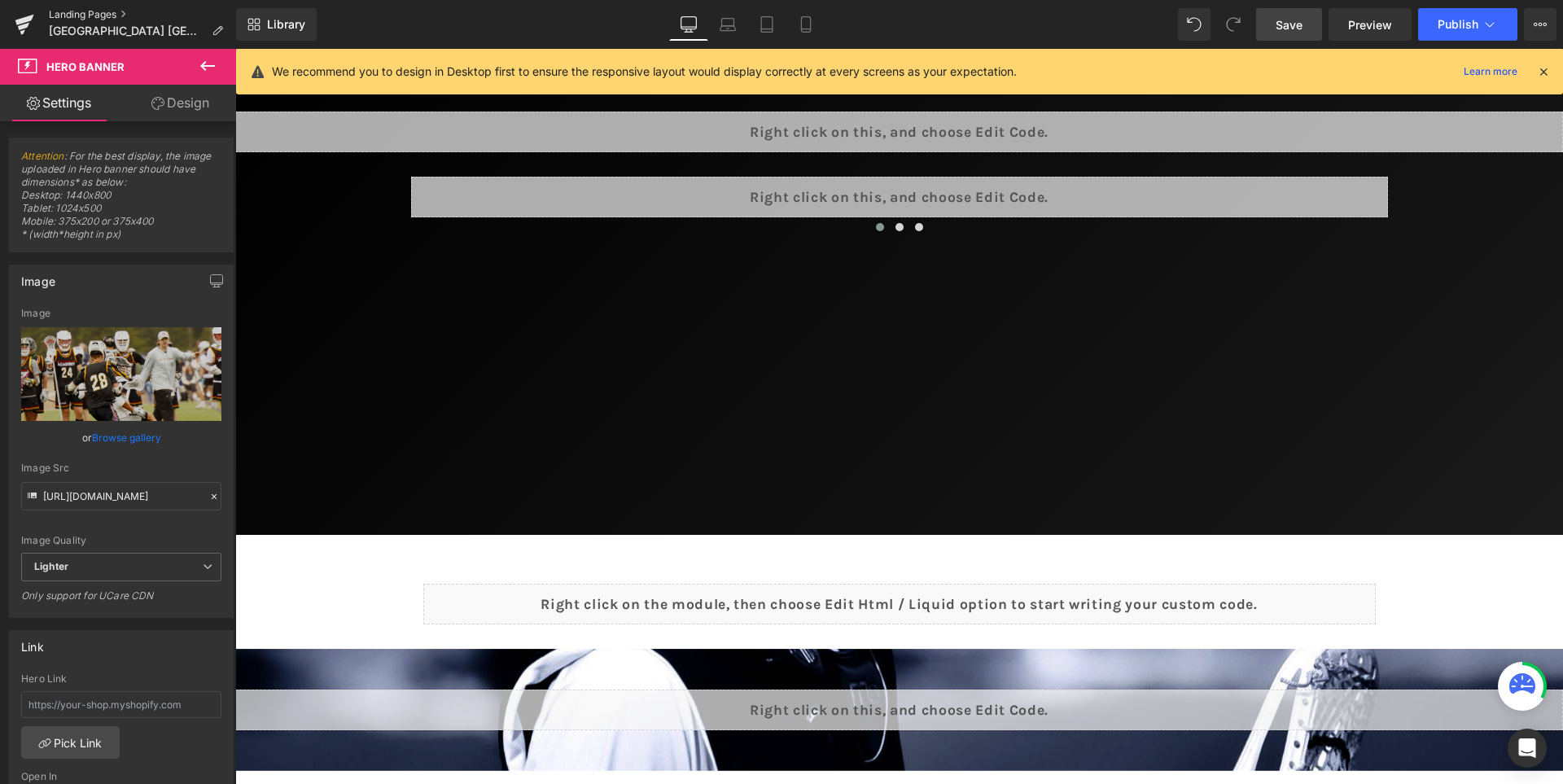
click at [101, 12] on link "Landing Pages" at bounding box center [142, 15] width 187 height 13
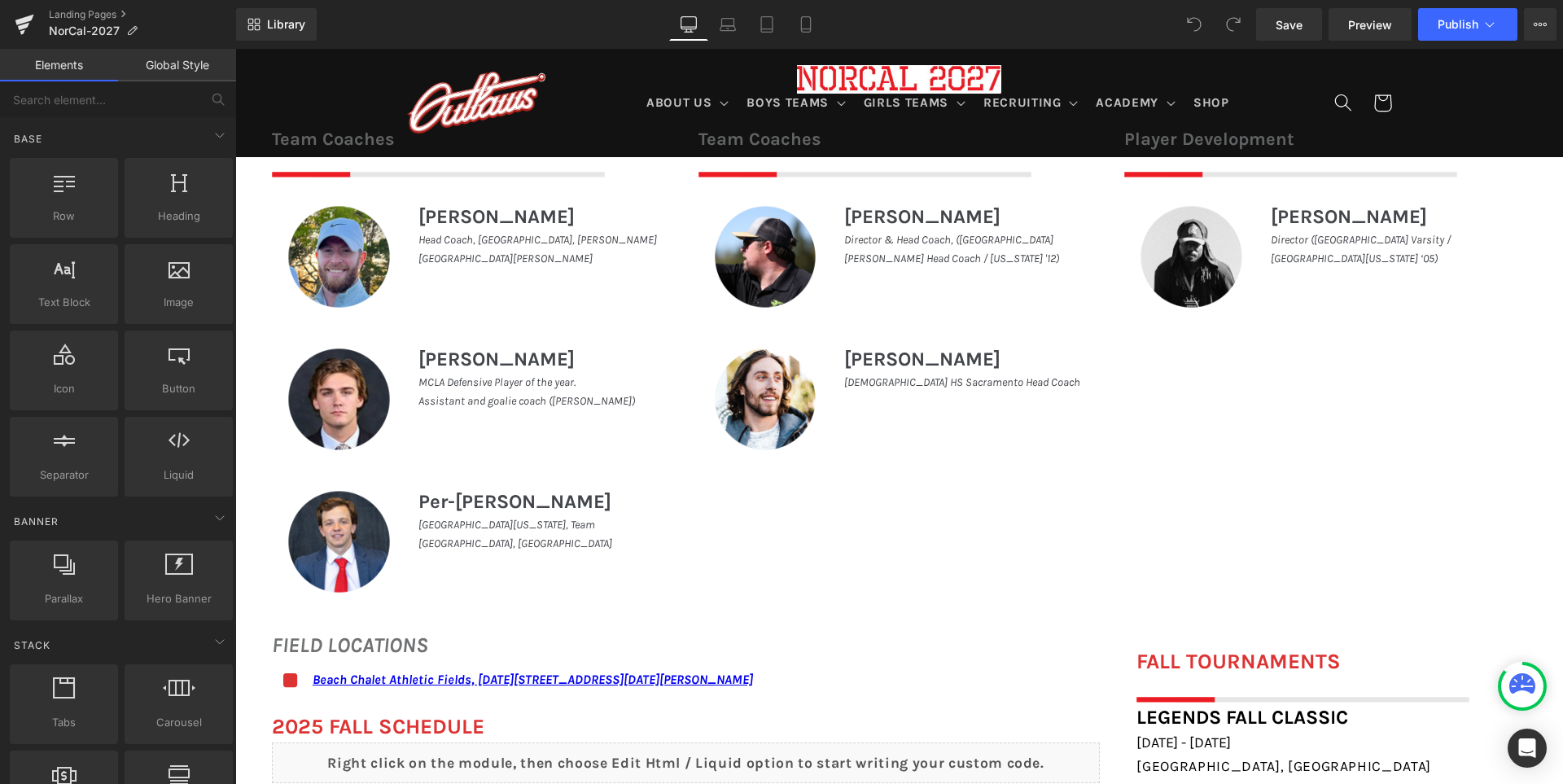
scroll to position [651, 0]
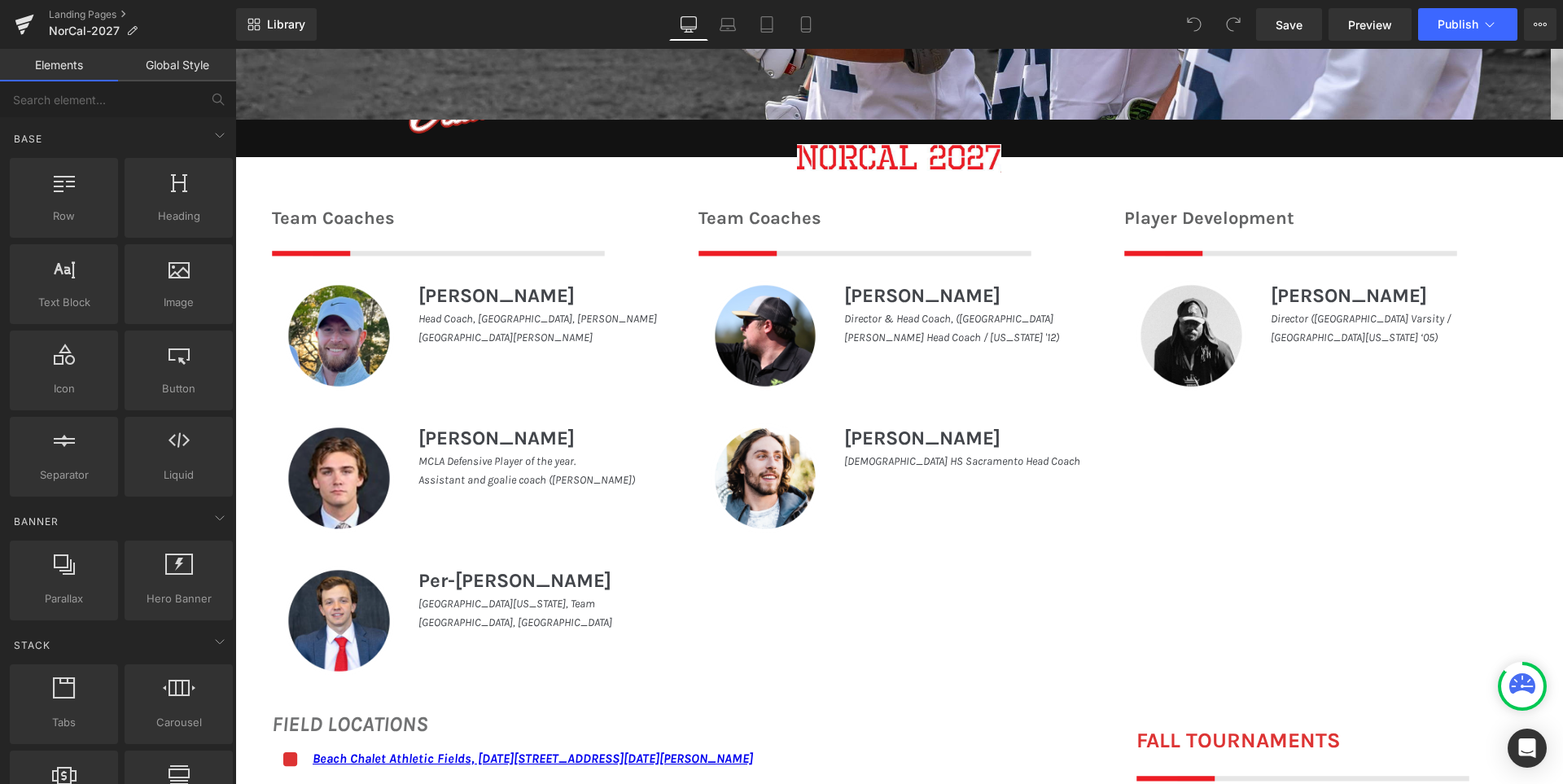
click at [883, 436] on h1 "Jordan fox-fick" at bounding box center [966, 438] width 244 height 30
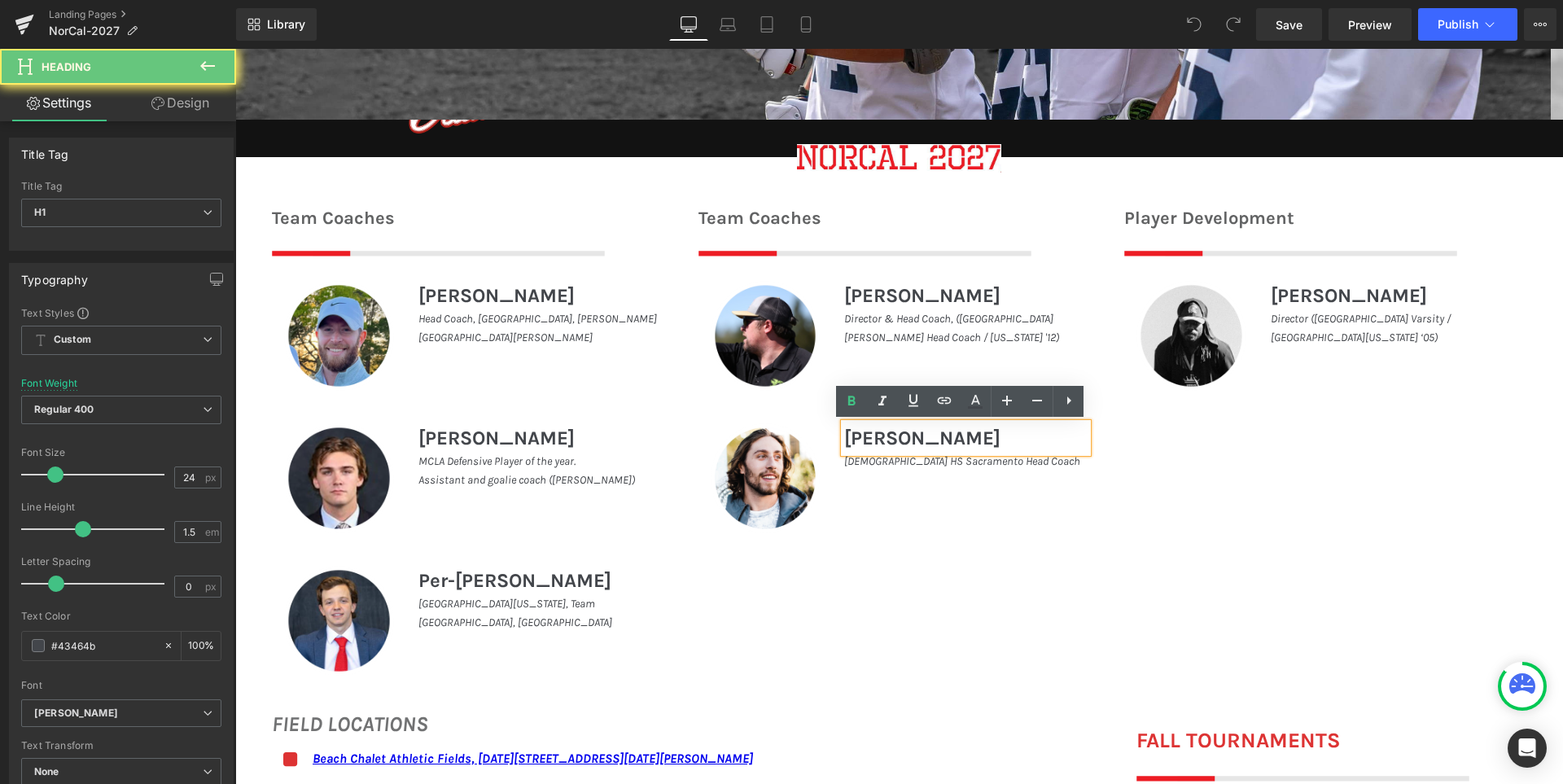
click at [883, 436] on h1 "Jordan fox-fick" at bounding box center [966, 438] width 244 height 30
paste div
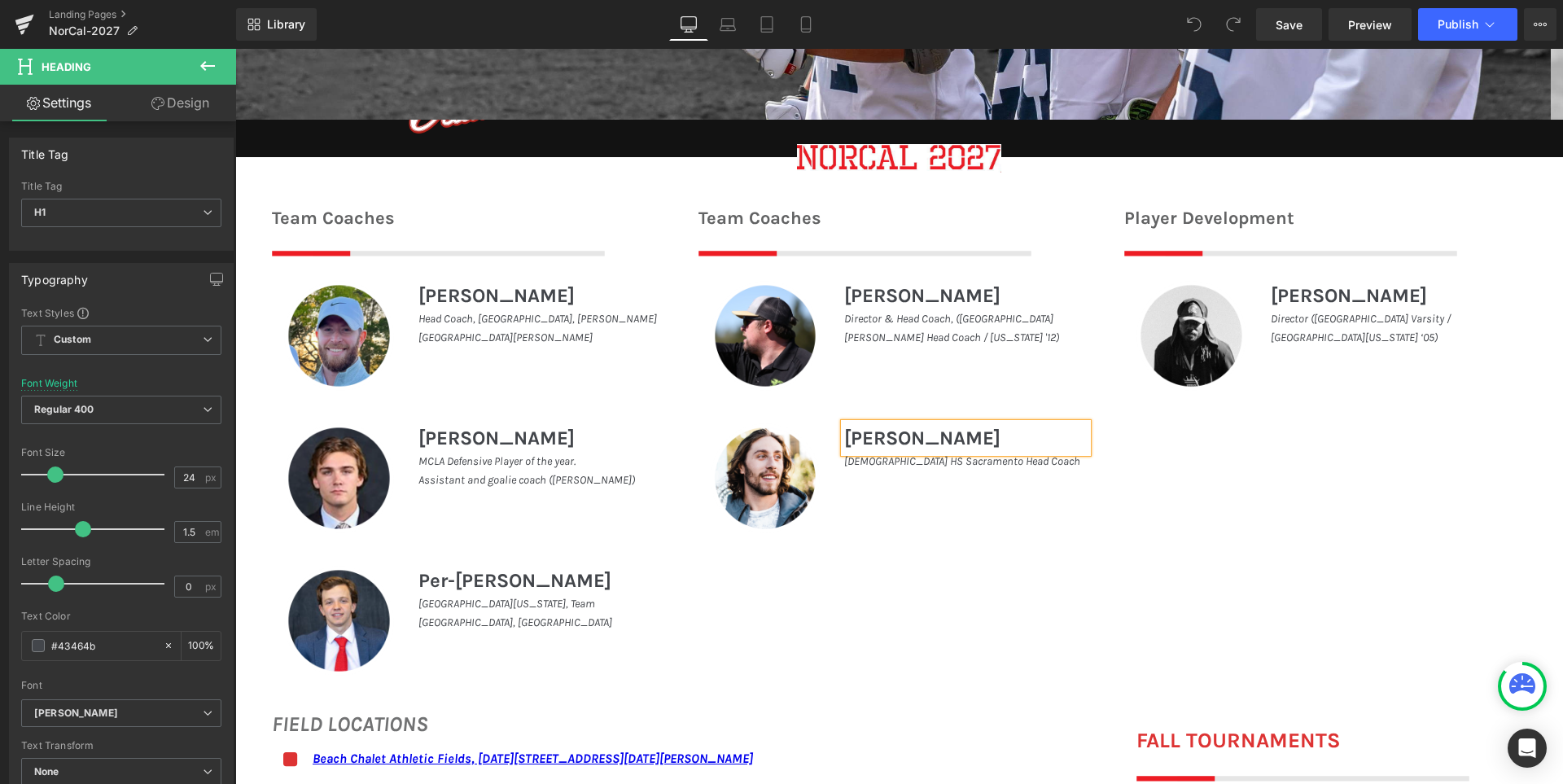
click at [1212, 506] on div "Team Coaches Heading Image Image Matt Palasek Heading Head Coach, Casa Grande H…" at bounding box center [899, 436] width 1328 height 511
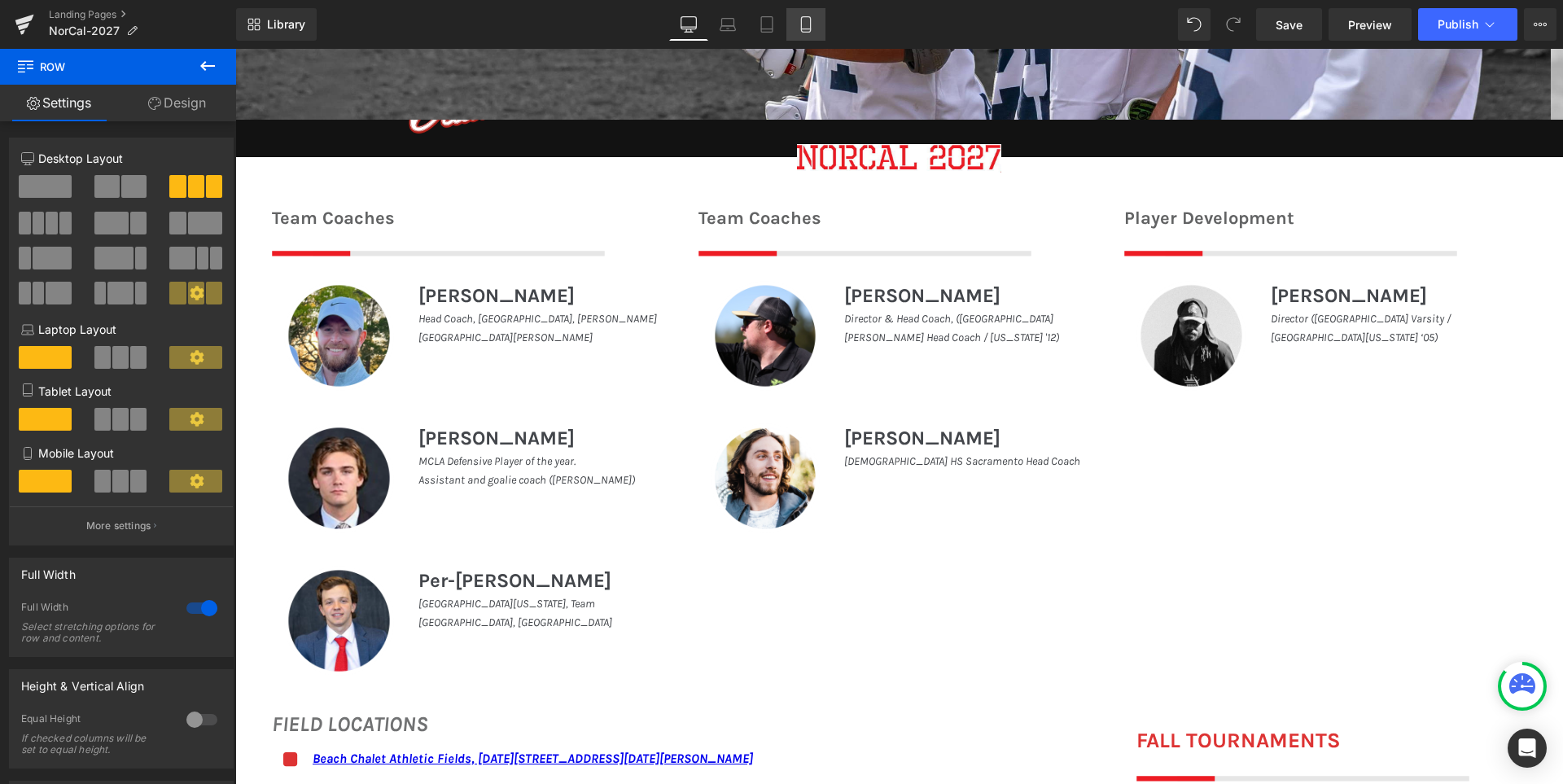
click at [803, 31] on icon at bounding box center [805, 25] width 9 height 16
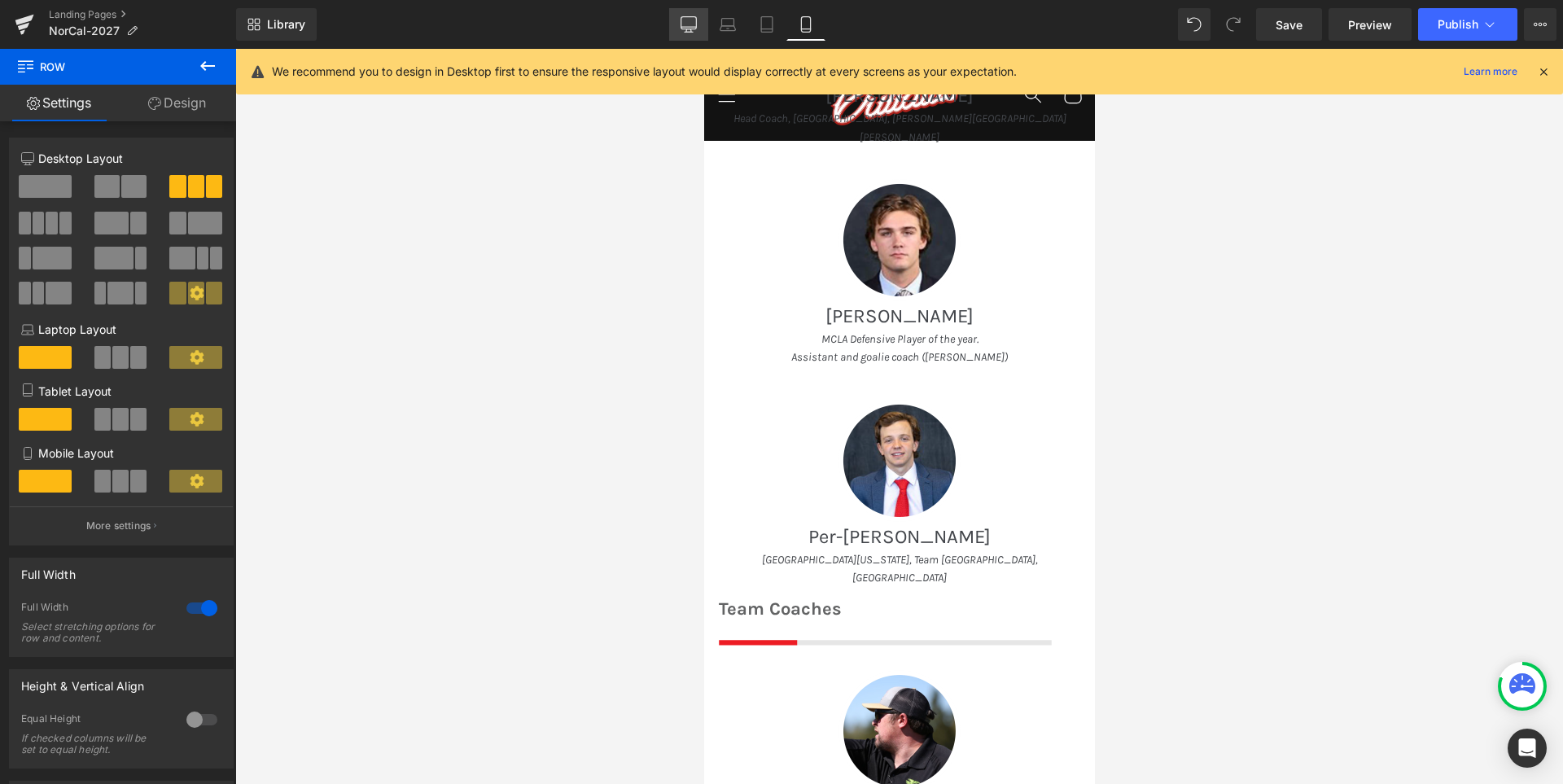
click at [689, 30] on icon at bounding box center [689, 23] width 16 height 12
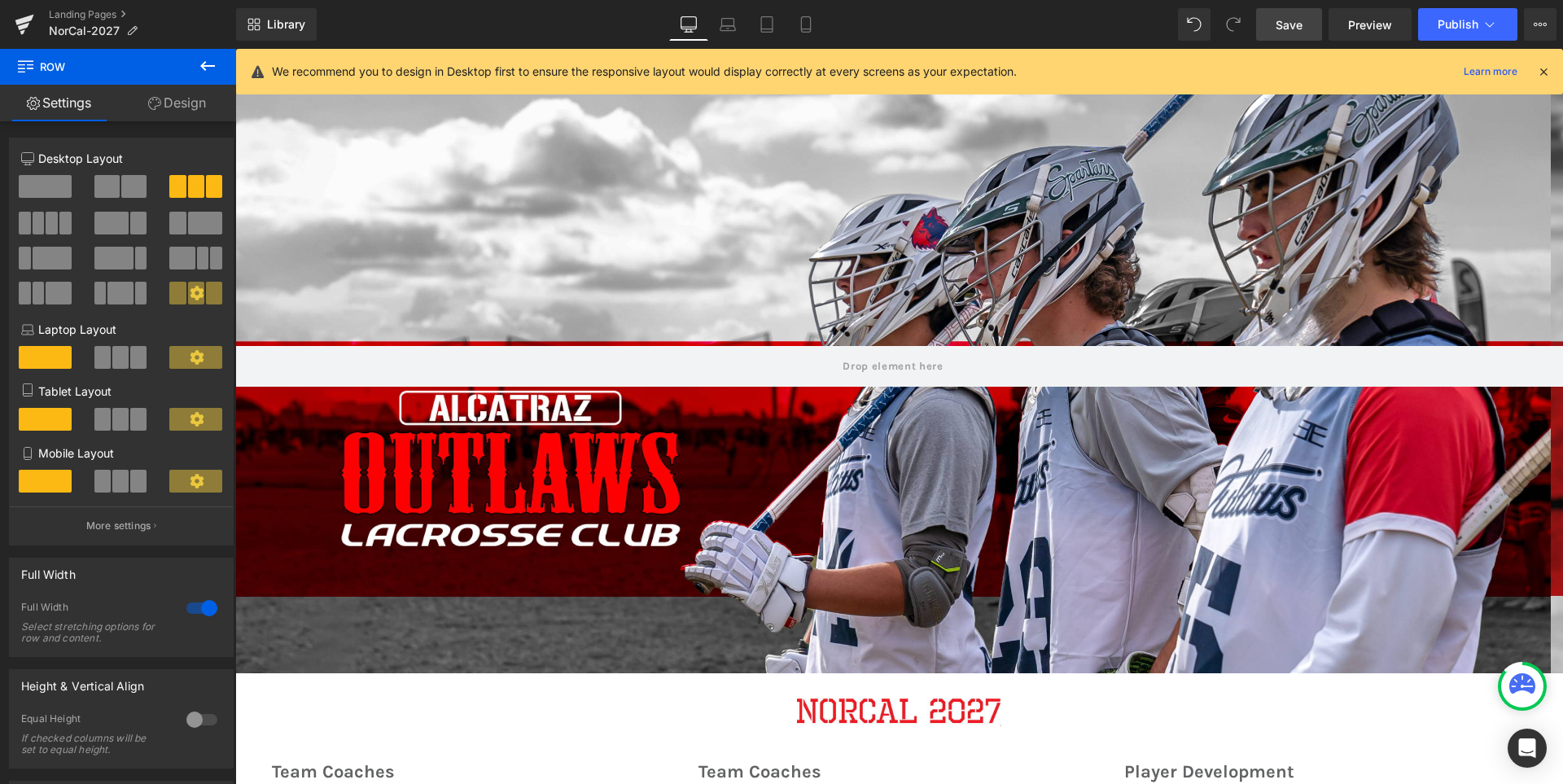
click at [1293, 17] on span "Save" at bounding box center [1289, 25] width 27 height 18
click at [1442, 23] on span "Publish" at bounding box center [1458, 24] width 41 height 13
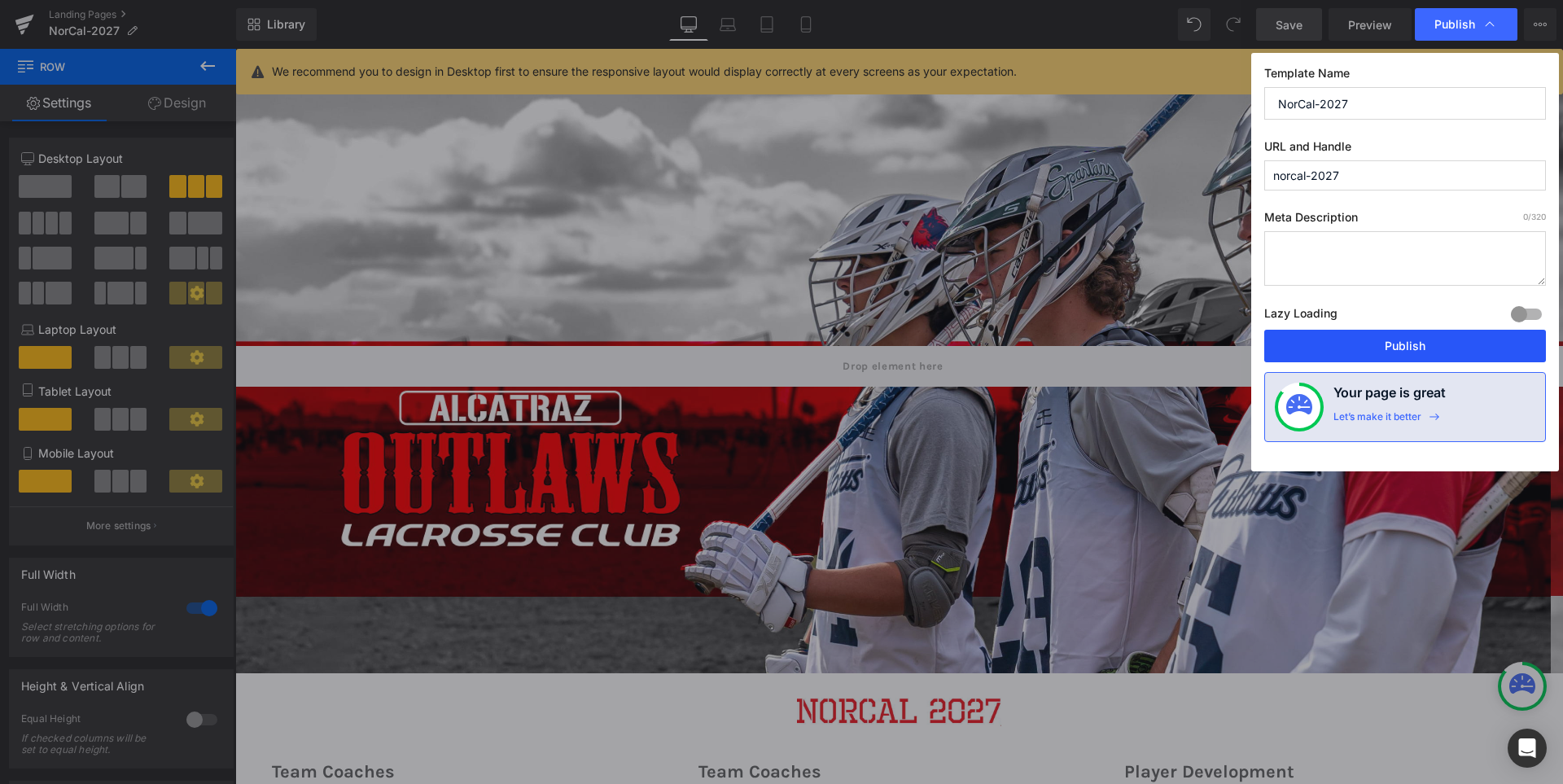
click at [1444, 338] on button "Publish" at bounding box center [1404, 345] width 281 height 32
